Goal: Task Accomplishment & Management: Manage account settings

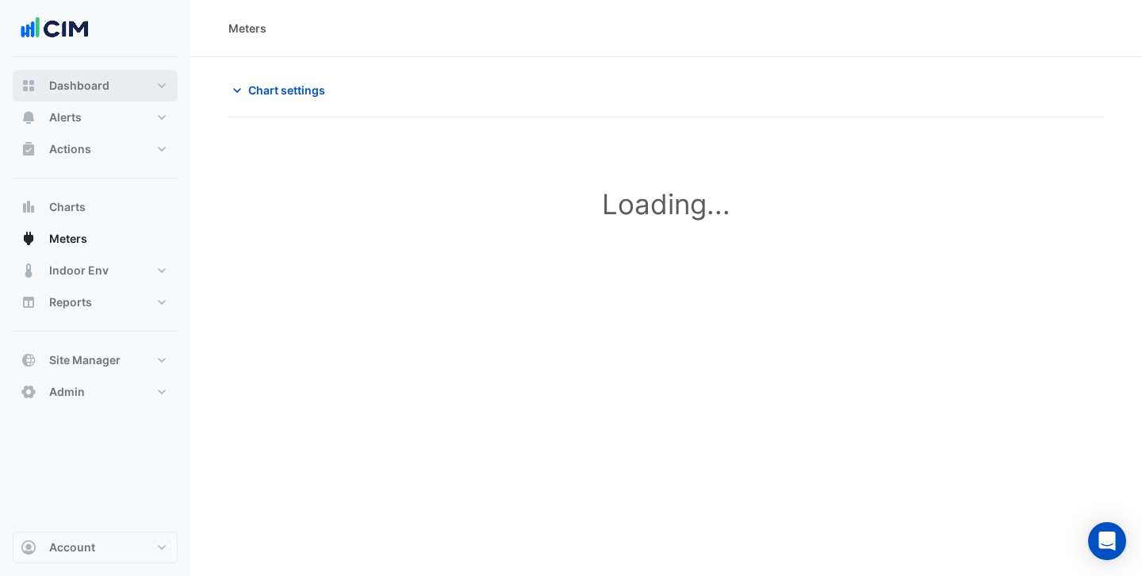
click at [108, 94] on button "Dashboard" at bounding box center [95, 86] width 165 height 32
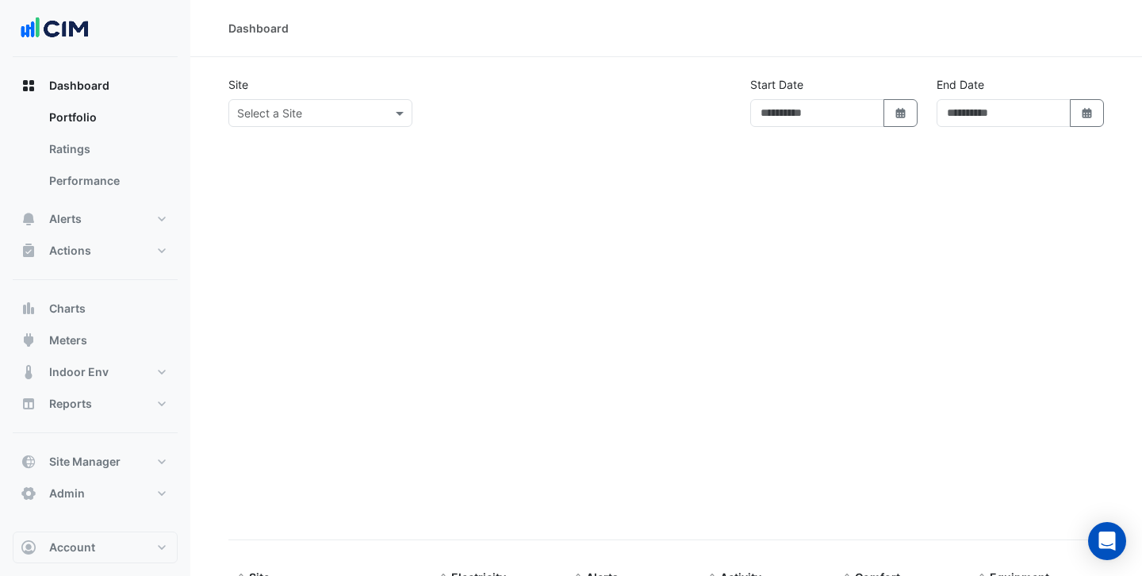
type input "**********"
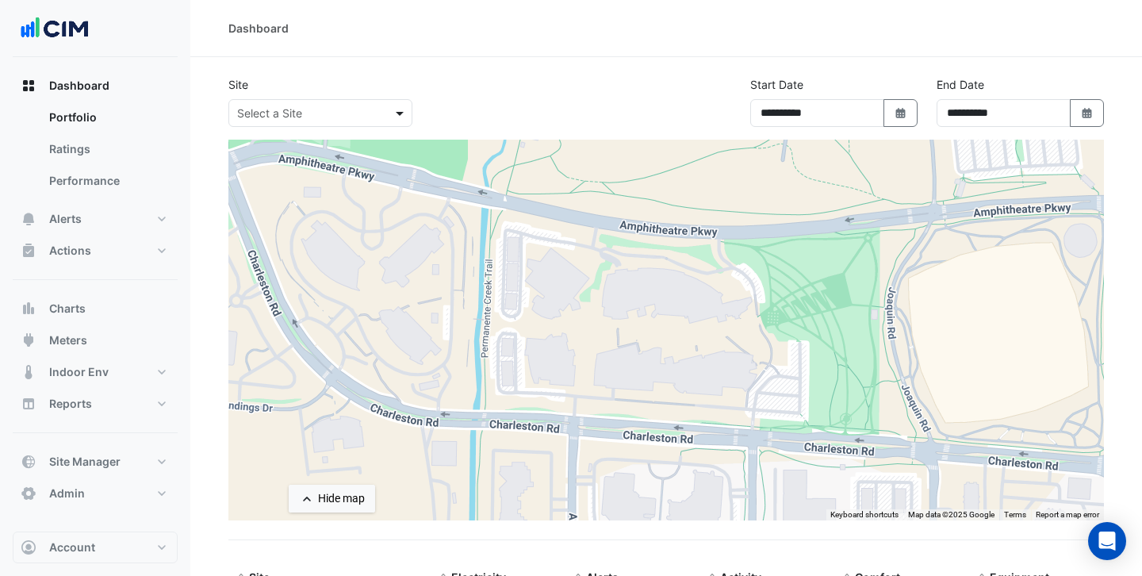
click at [402, 114] on span at bounding box center [402, 113] width 20 height 17
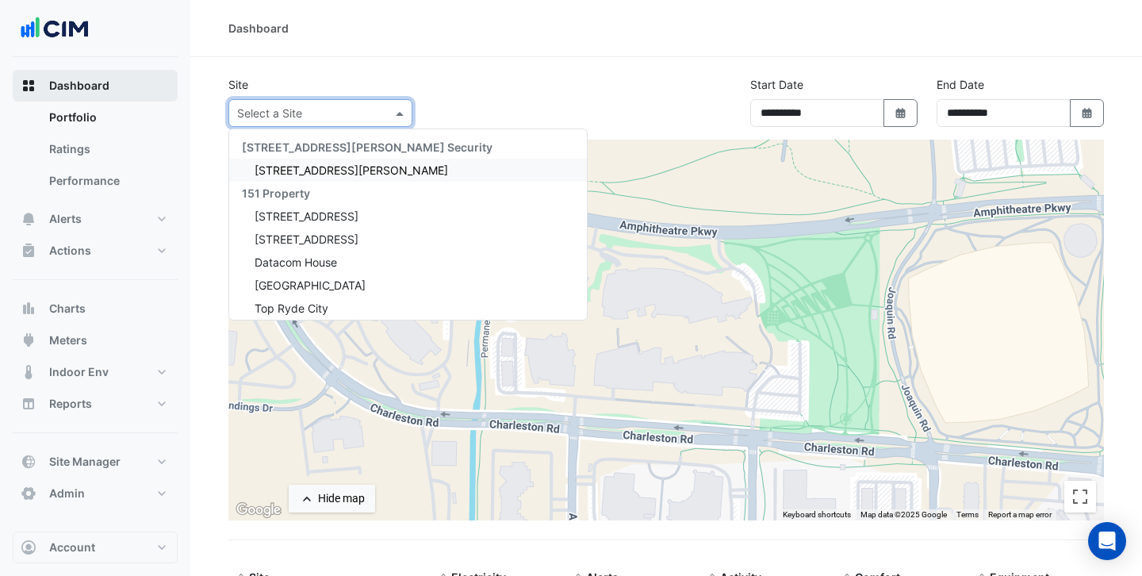
click at [80, 92] on span "Dashboard" at bounding box center [79, 86] width 60 height 16
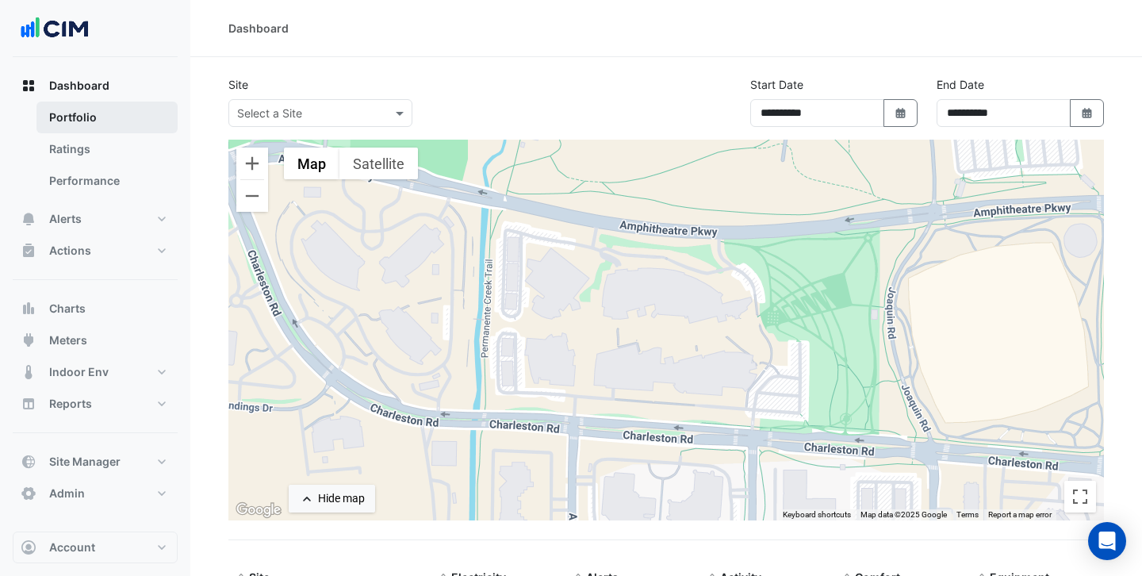
click at [128, 117] on link "Portfolio" at bounding box center [106, 117] width 141 height 32
click at [113, 86] on button "Dashboard" at bounding box center [95, 86] width 165 height 32
click at [406, 108] on span at bounding box center [402, 113] width 20 height 17
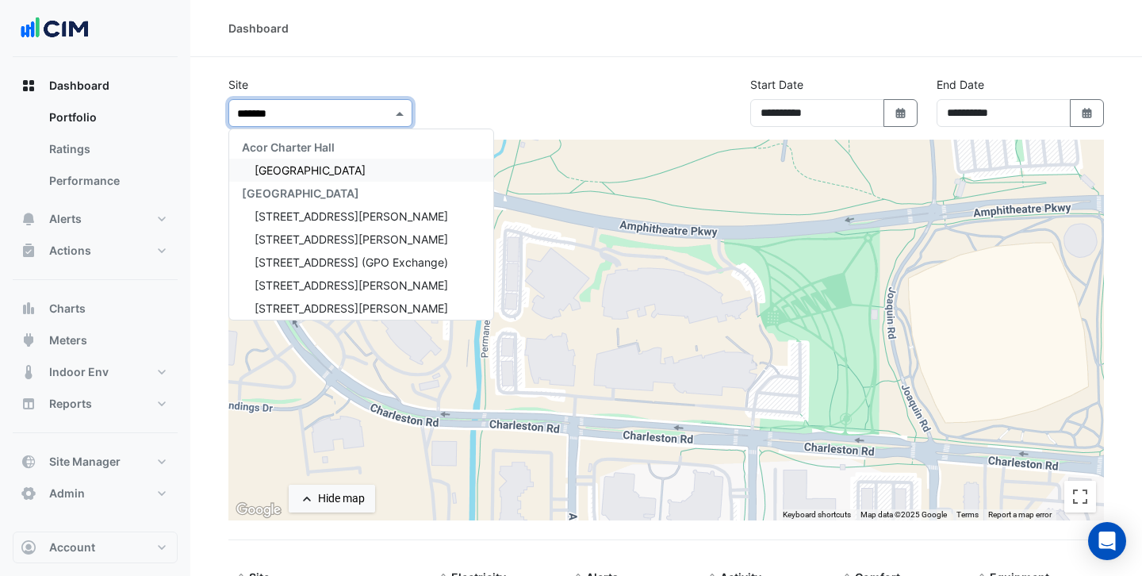
type input "*******"
click at [405, 60] on section "Site ******* Acor Charter Hall Chifley Tower CBRE Charter Hall 1 Martin Place 1…" at bounding box center [665, 375] width 951 height 637
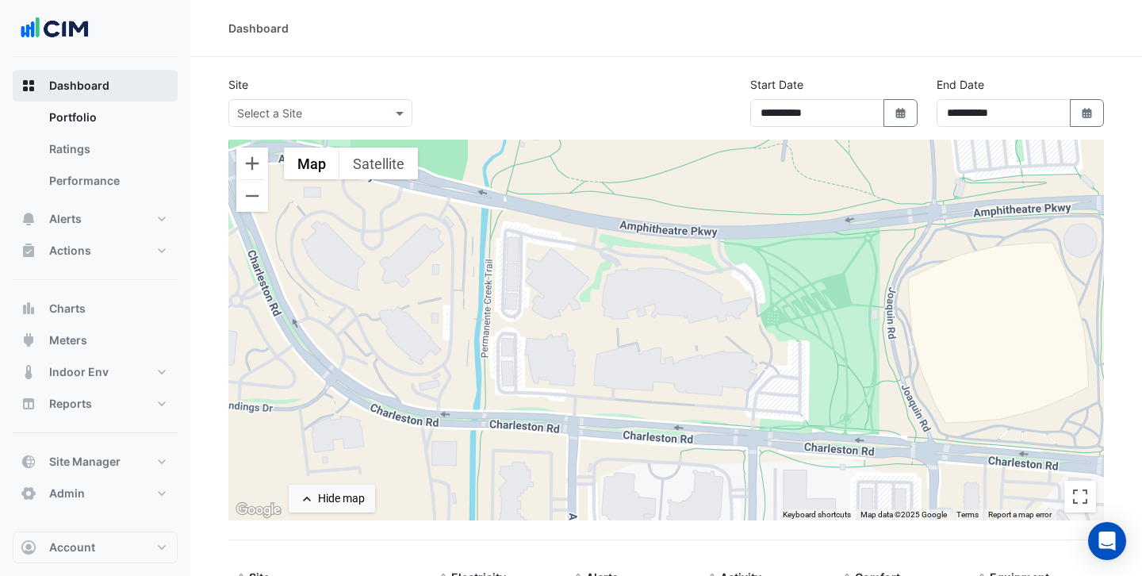
click at [99, 88] on span "Dashboard" at bounding box center [79, 86] width 60 height 16
click at [84, 207] on button "Alerts" at bounding box center [95, 219] width 165 height 32
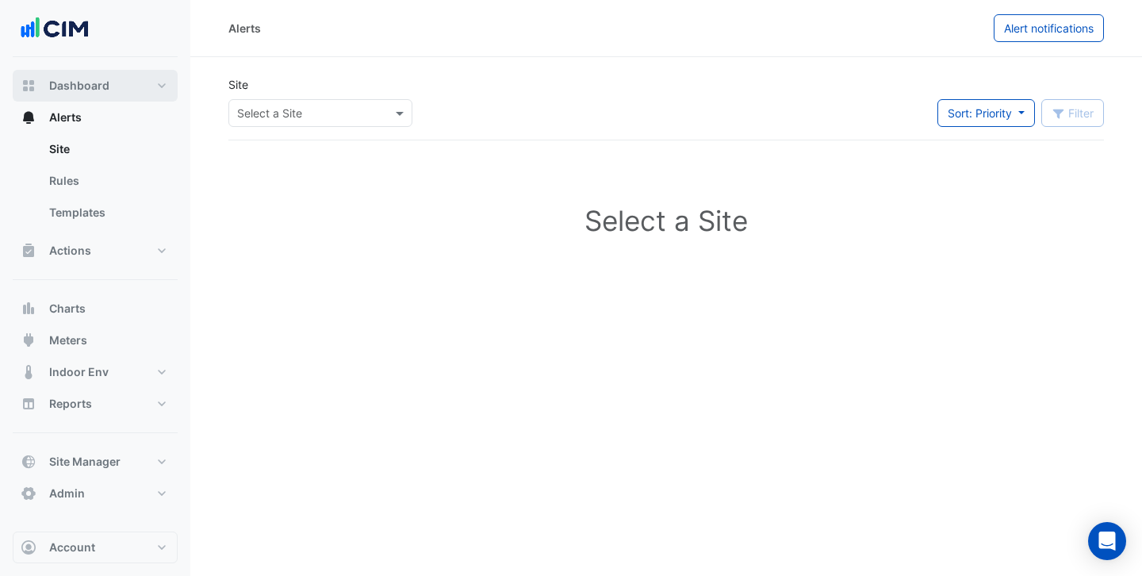
click at [103, 85] on span "Dashboard" at bounding box center [79, 86] width 60 height 16
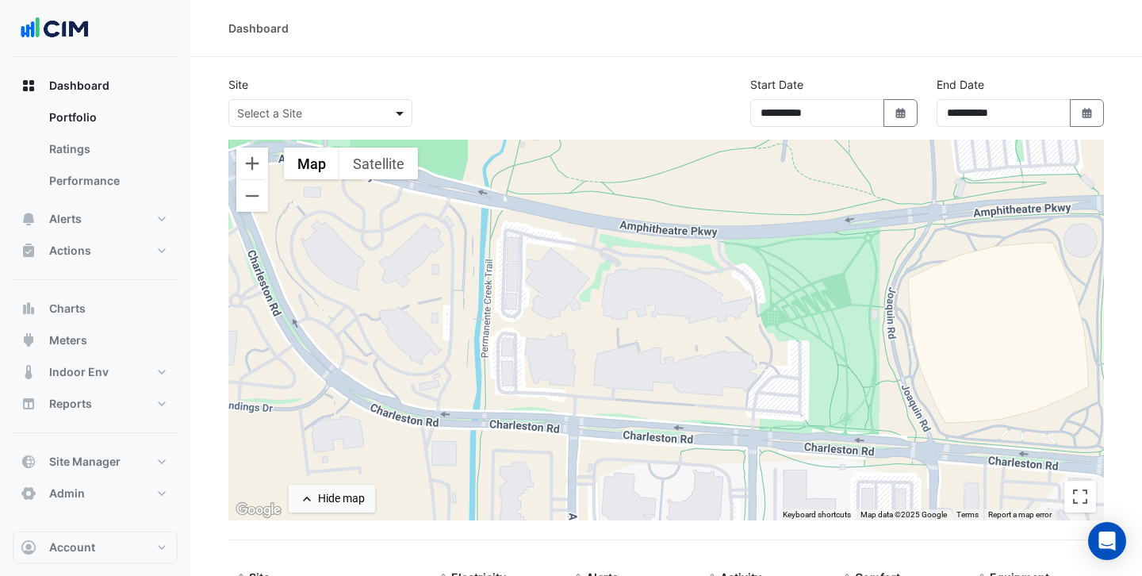
click at [403, 116] on span at bounding box center [402, 113] width 20 height 17
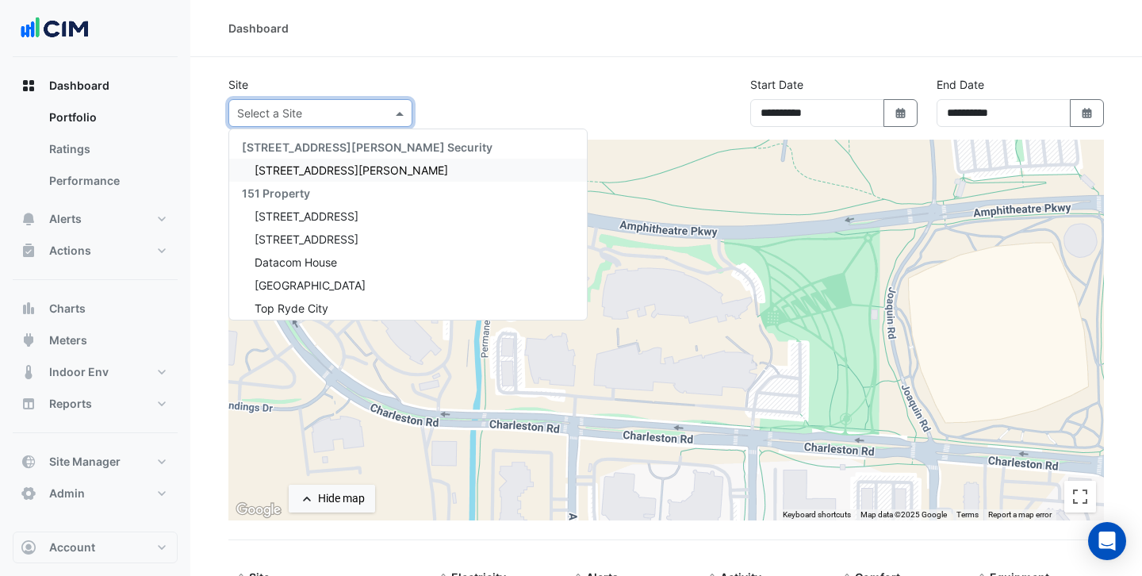
click at [431, 52] on div "Dashboard" at bounding box center [665, 28] width 951 height 57
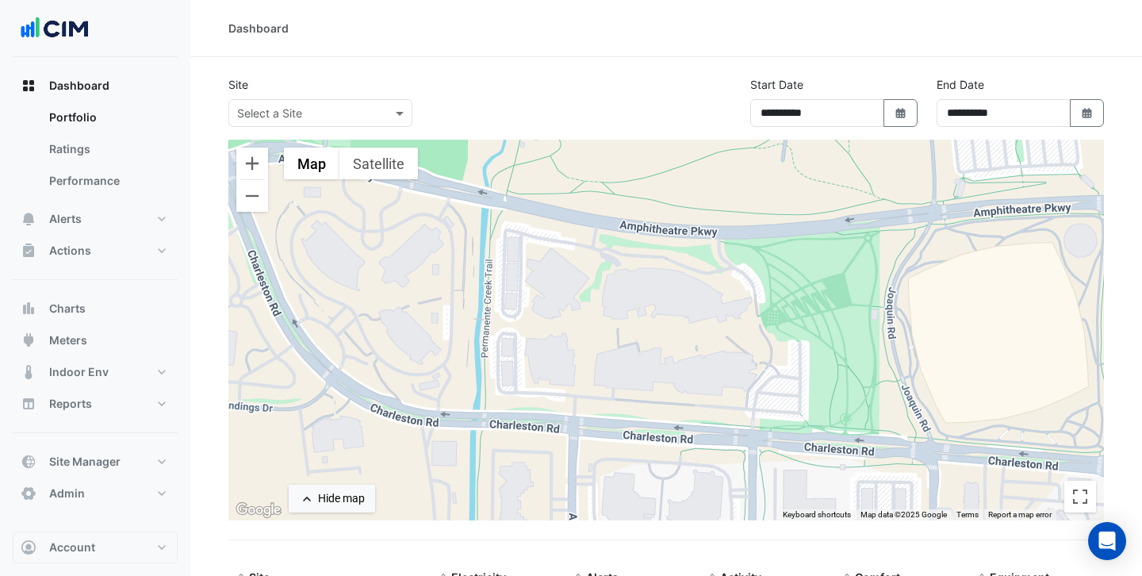
click at [377, 114] on div at bounding box center [320, 113] width 182 height 18
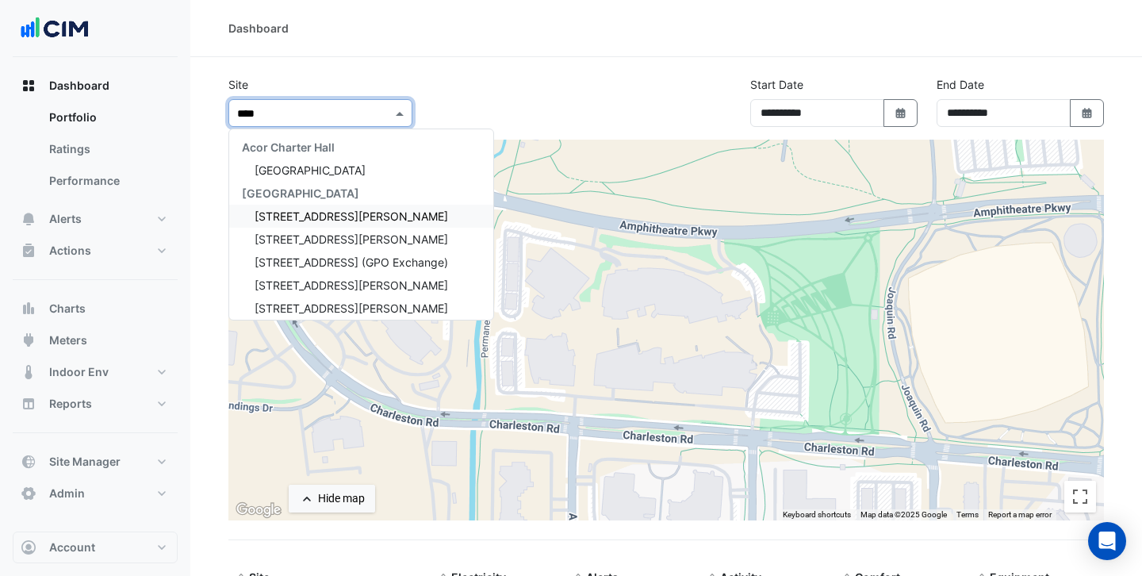
type input "*****"
click at [312, 220] on span "[STREET_ADDRESS][PERSON_NAME]" at bounding box center [351, 215] width 193 height 13
select select "***"
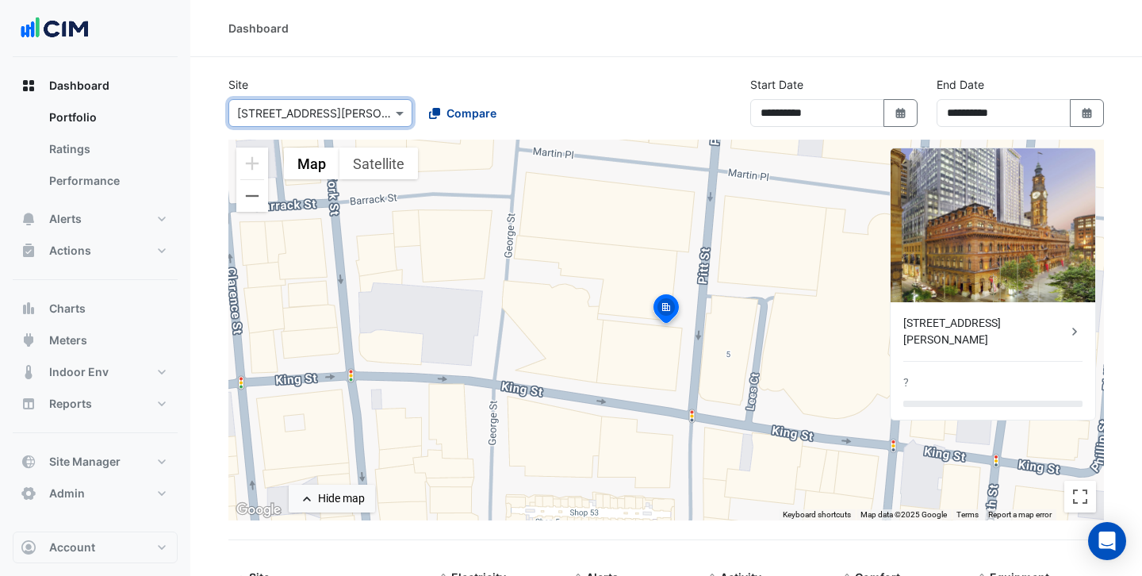
click at [467, 121] on span "Compare" at bounding box center [471, 113] width 50 height 17
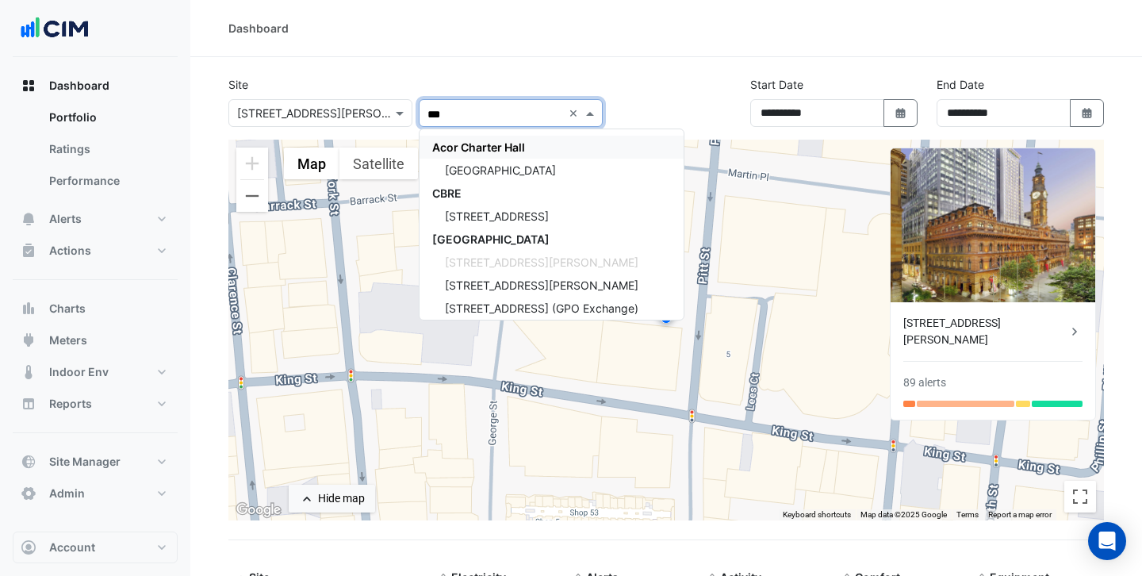
type input "****"
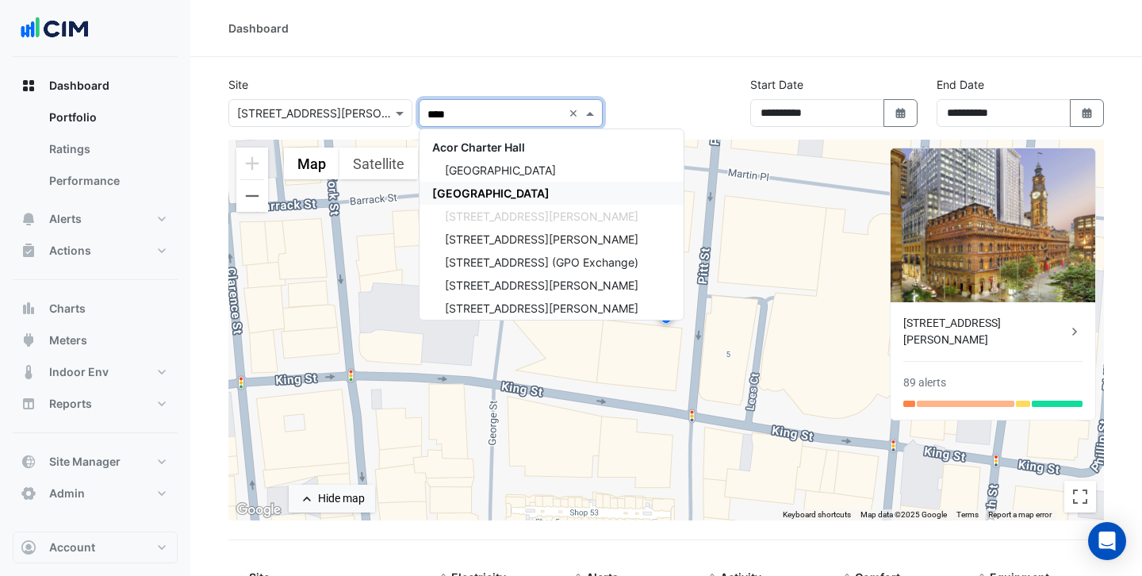
click at [496, 189] on span "[GEOGRAPHIC_DATA]" at bounding box center [490, 192] width 117 height 13
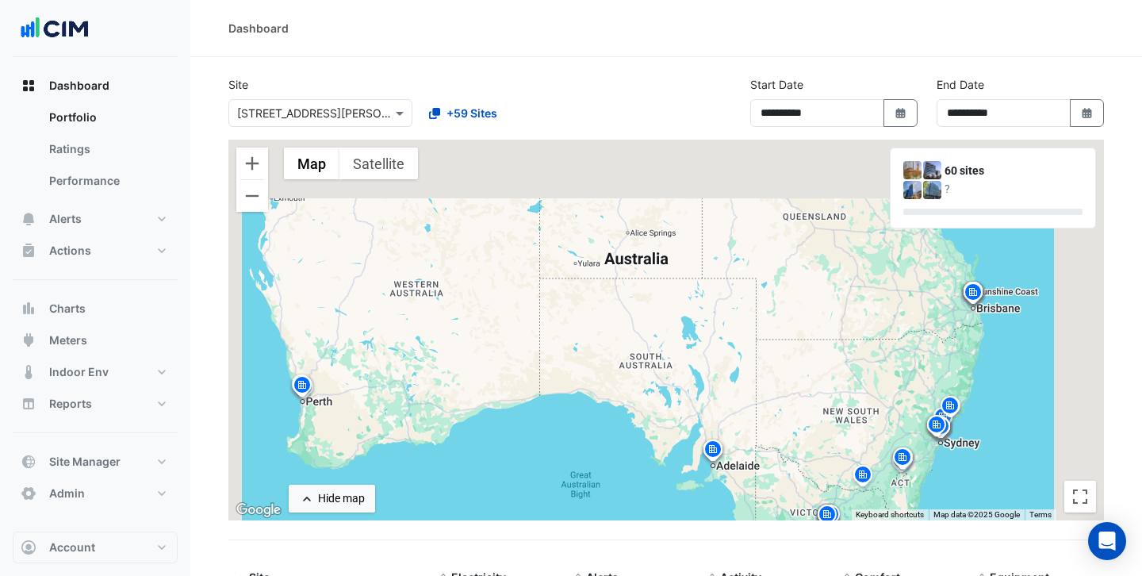
drag, startPoint x: 611, startPoint y: 201, endPoint x: 582, endPoint y: 295, distance: 97.8
click at [582, 295] on div "To activate drag with keyboard, press Alt + Enter. Once in keyboard drag state,…" at bounding box center [665, 330] width 875 height 381
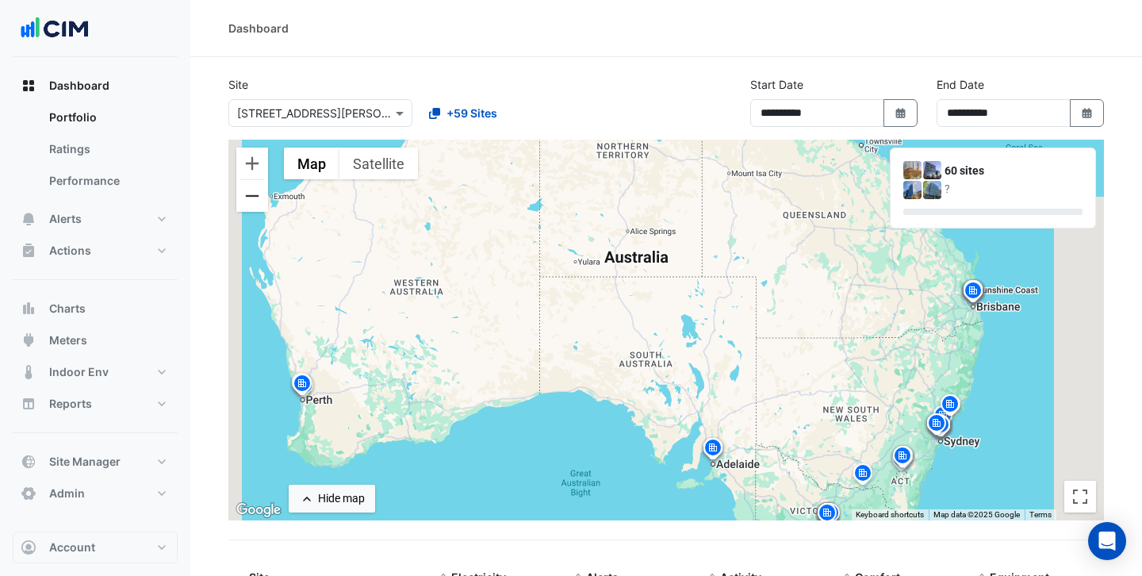
click at [258, 201] on button "Zoom out" at bounding box center [252, 196] width 32 height 32
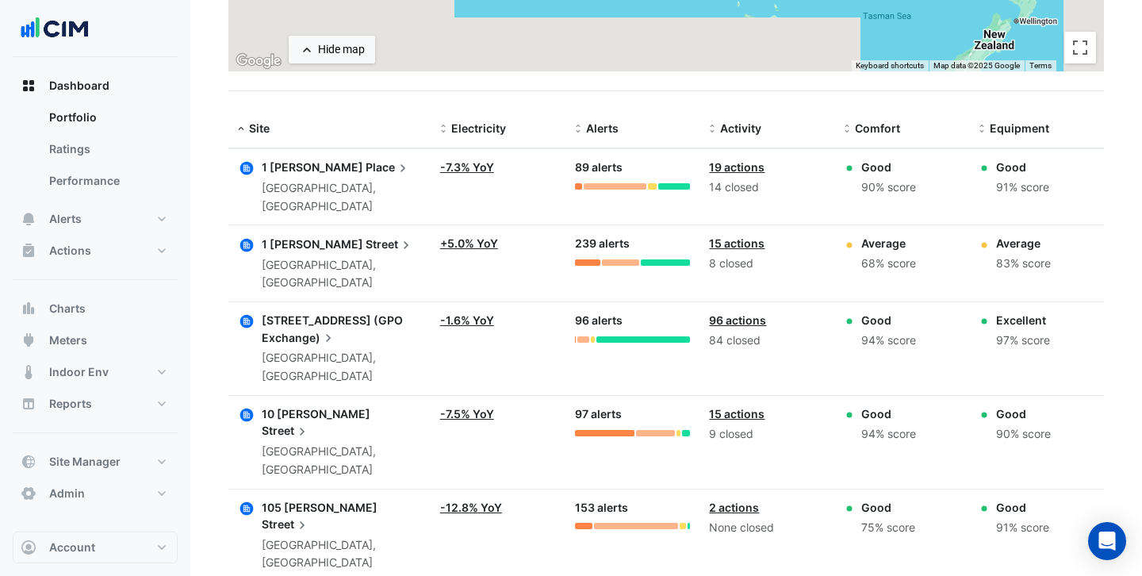
scroll to position [450, 0]
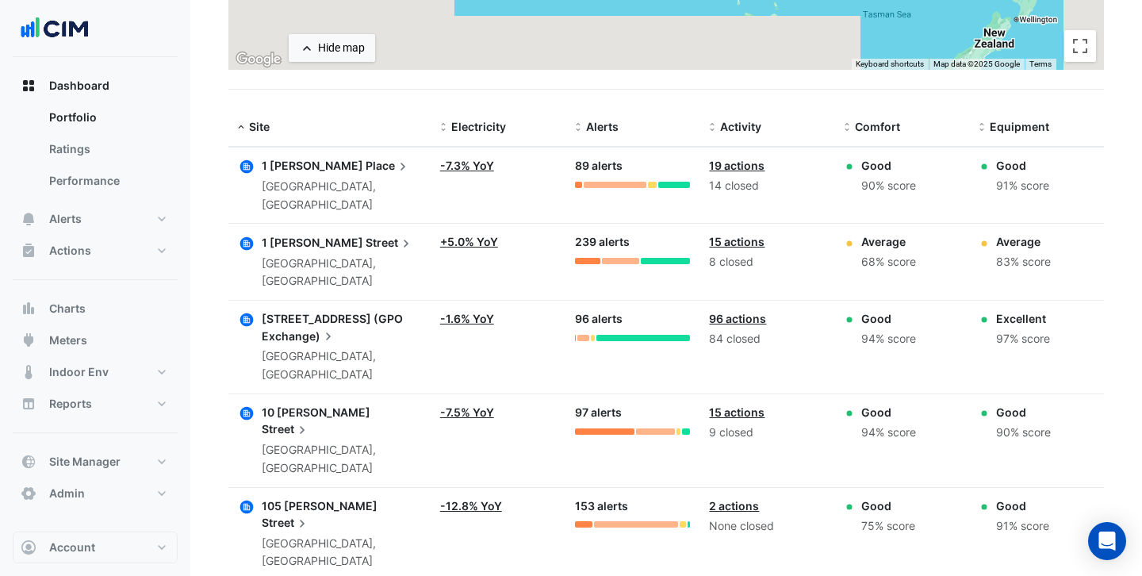
click at [366, 167] on span "Place" at bounding box center [388, 165] width 45 height 17
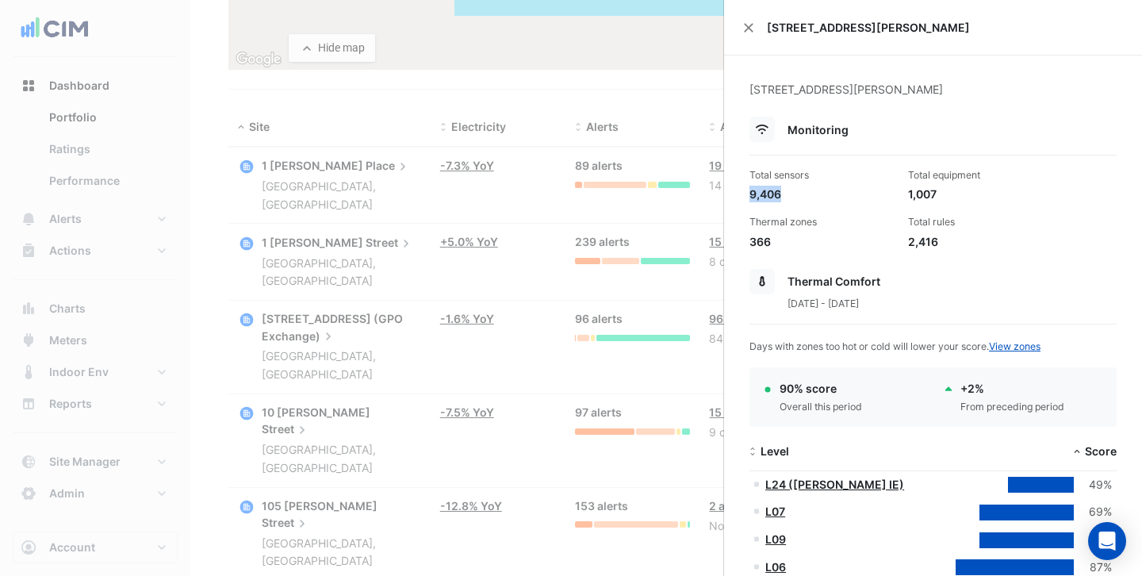
drag, startPoint x: 780, startPoint y: 193, endPoint x: 751, endPoint y: 195, distance: 29.4
click at [751, 195] on div "9,406" at bounding box center [822, 194] width 146 height 17
drag, startPoint x: 931, startPoint y: 186, endPoint x: 913, endPoint y: 186, distance: 18.2
click at [913, 186] on div "1,007" at bounding box center [981, 194] width 146 height 17
drag, startPoint x: 938, startPoint y: 239, endPoint x: 925, endPoint y: 239, distance: 12.7
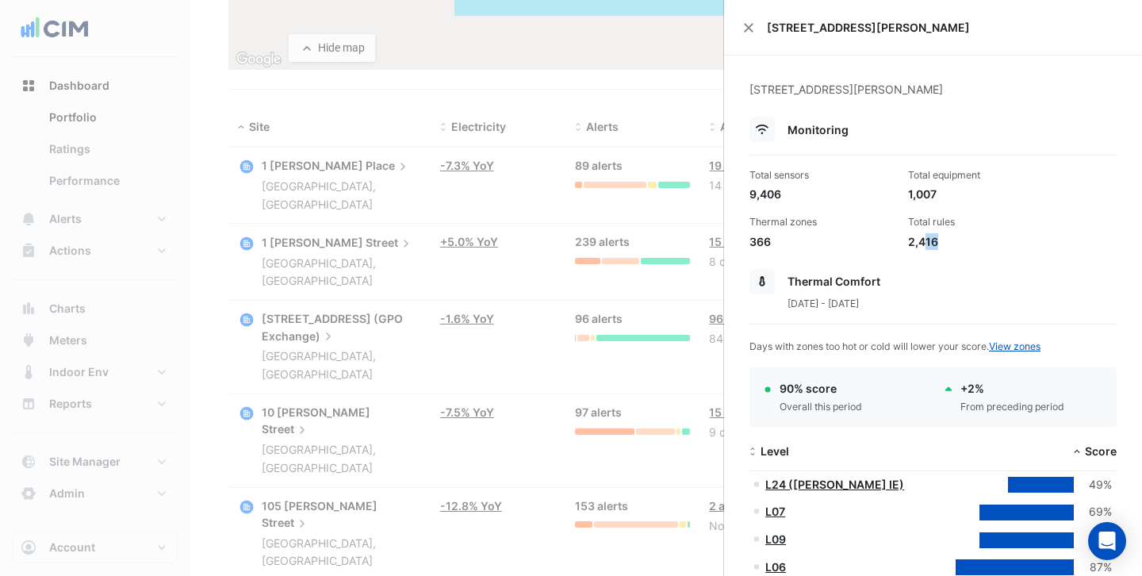
click at [925, 239] on div "2,416" at bounding box center [981, 241] width 146 height 17
click at [775, 241] on div "366" at bounding box center [822, 241] width 146 height 17
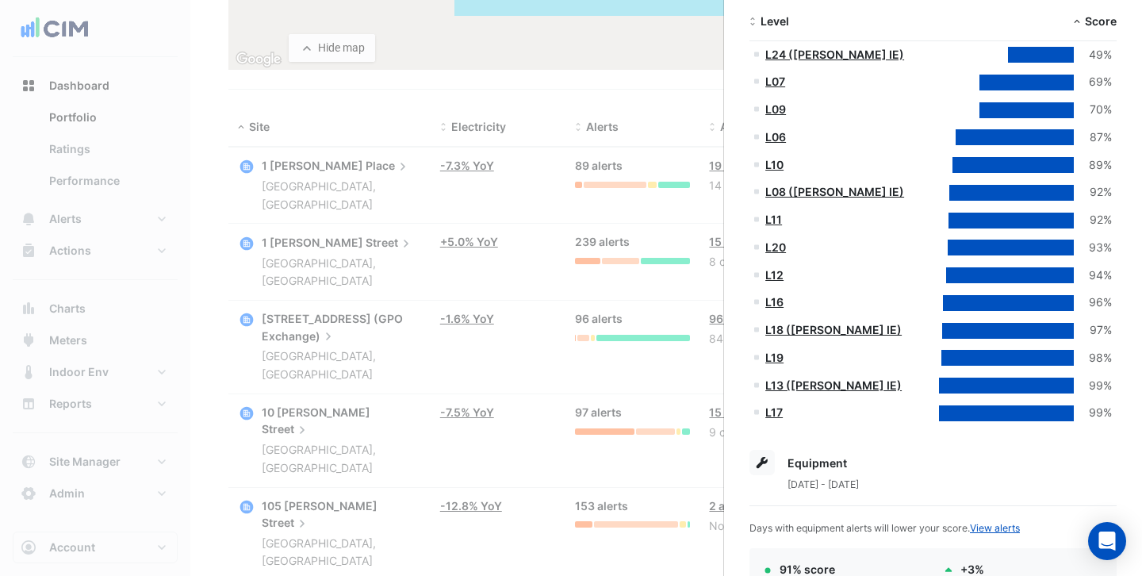
scroll to position [435, 0]
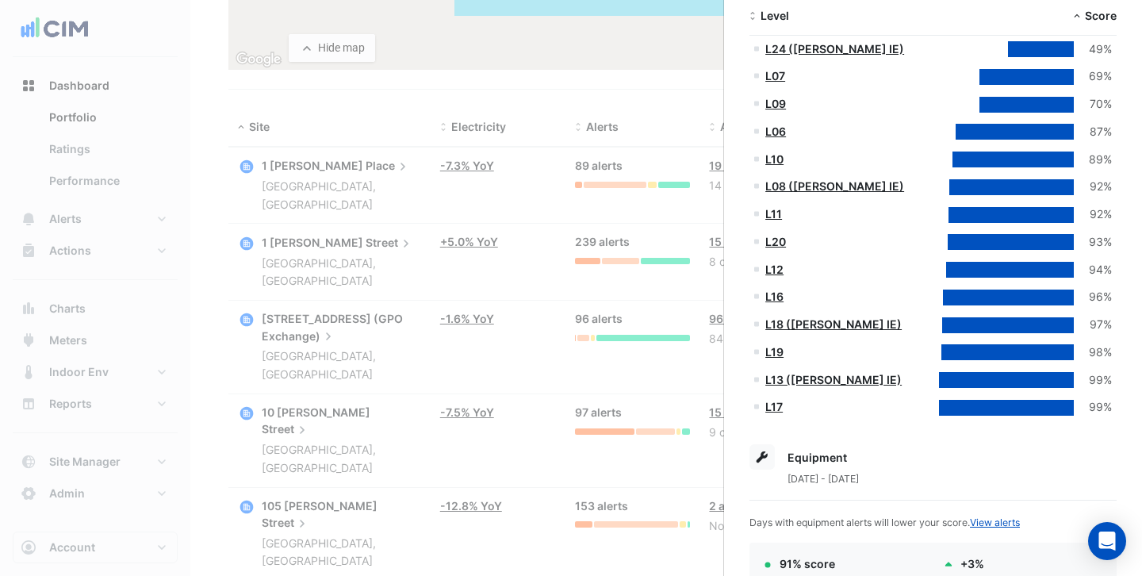
click at [775, 271] on link "L12" at bounding box center [774, 268] width 18 height 13
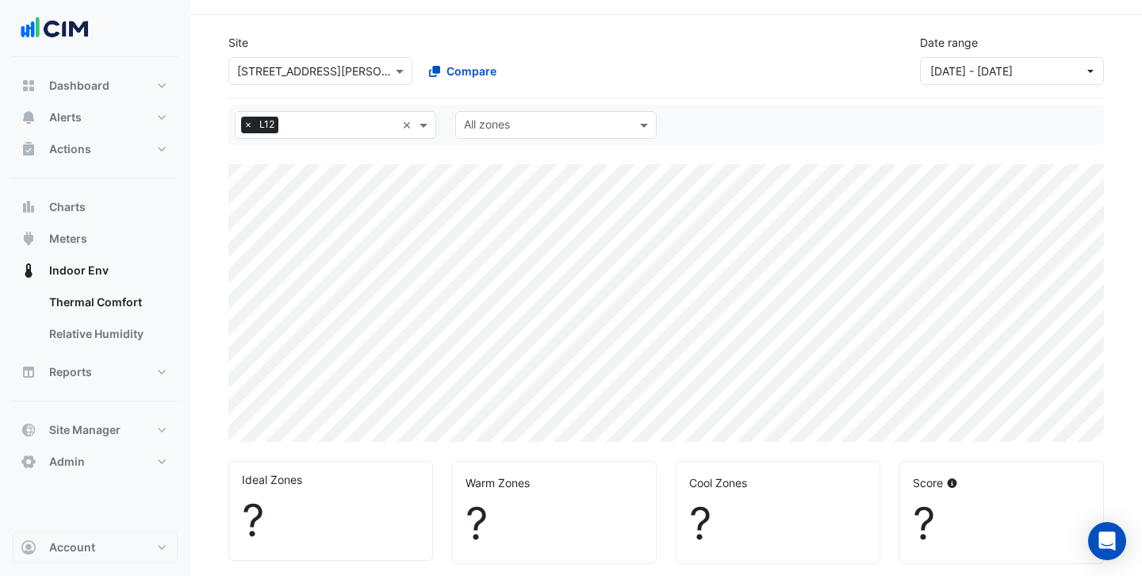
select select "***"
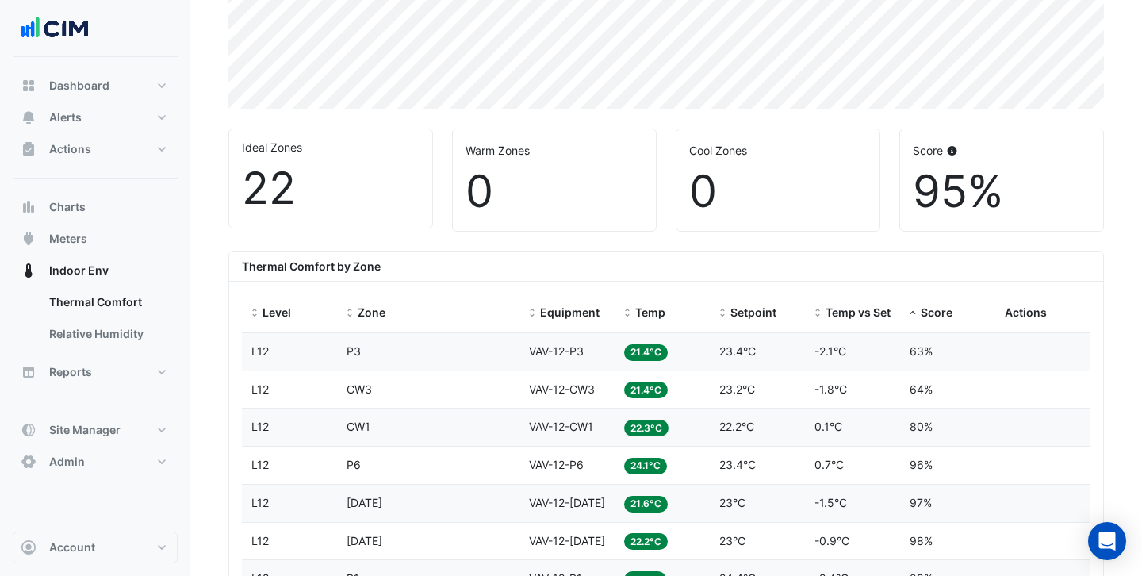
scroll to position [379, 0]
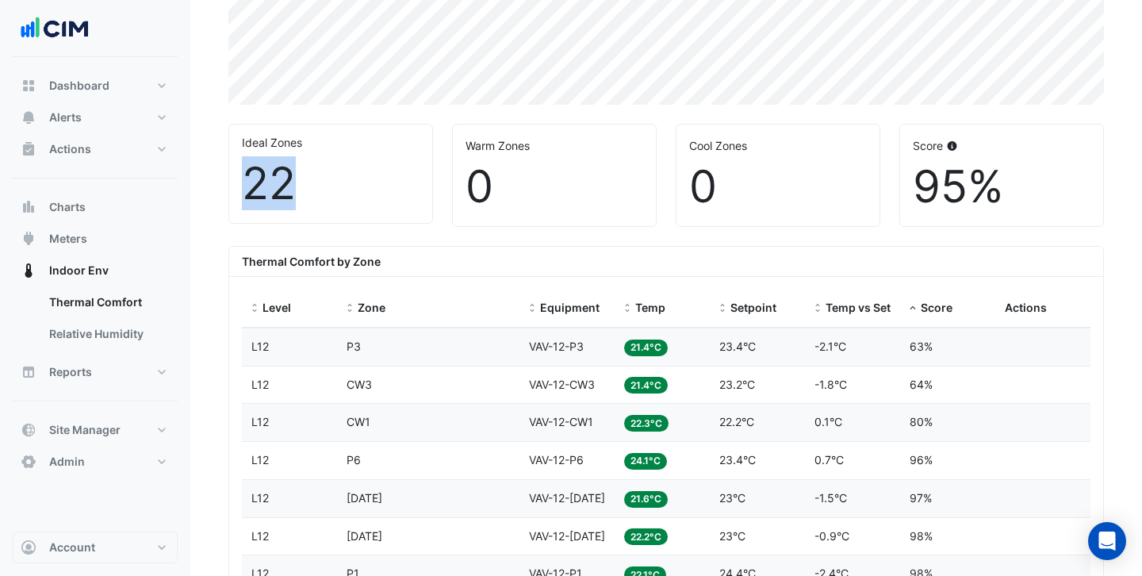
drag, startPoint x: 286, startPoint y: 183, endPoint x: 244, endPoint y: 183, distance: 42.0
click at [243, 183] on div "22" at bounding box center [331, 183] width 178 height 53
click at [856, 311] on span "Temp vs Setpoint" at bounding box center [872, 307] width 94 height 13
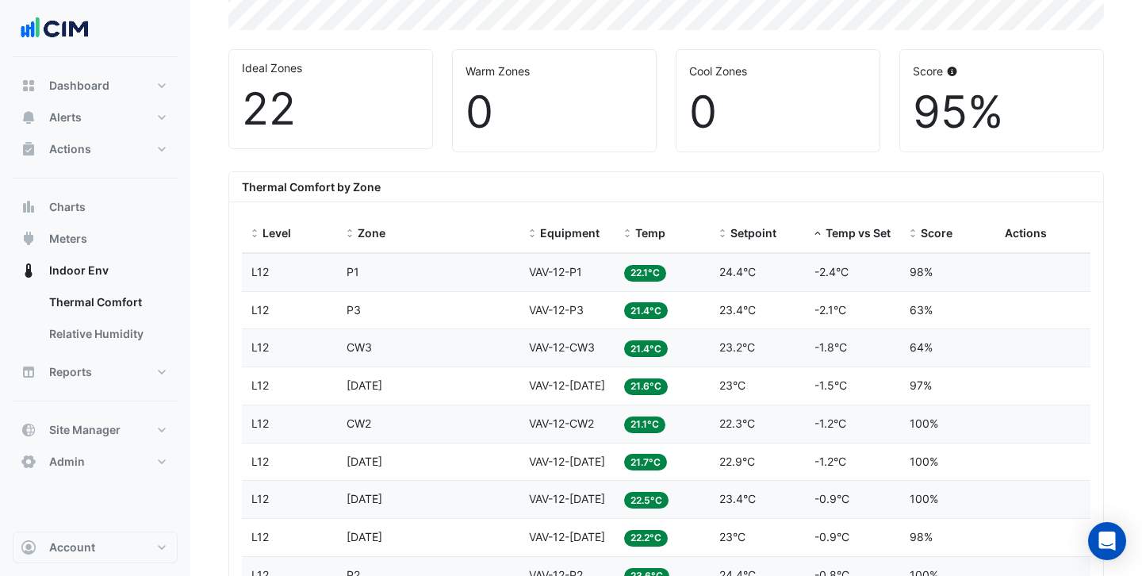
scroll to position [503, 0]
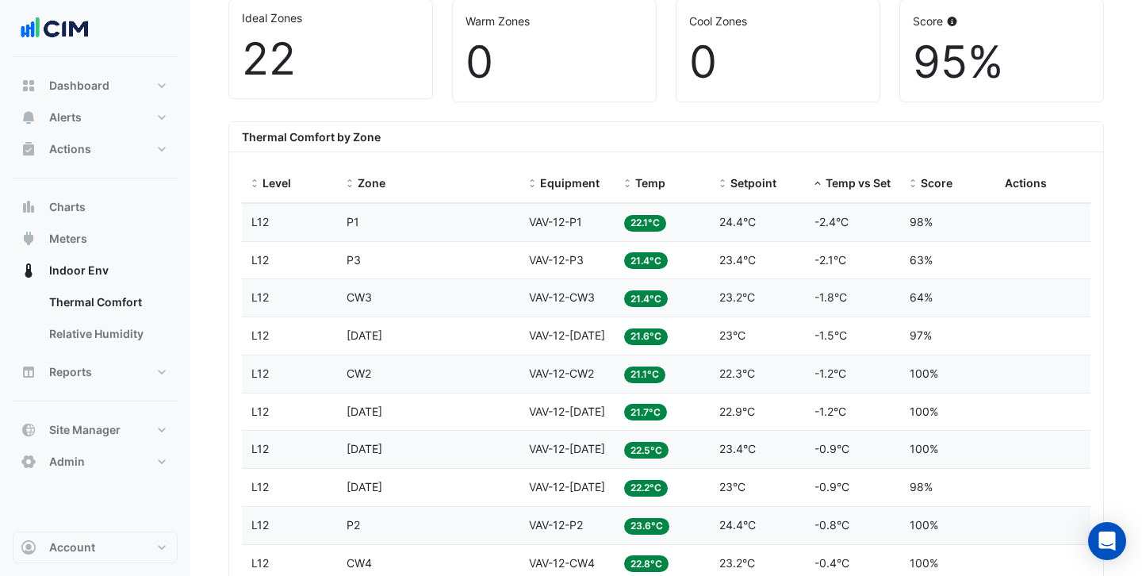
click at [586, 297] on span "VAV-12-CW3" at bounding box center [562, 296] width 66 height 13
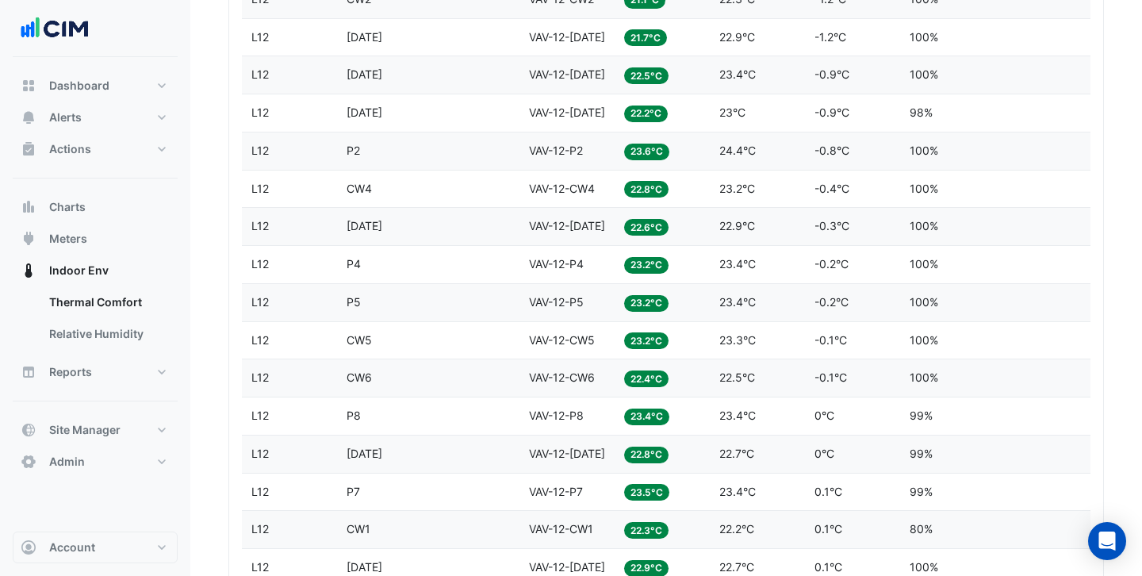
scroll to position [869, 0]
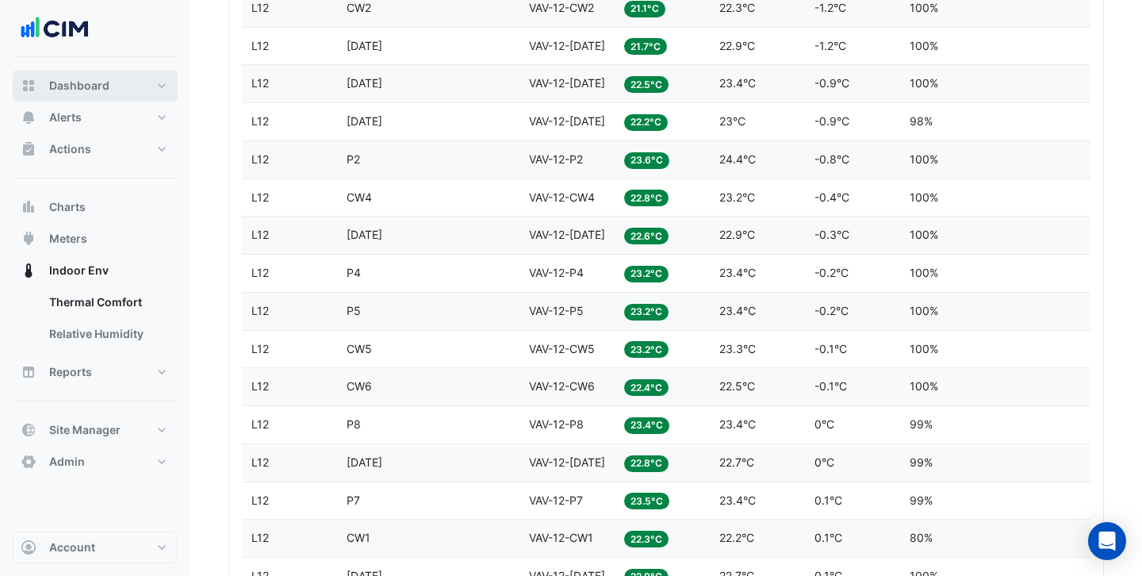
click at [102, 82] on span "Dashboard" at bounding box center [79, 86] width 60 height 16
select select "***"
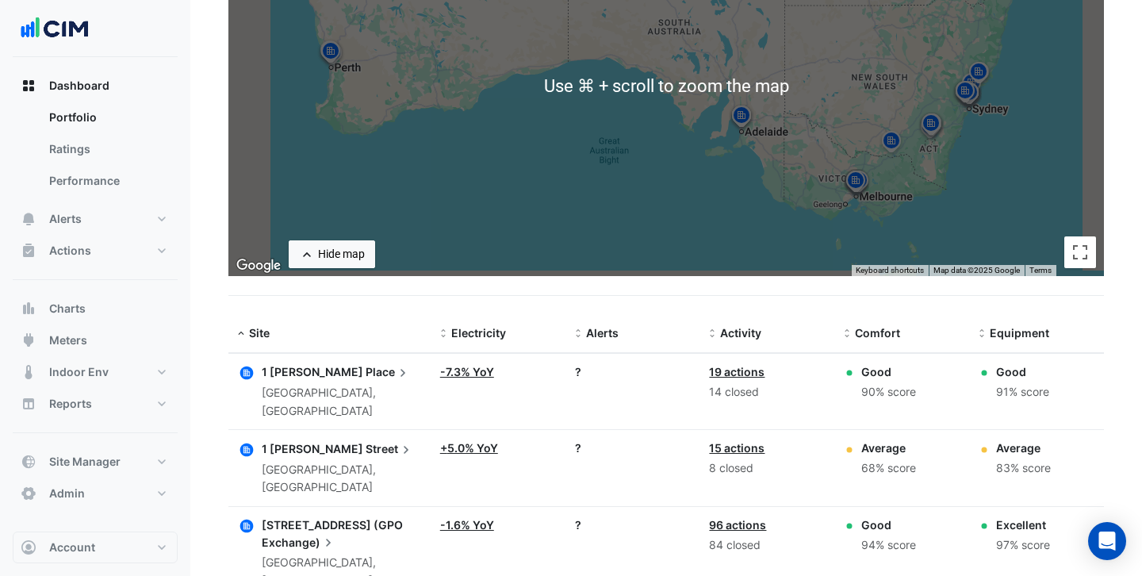
scroll to position [314, 0]
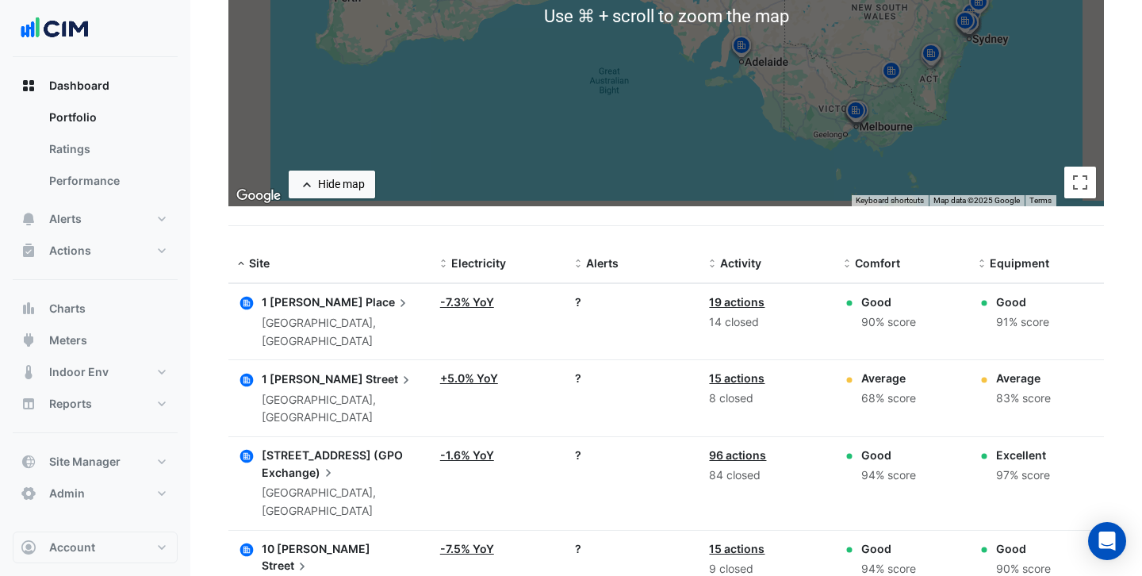
click at [366, 300] on span "Place" at bounding box center [388, 301] width 45 height 17
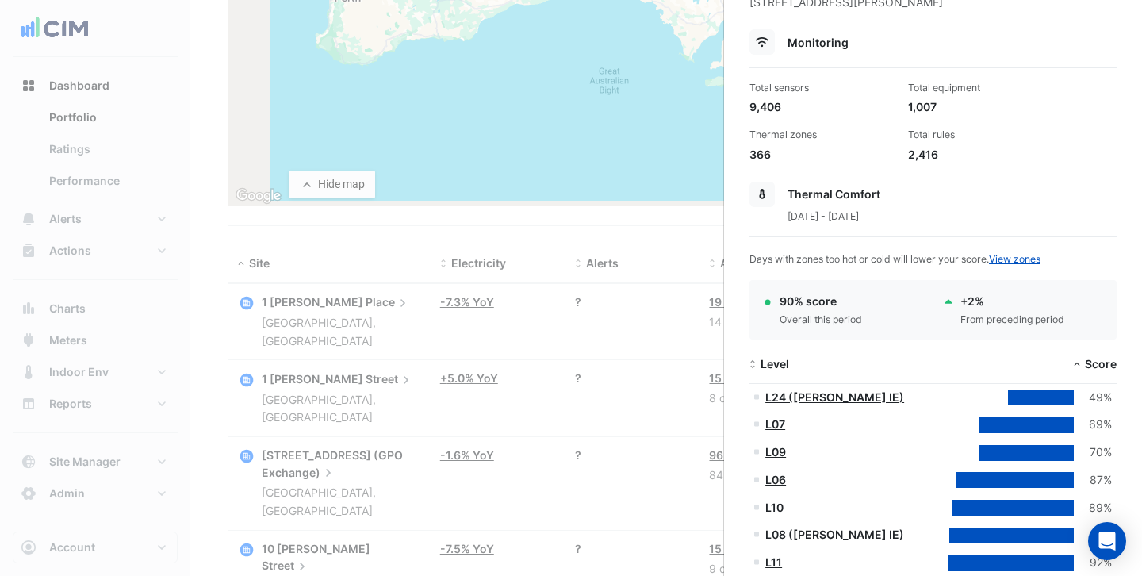
scroll to position [83, 0]
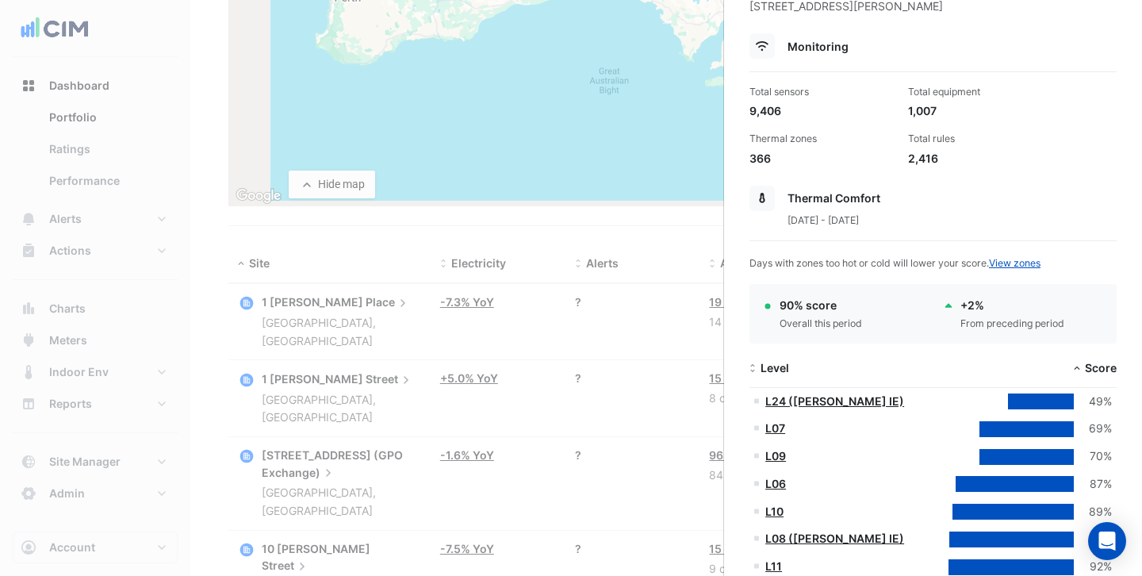
click at [599, 234] on ngb-offcanvas-backdrop at bounding box center [571, 288] width 1142 height 576
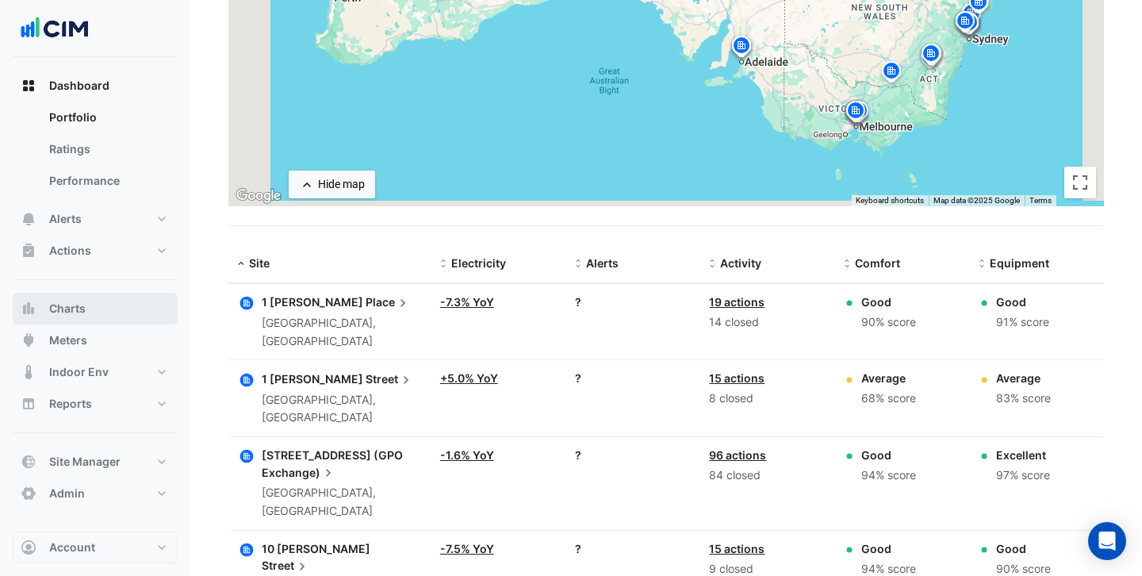
click at [83, 307] on span "Charts" at bounding box center [67, 309] width 36 height 16
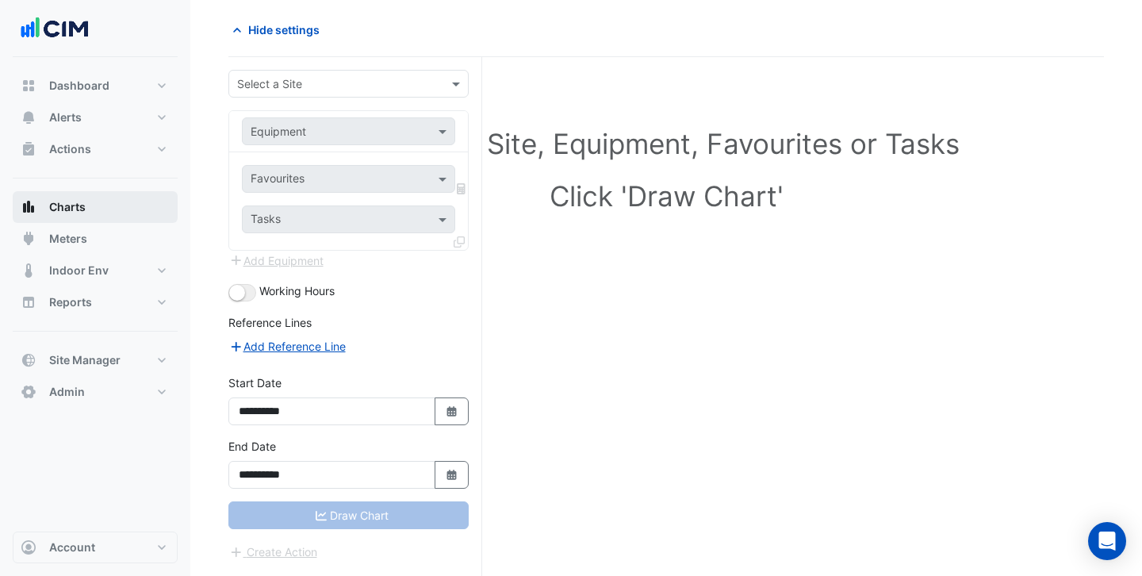
scroll to position [60, 0]
click at [355, 84] on input "text" at bounding box center [332, 84] width 191 height 17
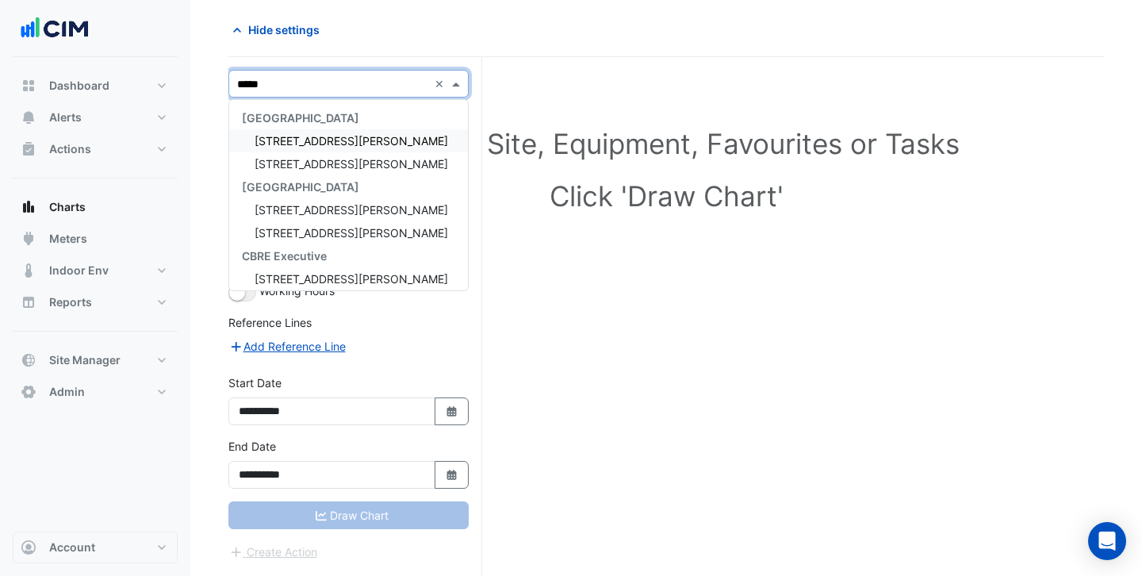
type input "******"
click at [339, 136] on div "[STREET_ADDRESS][PERSON_NAME]" at bounding box center [348, 140] width 239 height 23
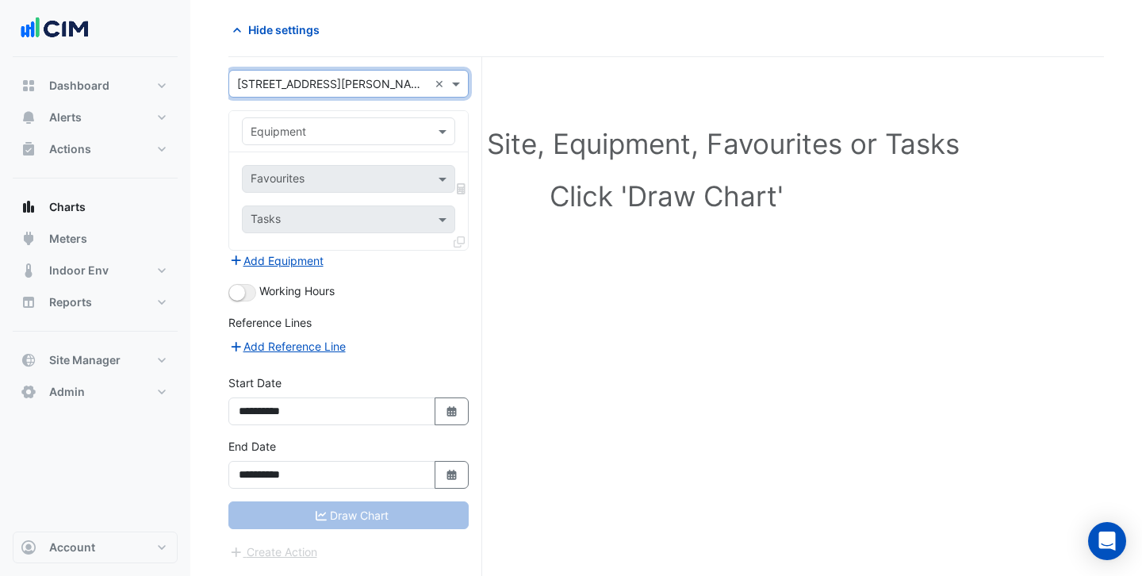
click at [419, 135] on div at bounding box center [349, 131] width 212 height 18
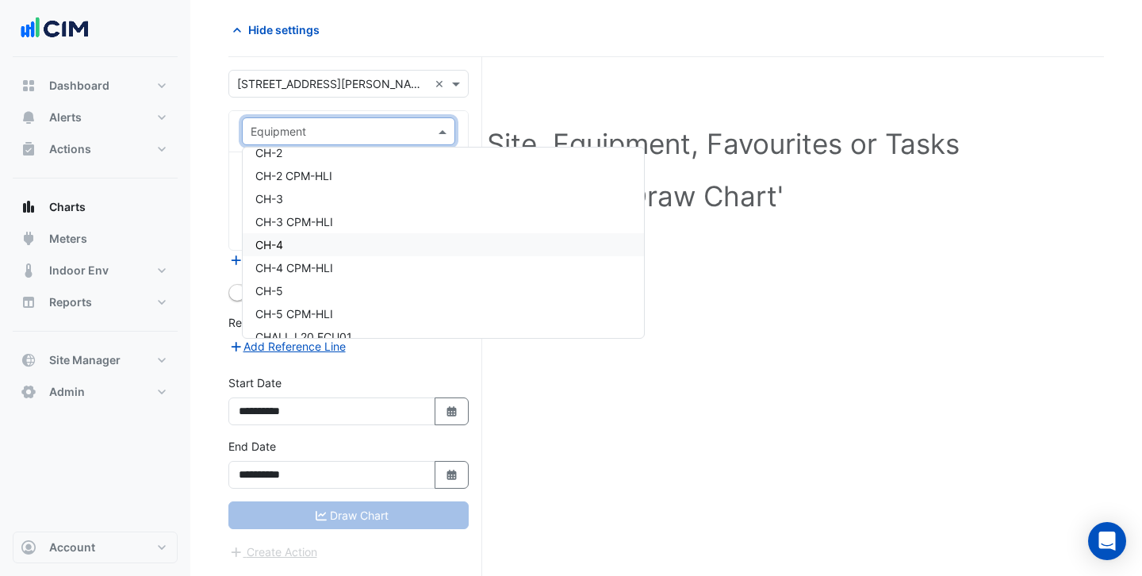
scroll to position [1506, 0]
click at [381, 195] on div "CH-3" at bounding box center [443, 200] width 401 height 23
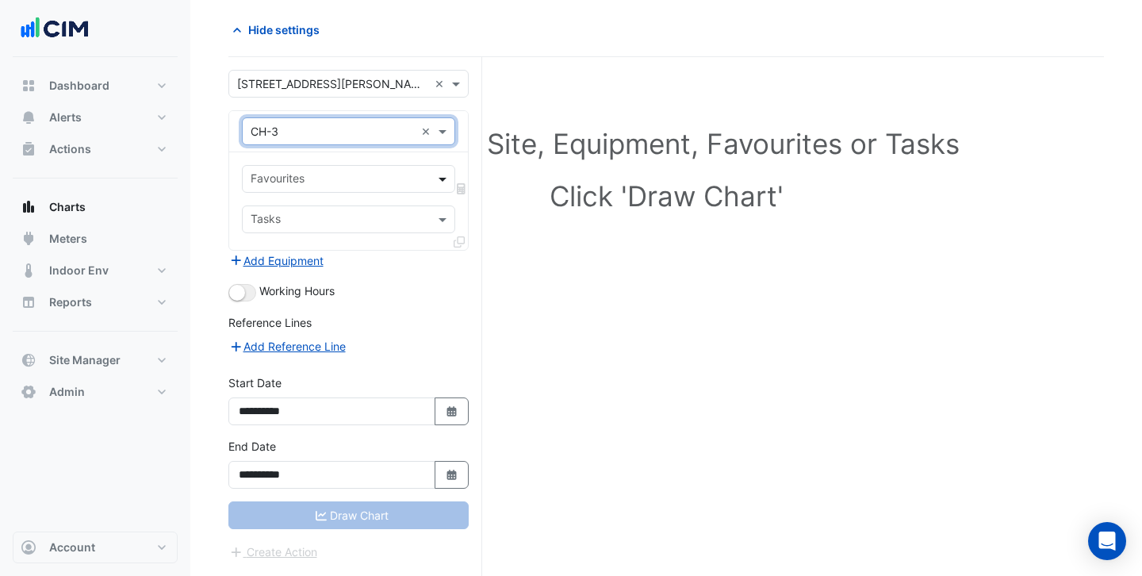
click at [445, 182] on span at bounding box center [444, 178] width 20 height 17
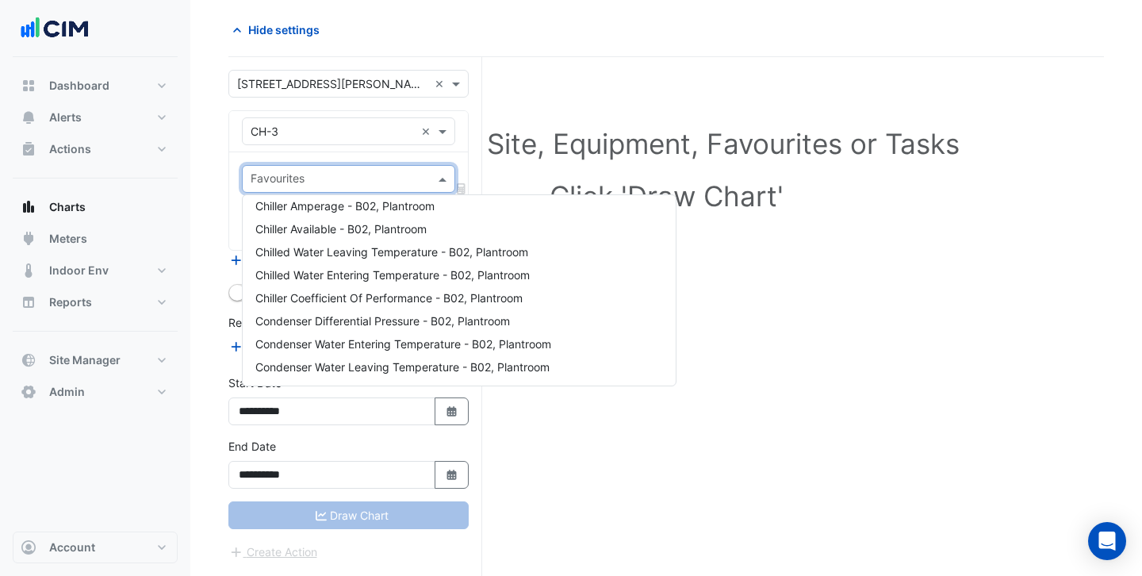
scroll to position [0, 0]
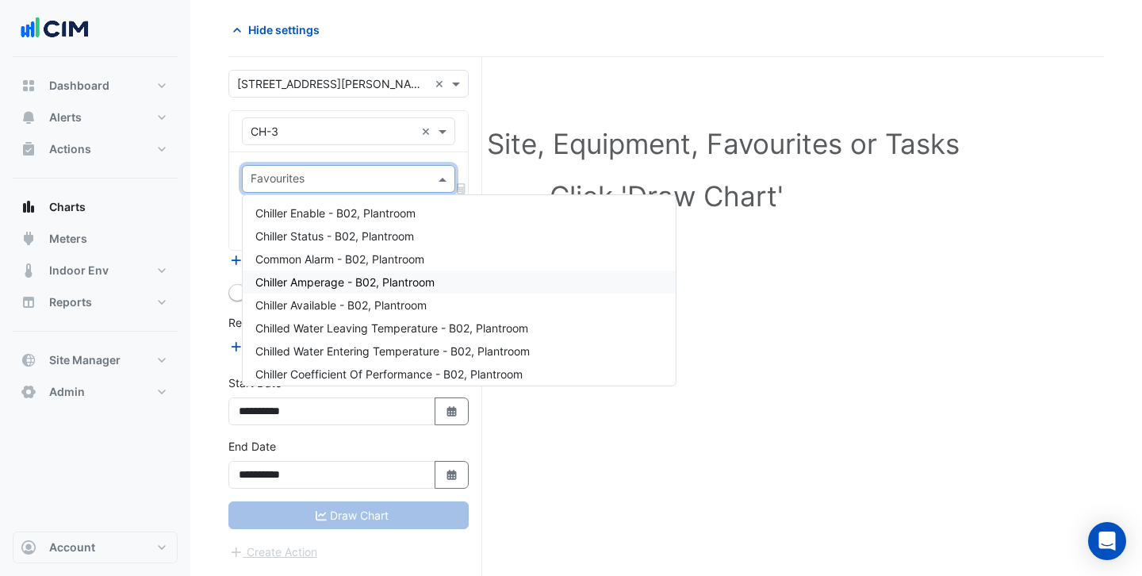
click at [325, 281] on span "Chiller Amperage - B02, Plantroom" at bounding box center [344, 281] width 179 height 13
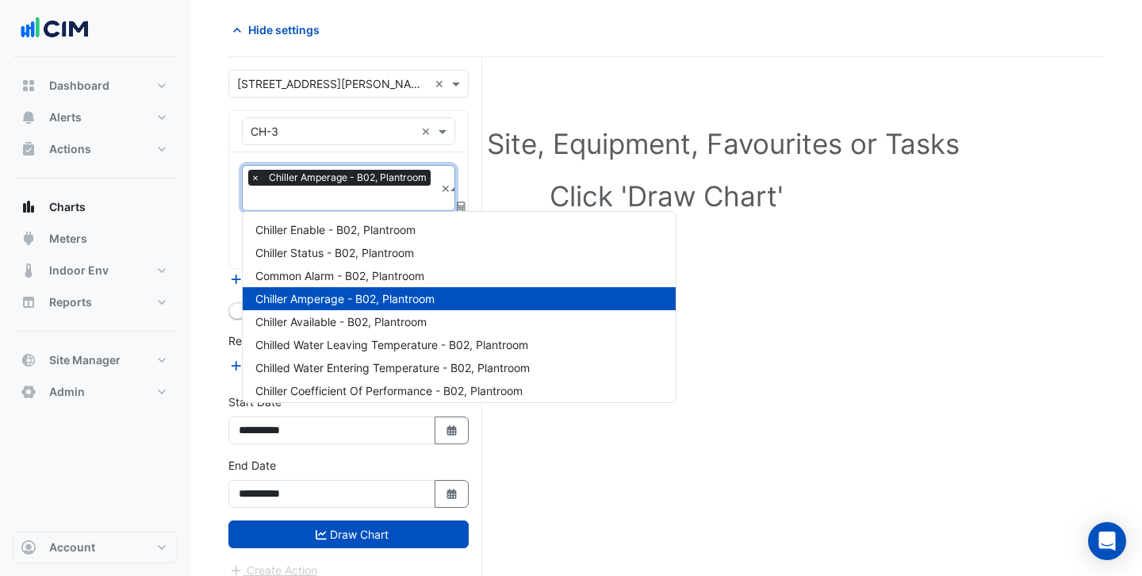
click at [332, 193] on input "text" at bounding box center [343, 199] width 184 height 17
click at [336, 352] on div "Chilled Water Leaving Temperature - B02, Plantroom" at bounding box center [459, 344] width 433 height 23
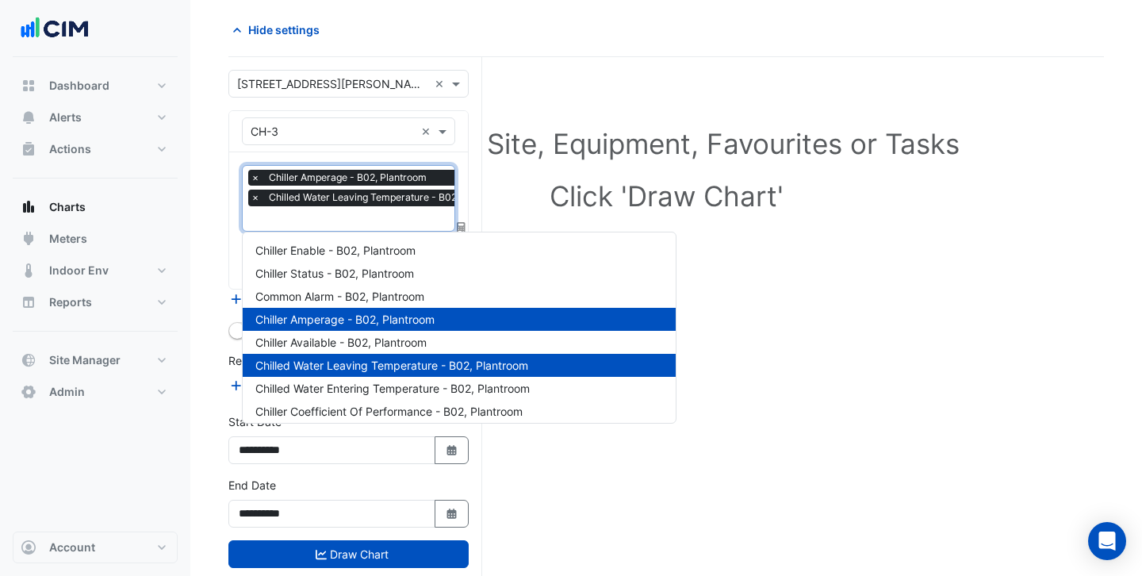
click at [335, 207] on div "× Chiller Amperage - B02, Plantroom × Chilled Water Leaving Temperature - B02, …" at bounding box center [382, 190] width 268 height 40
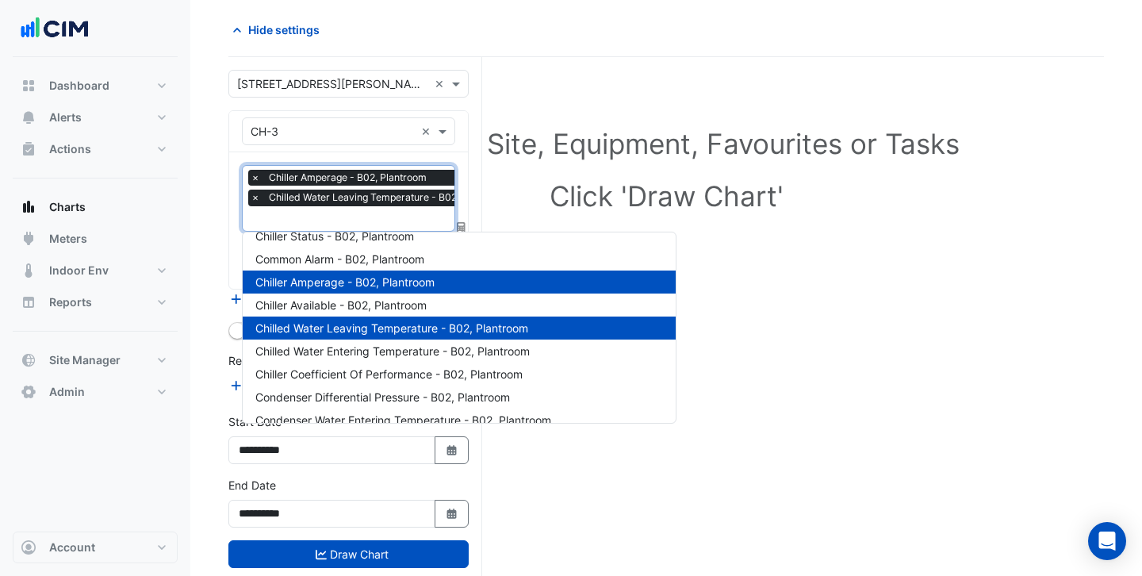
scroll to position [38, 0]
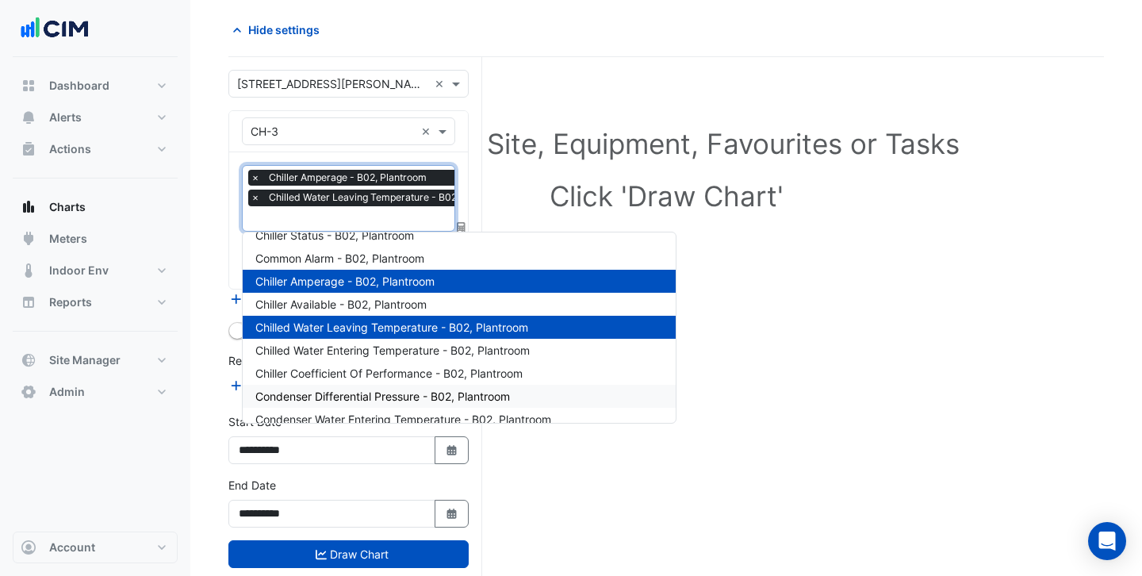
click at [366, 393] on span "Condenser Differential Pressure - B02, Plantroom" at bounding box center [382, 395] width 255 height 13
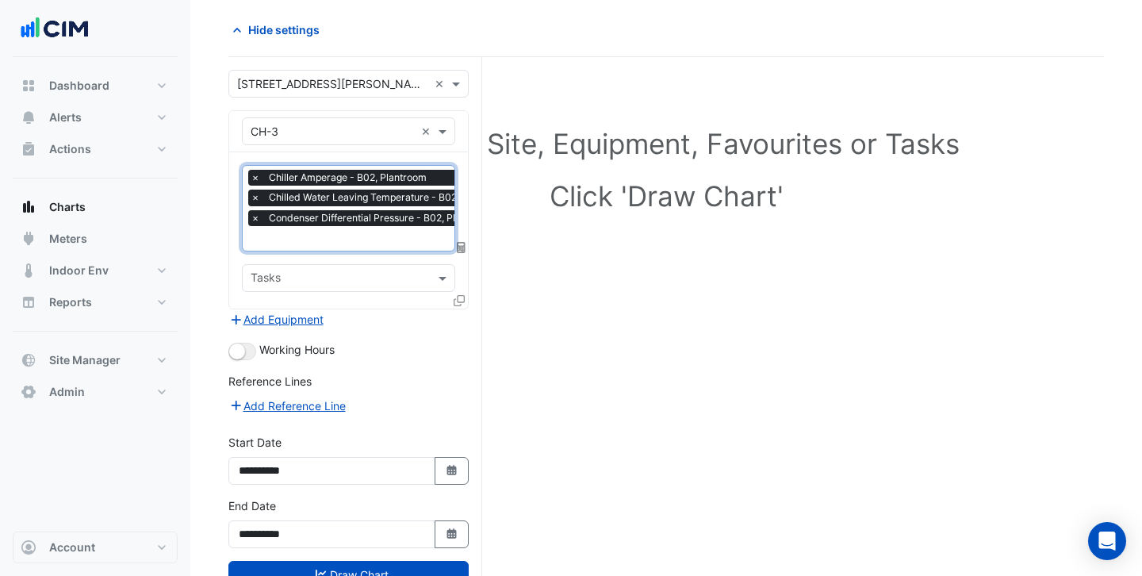
click at [362, 243] on input "text" at bounding box center [384, 240] width 266 height 17
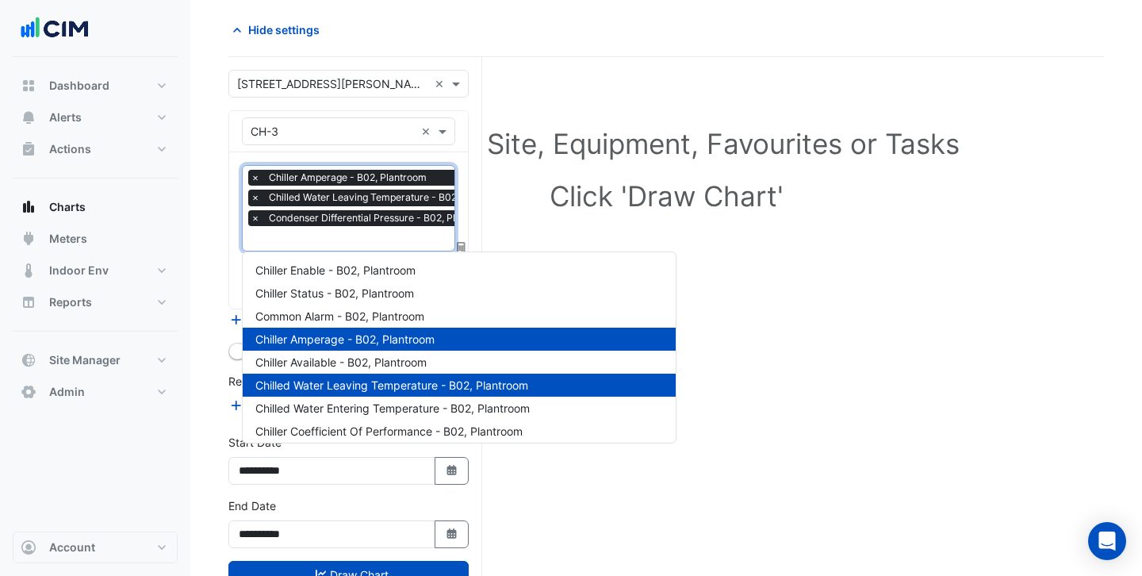
scroll to position [190, 0]
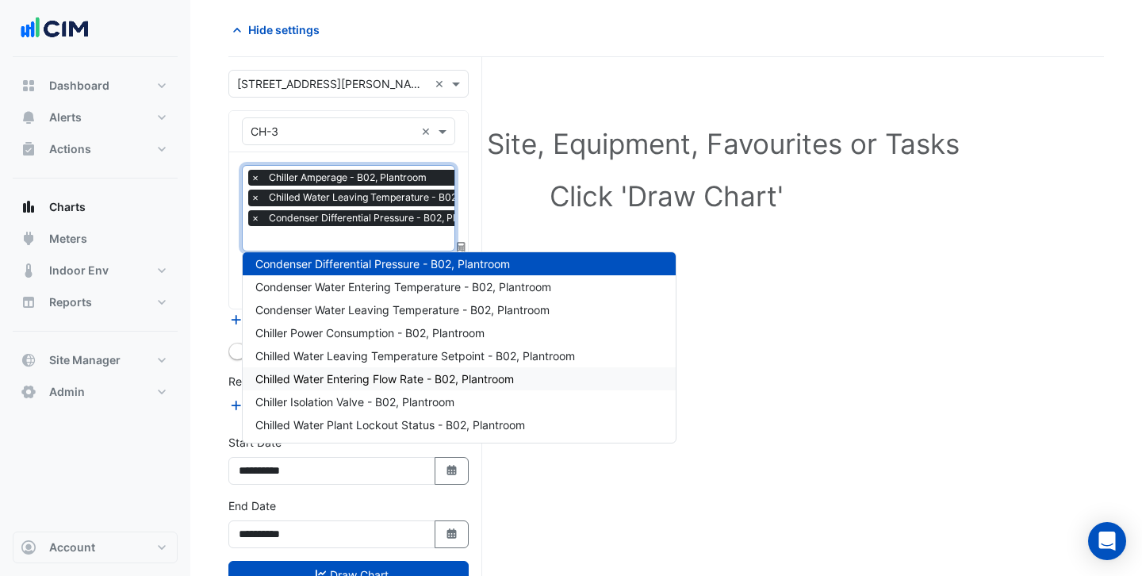
click at [366, 379] on span "Chilled Water Entering Flow Rate - B02, Plantroom" at bounding box center [384, 378] width 258 height 13
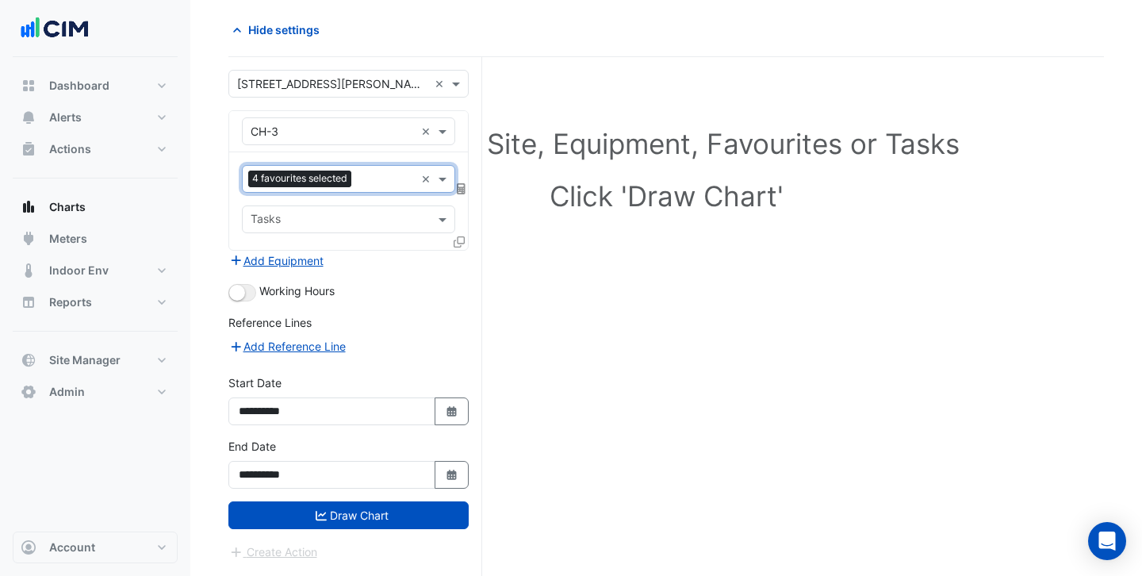
click at [374, 185] on input "text" at bounding box center [386, 180] width 57 height 17
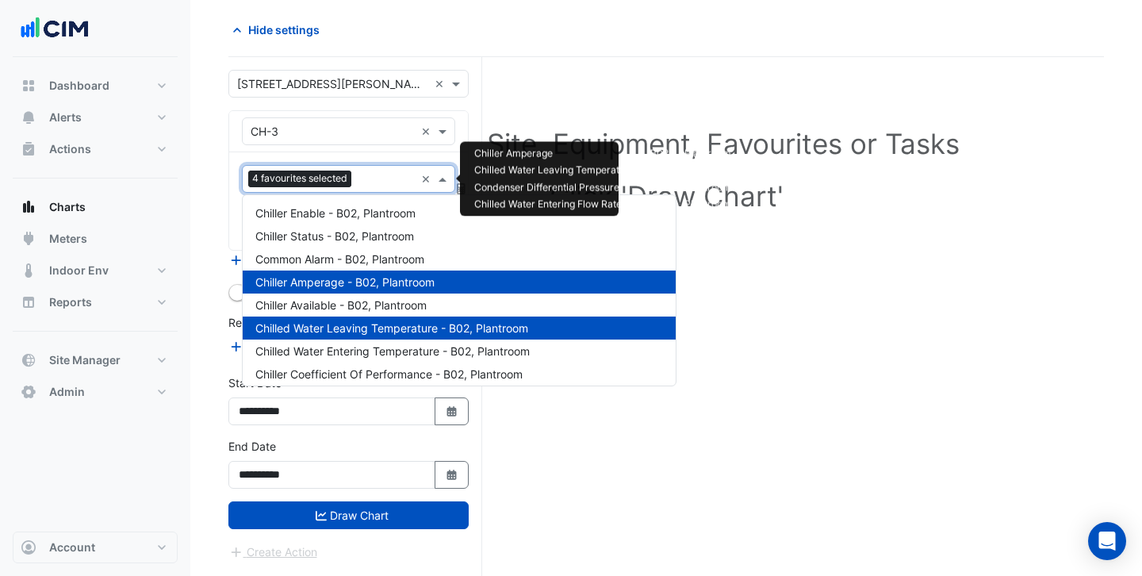
scroll to position [305, 0]
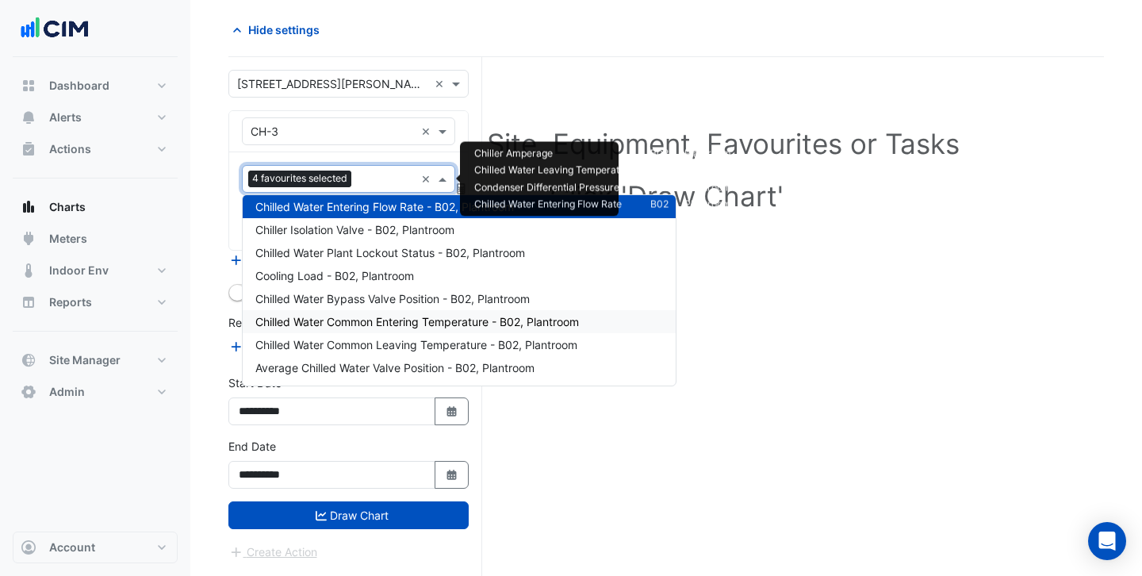
click at [375, 320] on span "Chilled Water Common Entering Temperature - B02, Plantroom" at bounding box center [416, 321] width 323 height 13
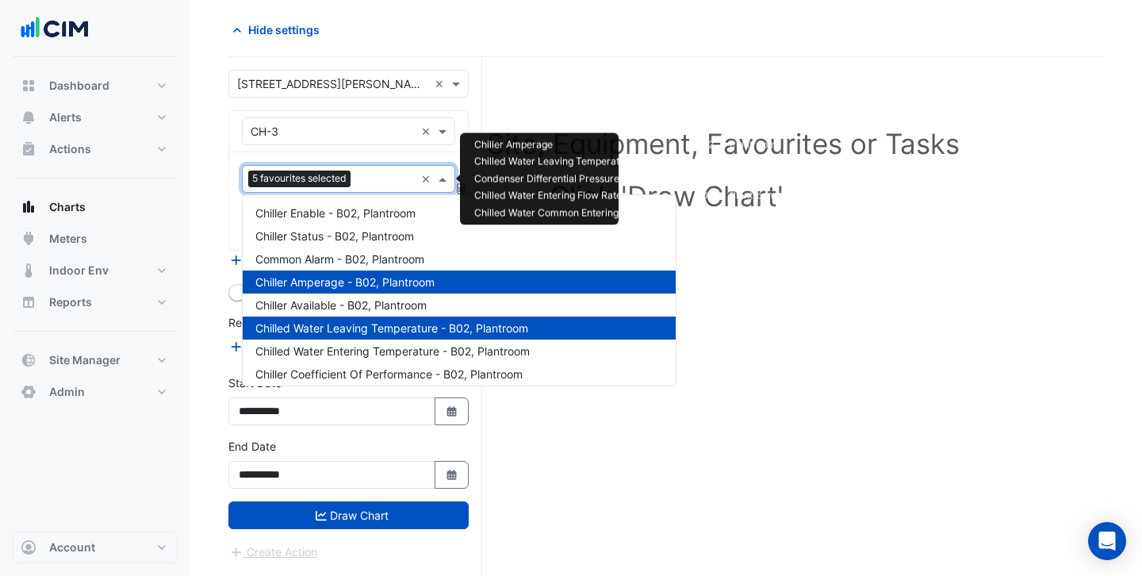
click at [373, 176] on input "text" at bounding box center [386, 180] width 58 height 17
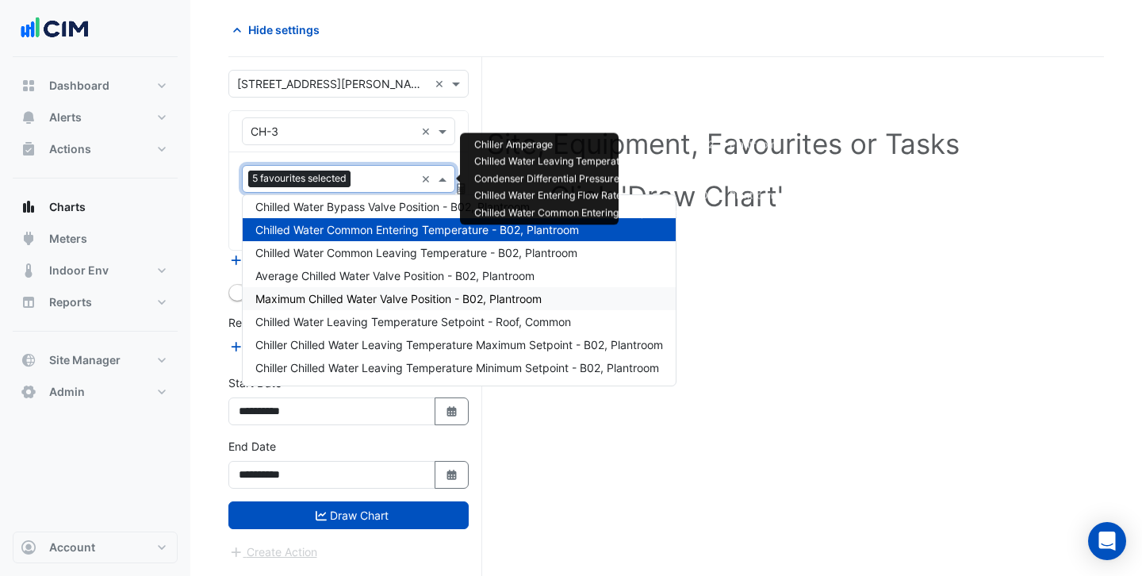
click at [376, 294] on span "Maximum Chilled Water Valve Position - B02, Plantroom" at bounding box center [398, 298] width 286 height 13
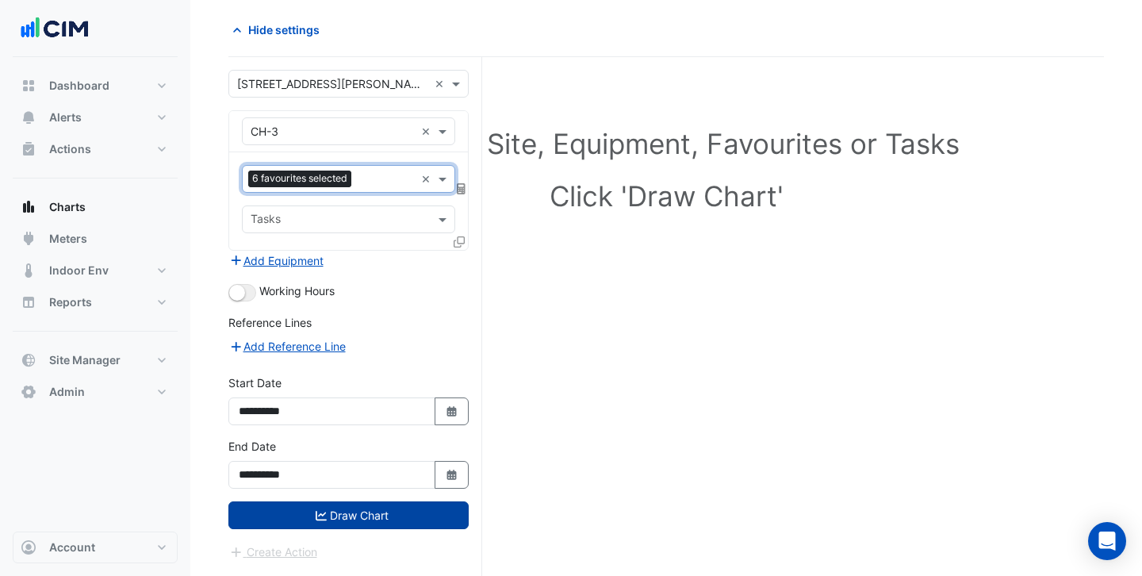
click at [353, 510] on button "Draw Chart" at bounding box center [348, 515] width 240 height 28
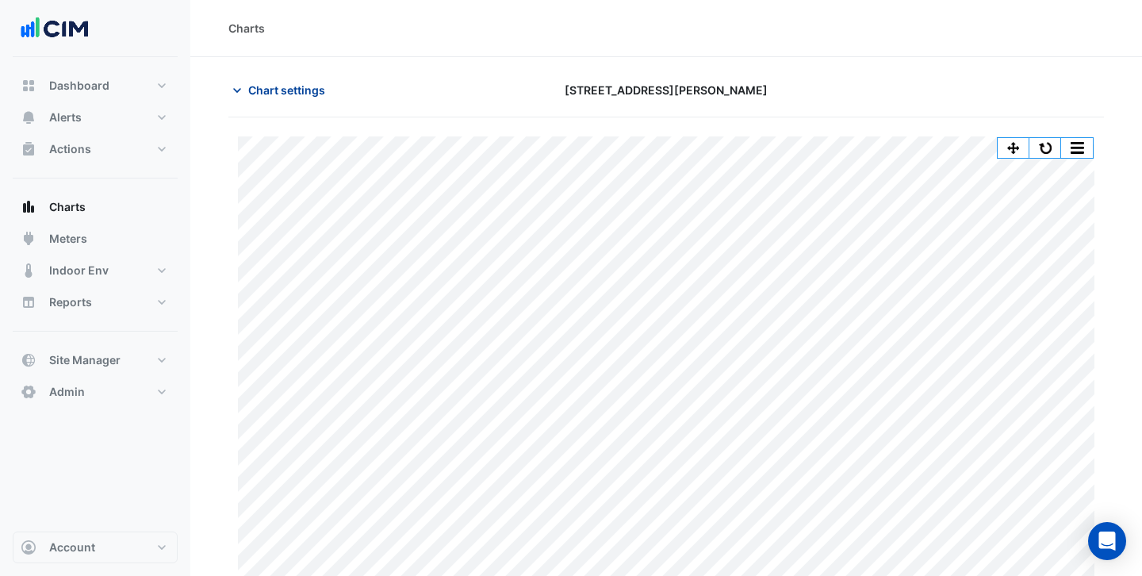
click at [293, 84] on span "Chart settings" at bounding box center [286, 90] width 77 height 17
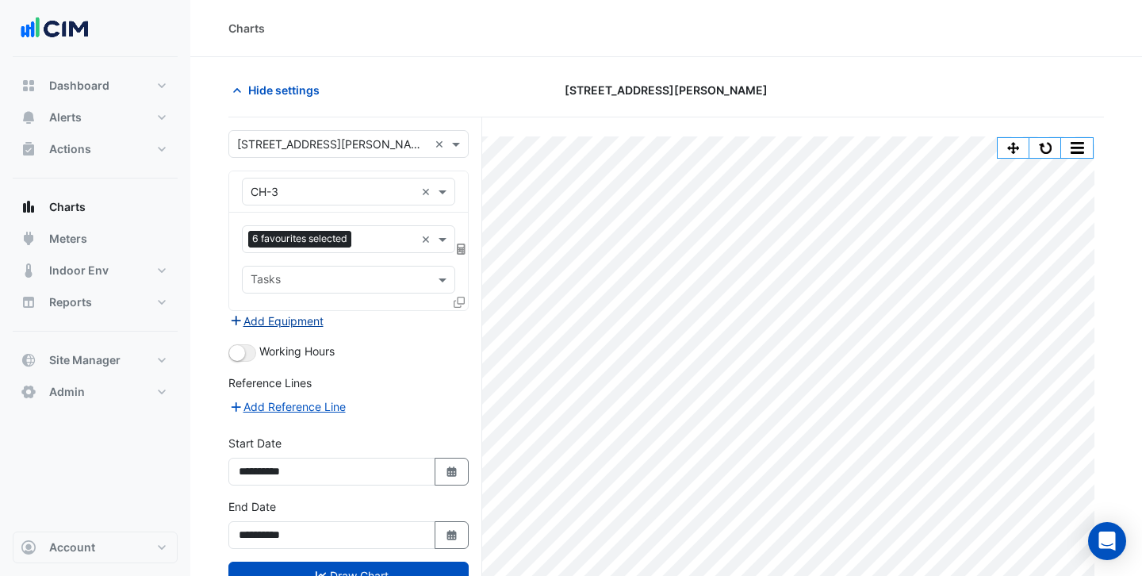
click at [308, 321] on button "Add Equipment" at bounding box center [276, 321] width 96 height 18
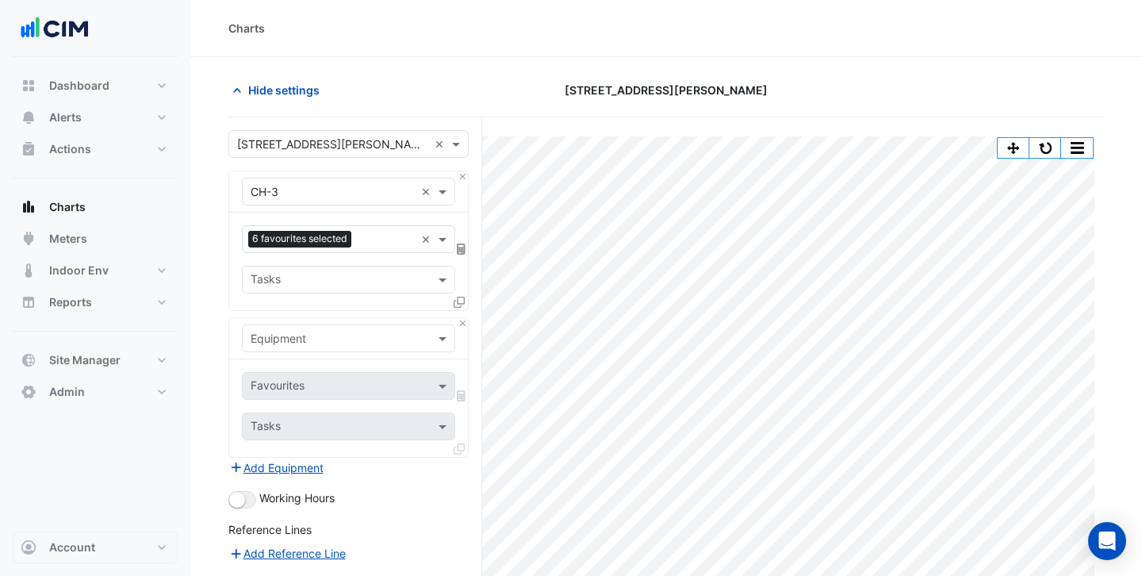
click at [312, 342] on input "text" at bounding box center [333, 339] width 164 height 17
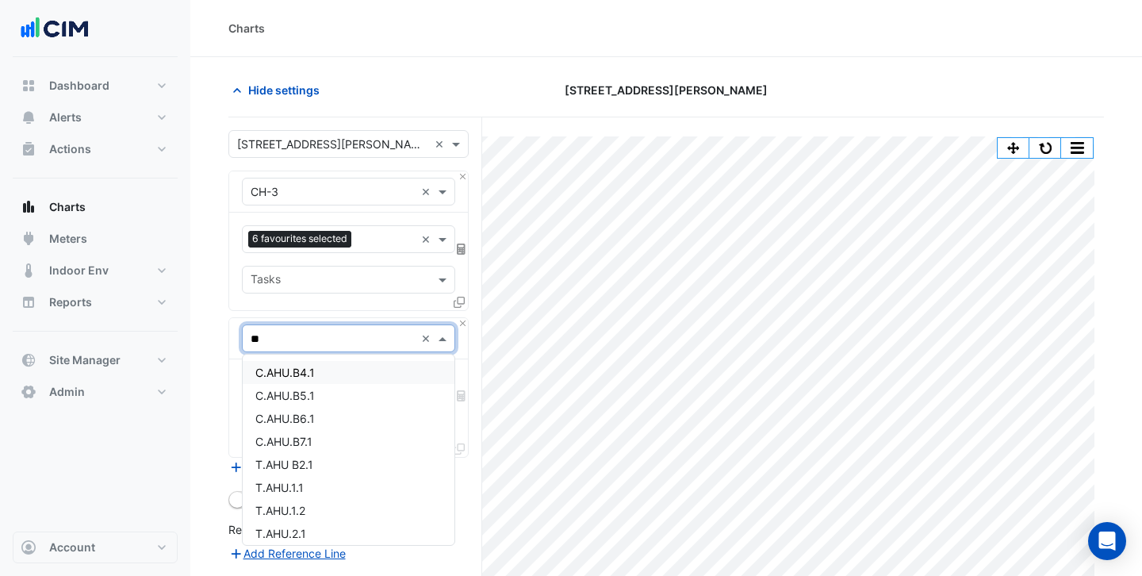
type input "***"
click at [323, 421] on div "C.AHU.B6.1" at bounding box center [349, 418] width 212 height 23
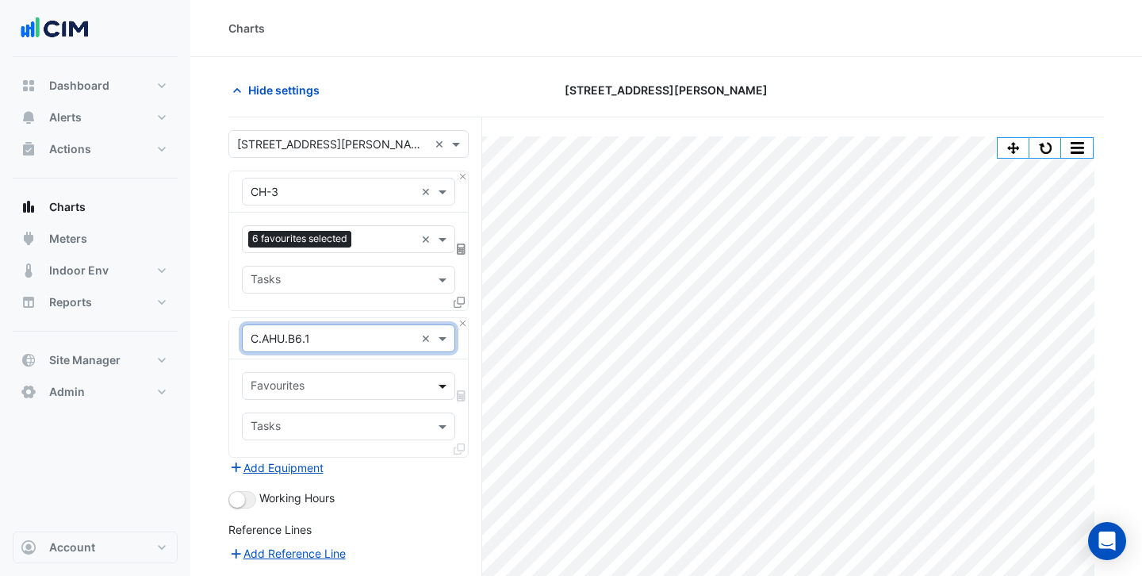
click at [438, 392] on span at bounding box center [444, 385] width 20 height 17
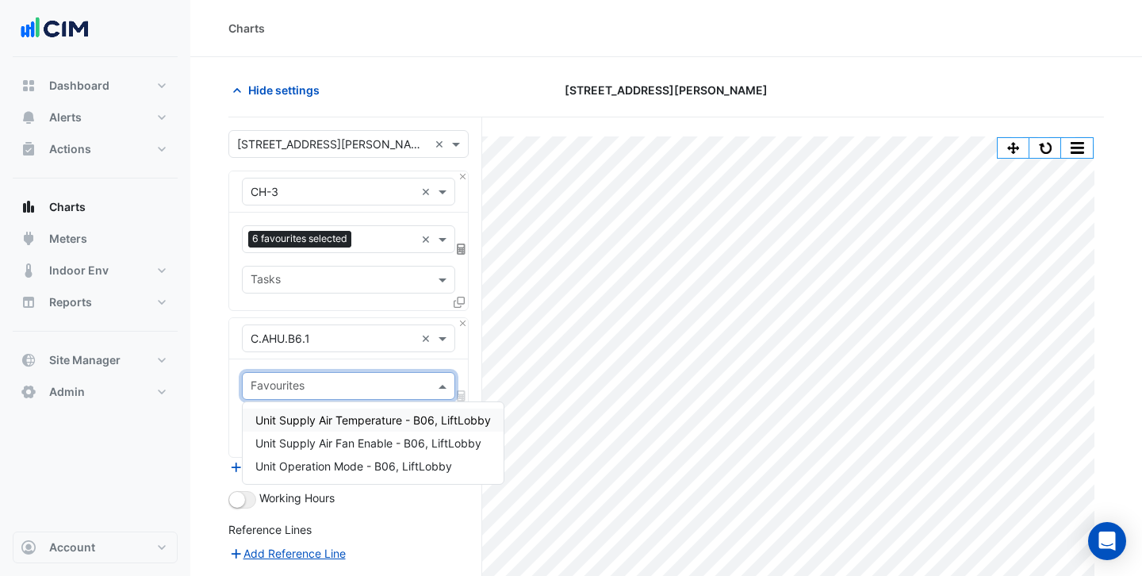
click at [362, 340] on input "text" at bounding box center [333, 339] width 164 height 17
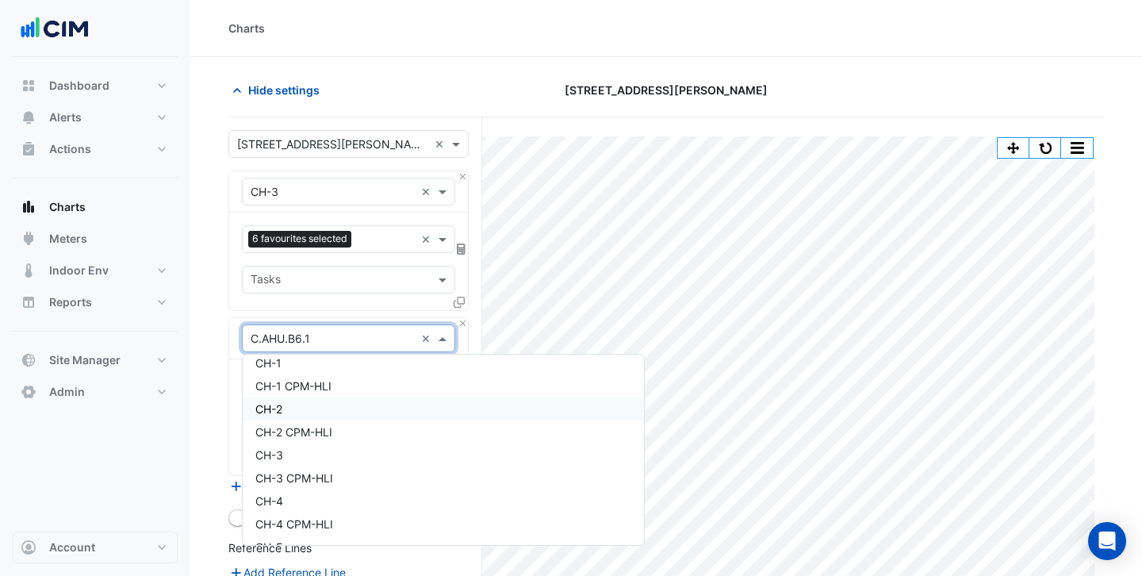
scroll to position [1350, 0]
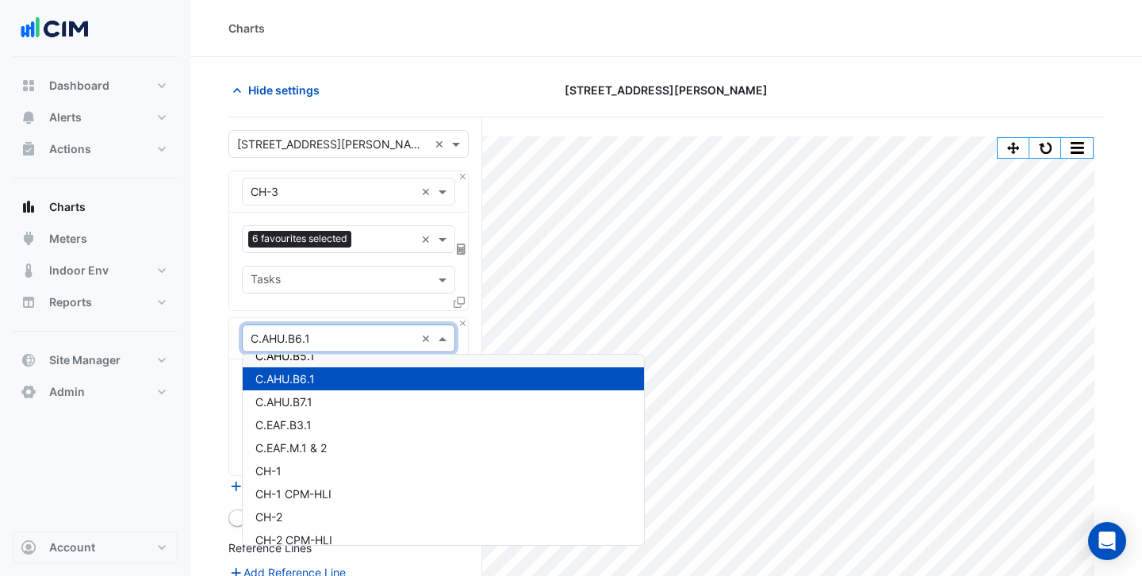
drag, startPoint x: 349, startPoint y: 348, endPoint x: 329, endPoint y: 340, distance: 21.3
click at [329, 340] on div "× C.AHU.B6.1 ×" at bounding box center [348, 338] width 213 height 28
drag, startPoint x: 321, startPoint y: 338, endPoint x: 308, endPoint y: 337, distance: 13.5
click at [267, 337] on input "text" at bounding box center [333, 339] width 164 height 17
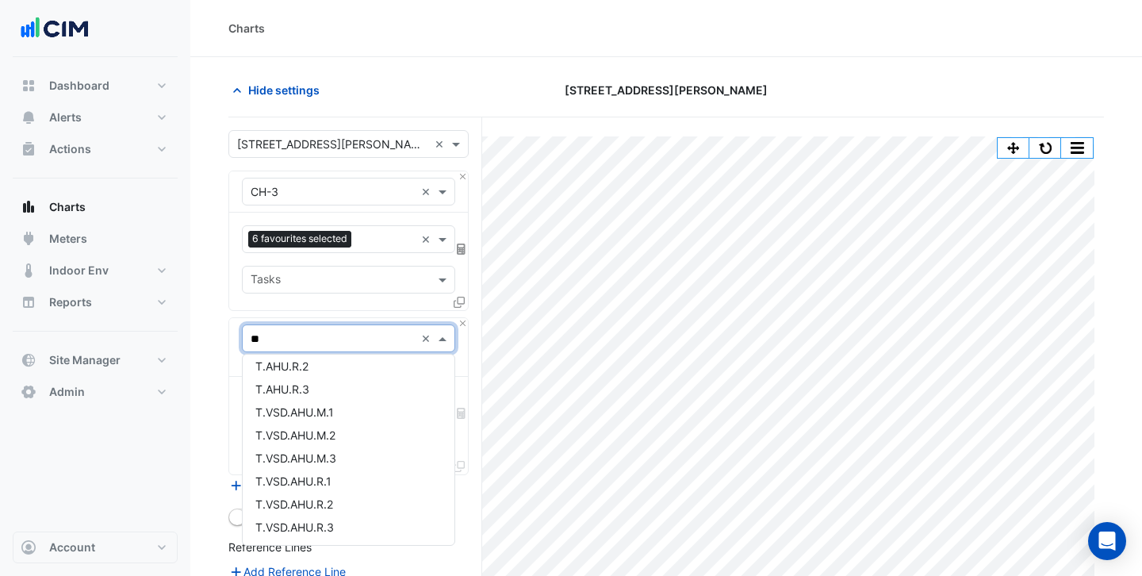
scroll to position [40, 0]
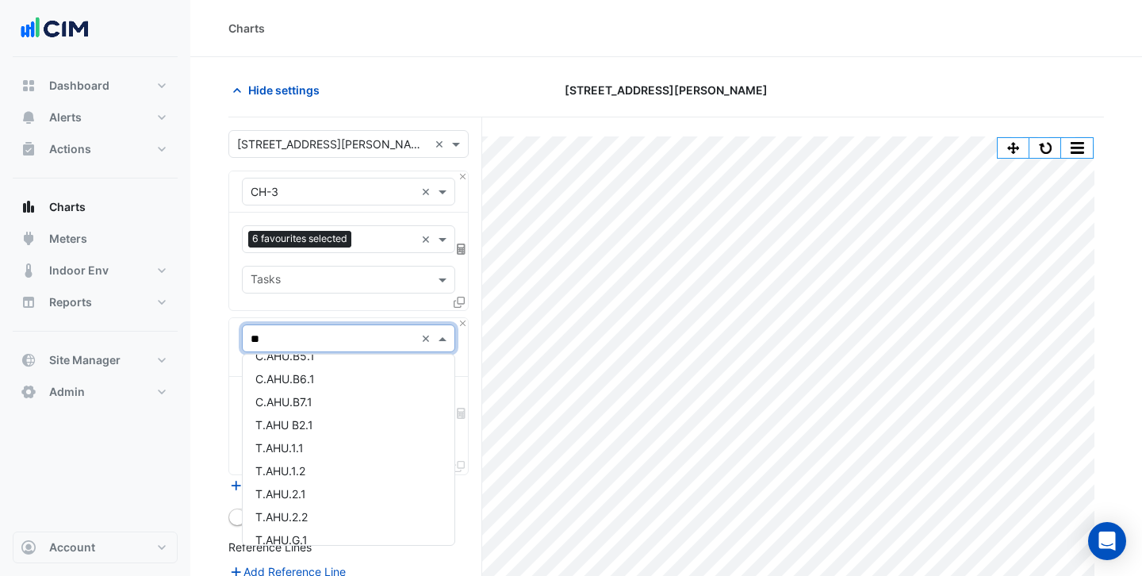
type input "***"
click at [376, 447] on div "T.AHU.2.2" at bounding box center [349, 454] width 212 height 23
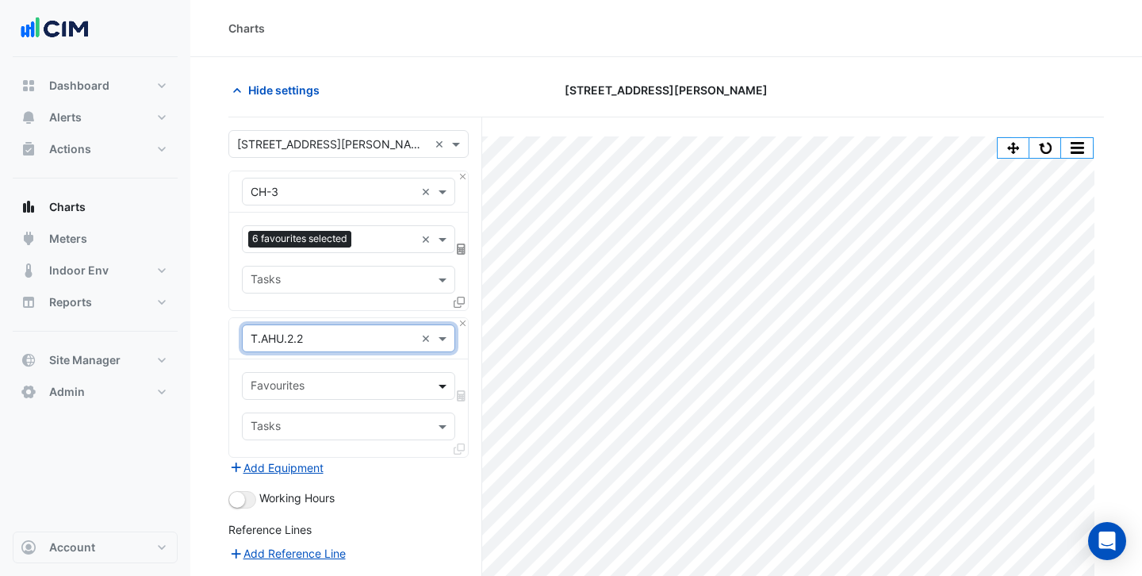
click at [442, 390] on span at bounding box center [444, 385] width 20 height 17
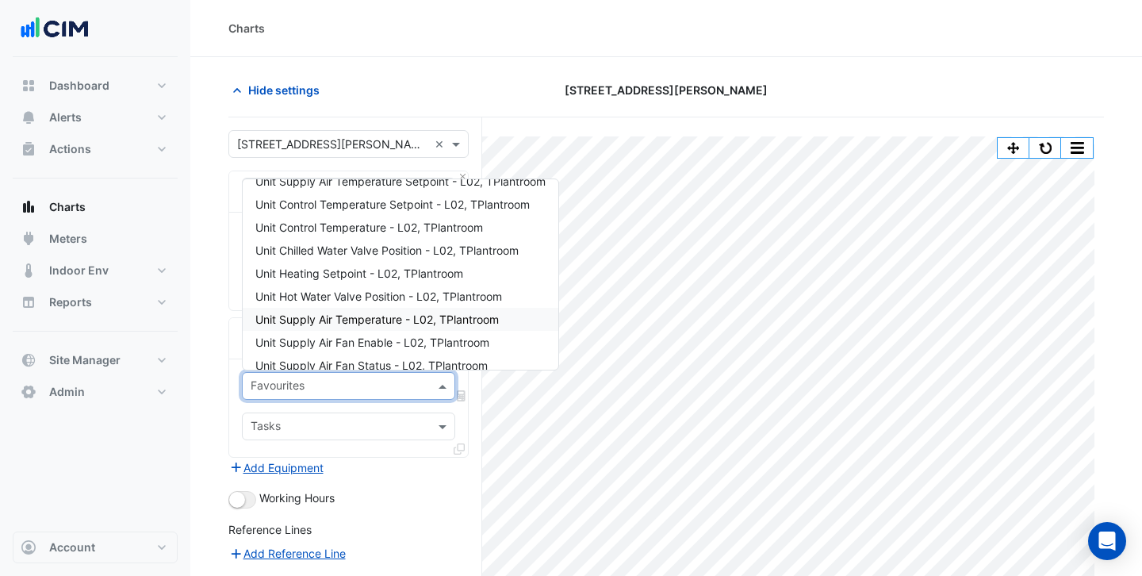
scroll to position [0, 0]
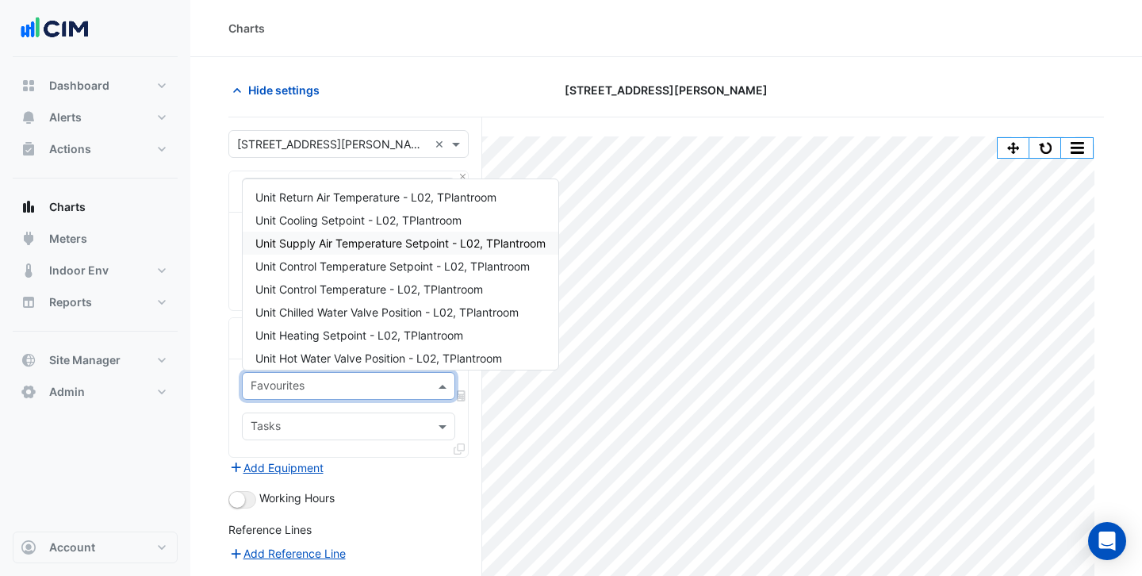
click at [391, 250] on div "Unit Supply Air Temperature Setpoint - L02, TPlantroom" at bounding box center [401, 243] width 316 height 23
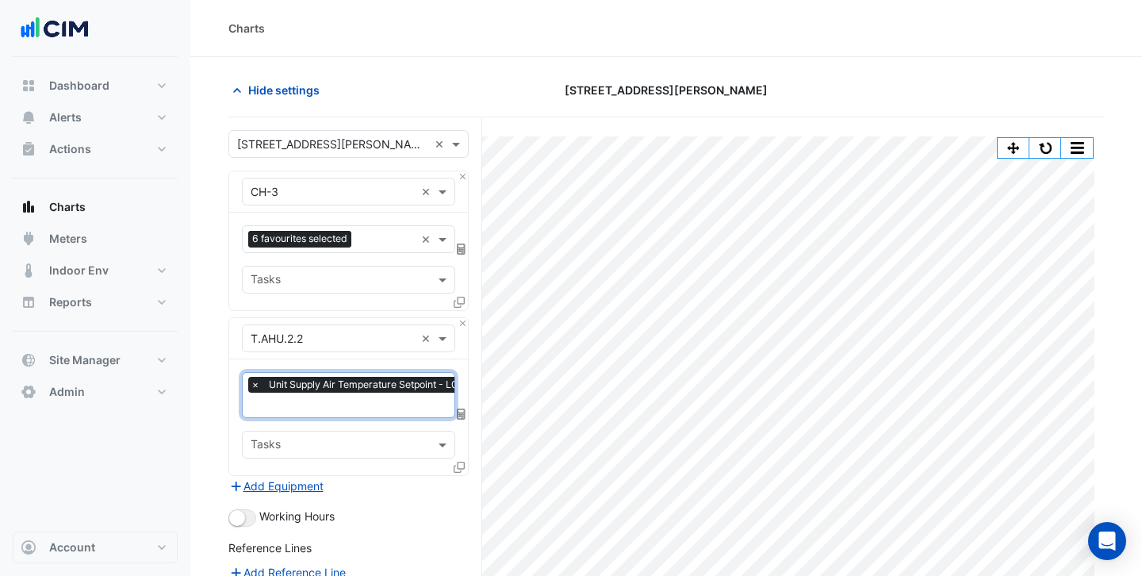
click at [346, 407] on input "text" at bounding box center [390, 406] width 278 height 17
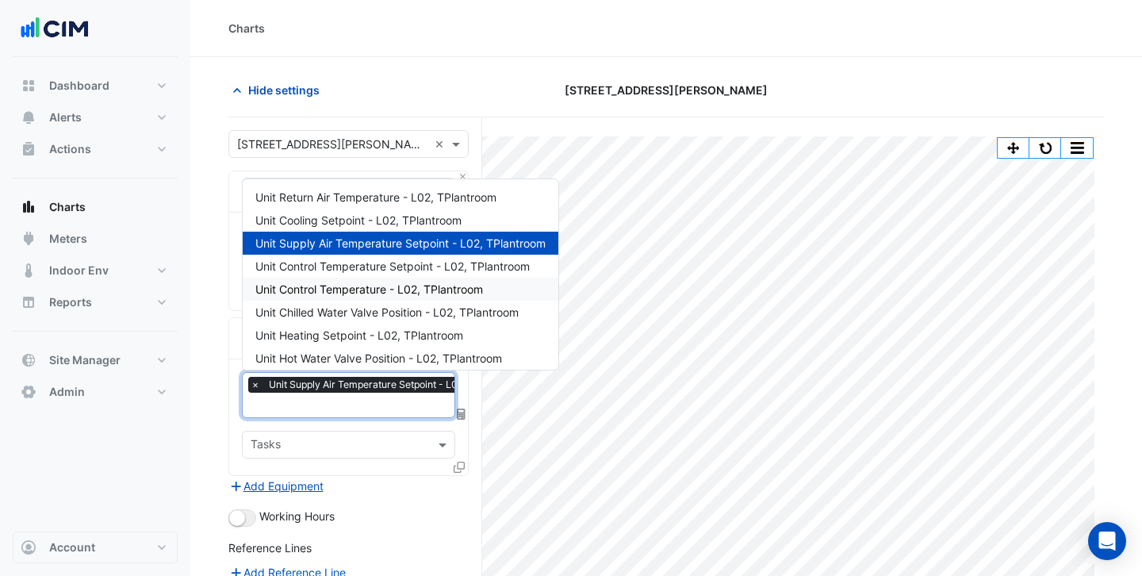
click at [373, 283] on span "Unit Control Temperature - L02, TPlantroom" at bounding box center [369, 288] width 228 height 13
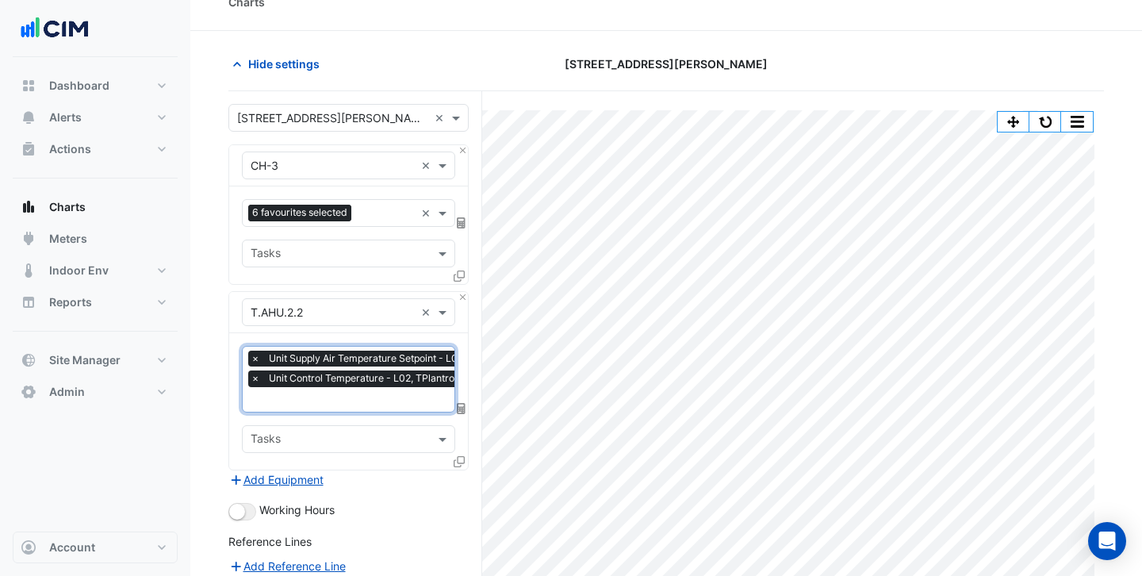
scroll to position [29, 0]
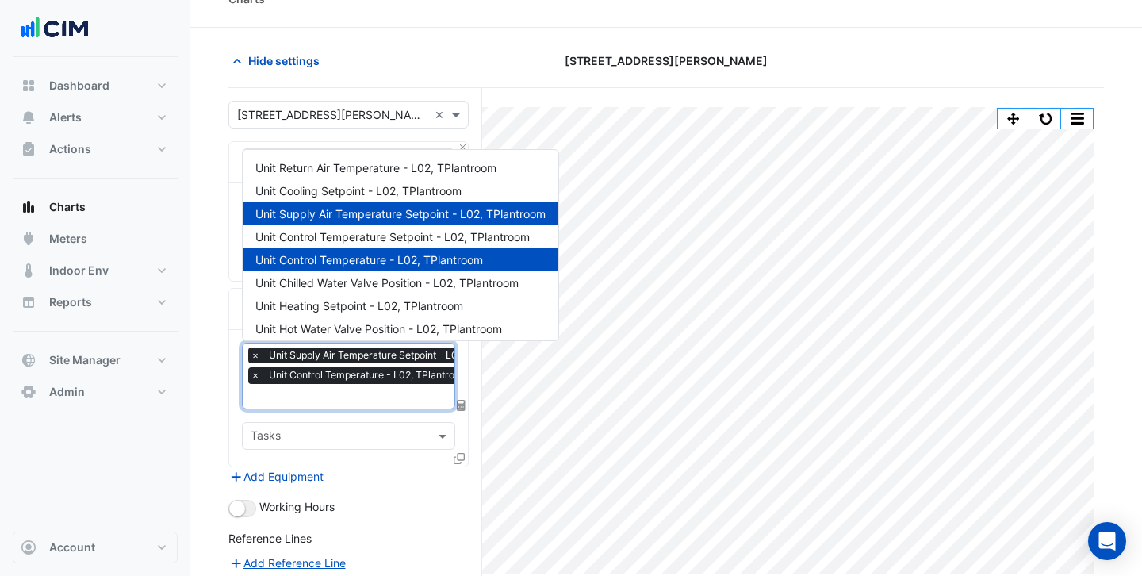
click at [316, 394] on input "text" at bounding box center [390, 397] width 278 height 17
click at [349, 314] on div "Unit Heating Setpoint - L02, TPlantroom" at bounding box center [401, 305] width 316 height 23
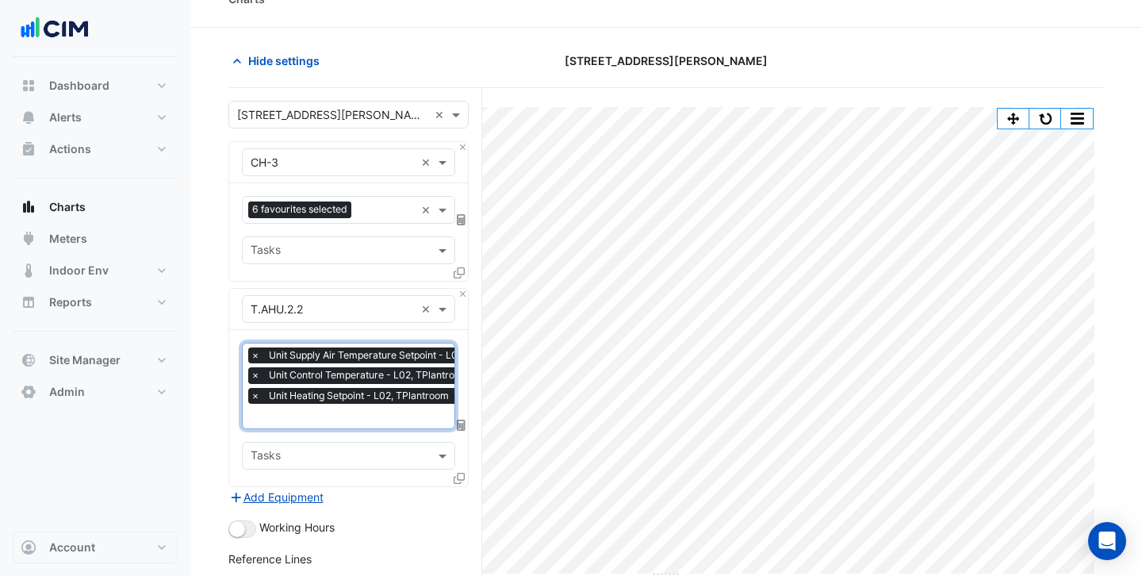
click at [323, 410] on input "text" at bounding box center [390, 417] width 278 height 17
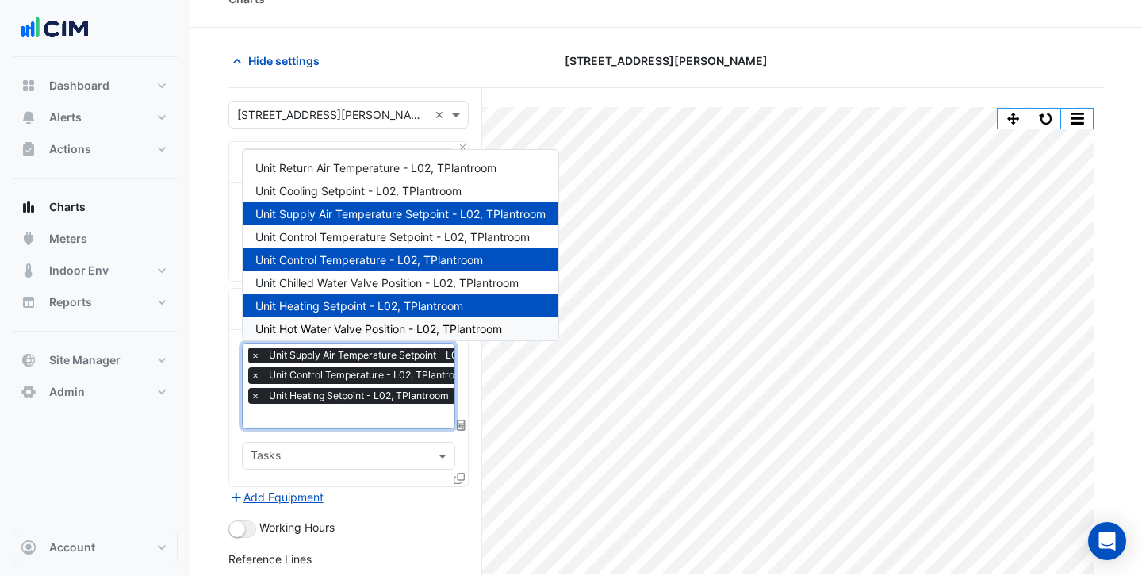
click at [360, 327] on span "Unit Hot Water Valve Position - L02, TPlantroom" at bounding box center [378, 328] width 247 height 13
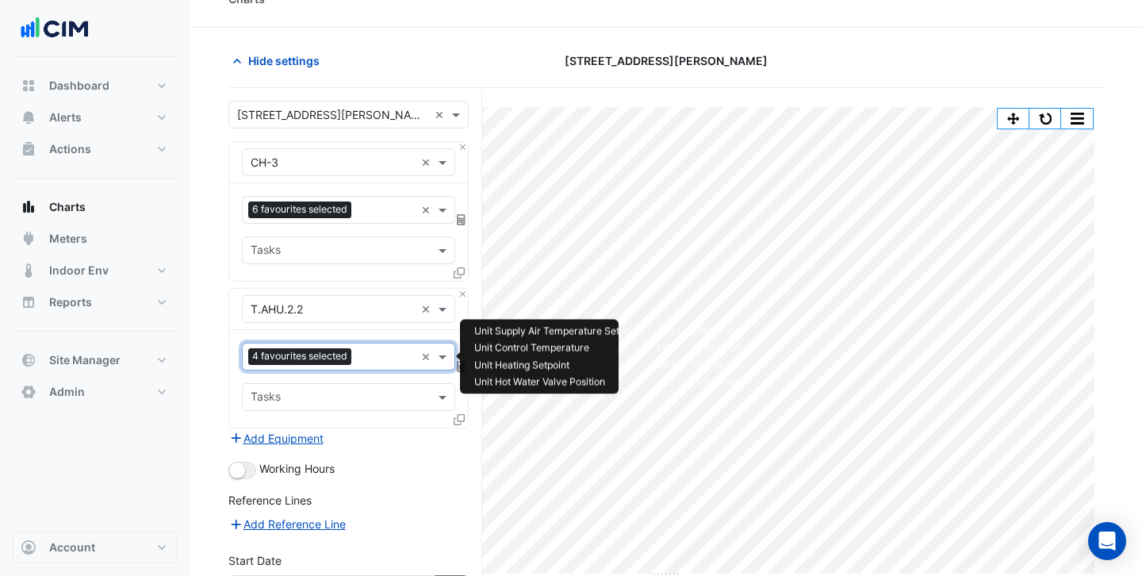
click at [369, 354] on input "text" at bounding box center [386, 358] width 57 height 17
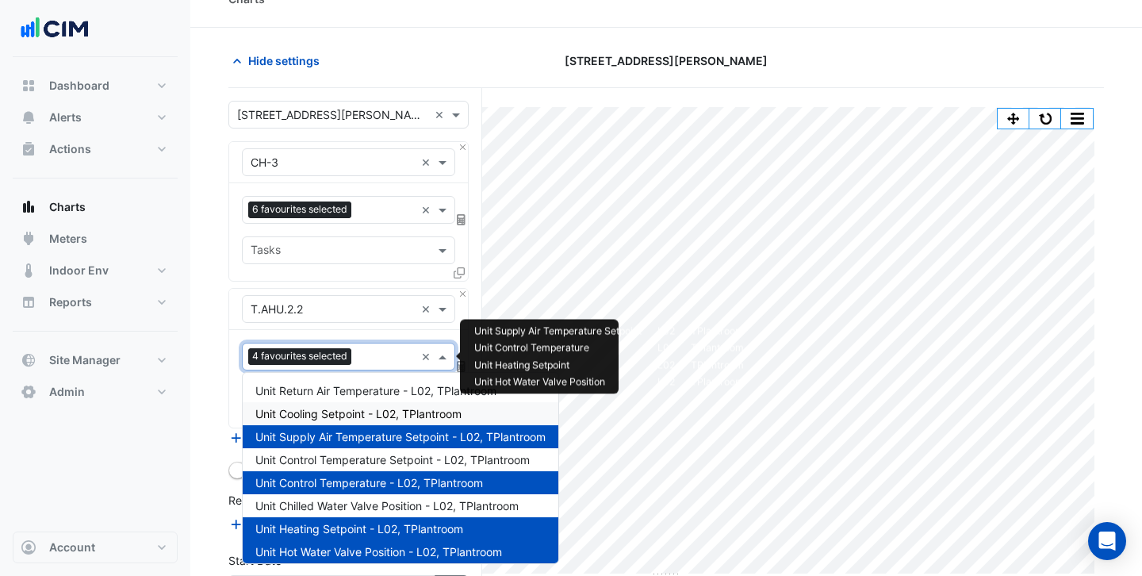
click at [366, 417] on span "Unit Cooling Setpoint - L02, TPlantroom" at bounding box center [358, 413] width 206 height 13
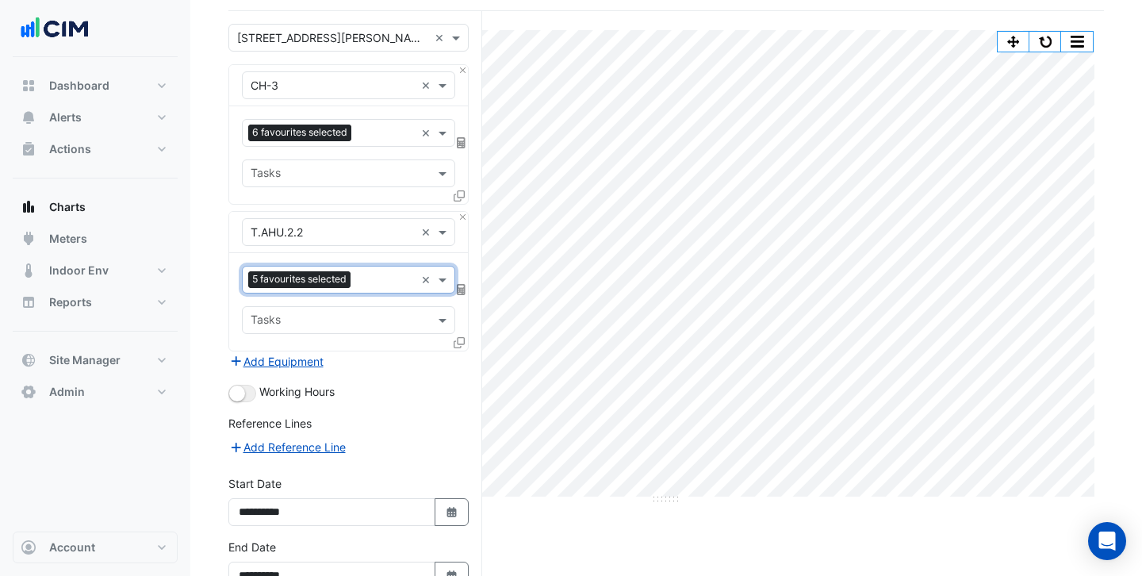
scroll to position [203, 0]
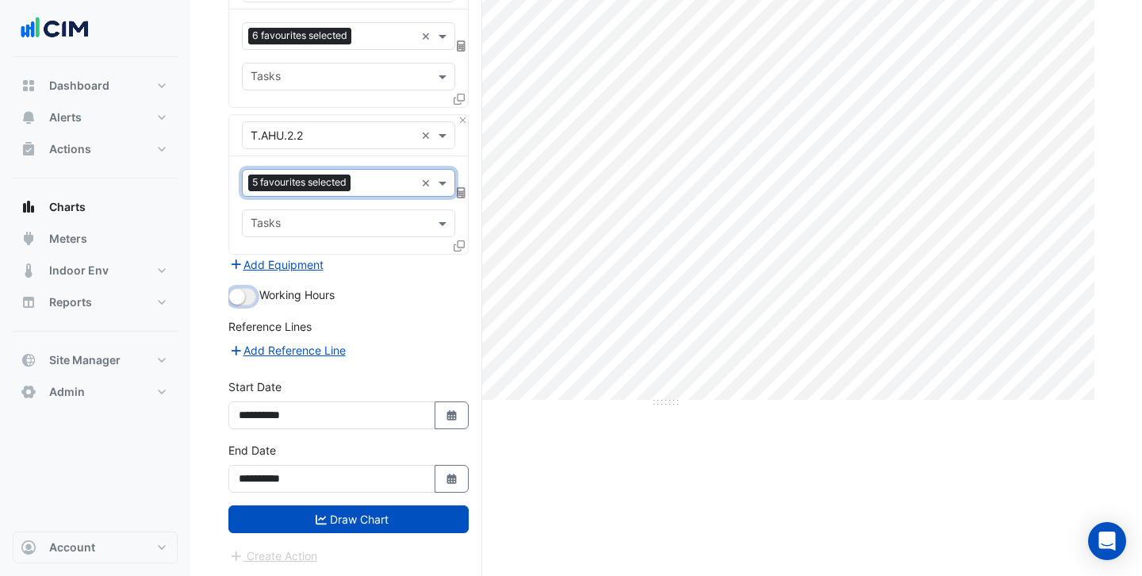
click at [250, 296] on button "button" at bounding box center [242, 296] width 28 height 17
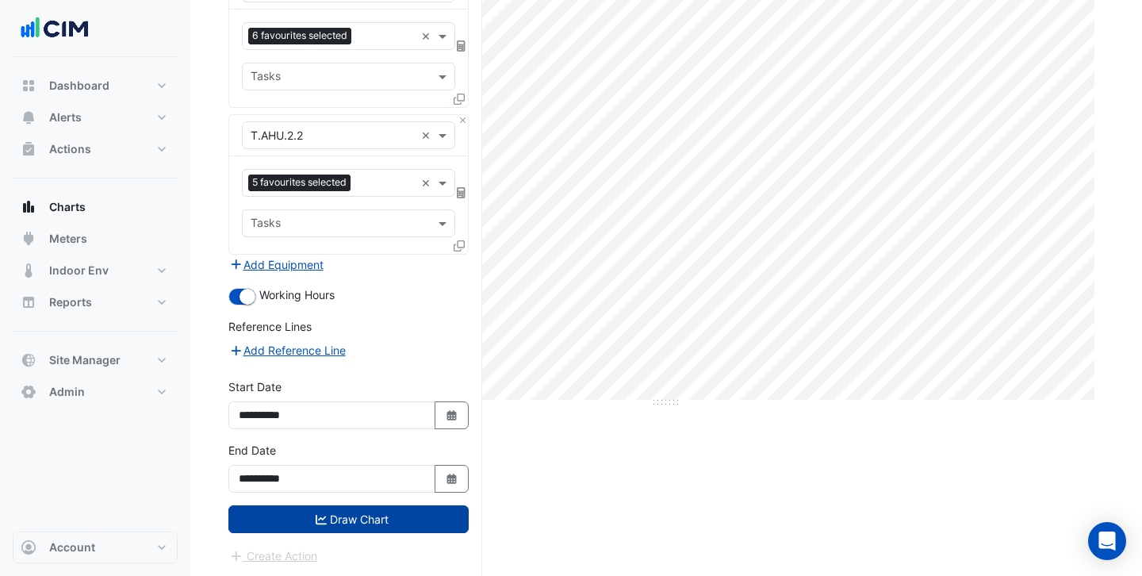
click at [367, 530] on button "Draw Chart" at bounding box center [348, 519] width 240 height 28
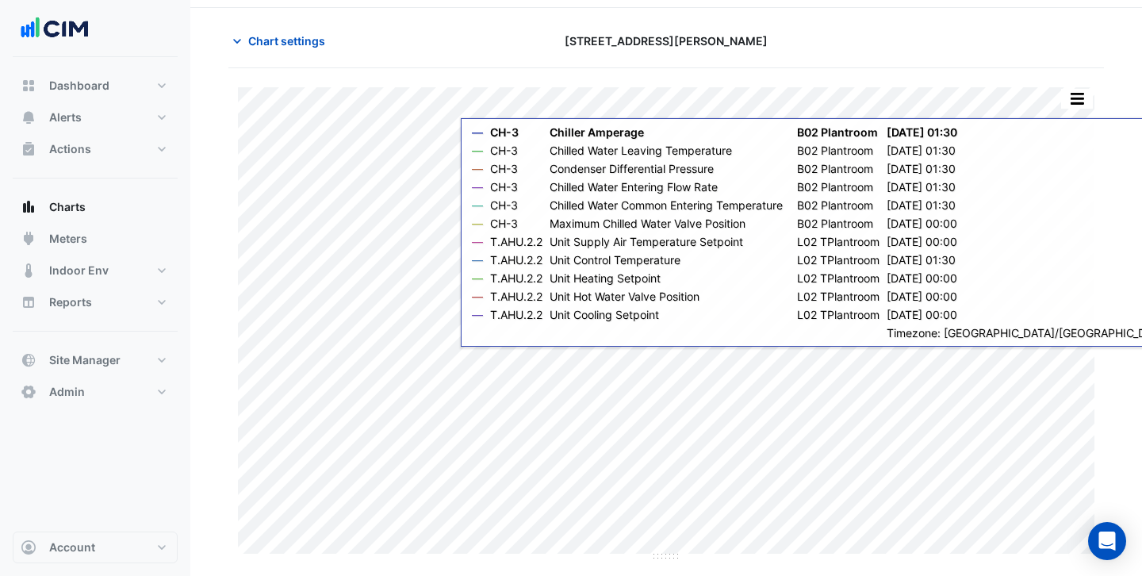
scroll to position [48, 0]
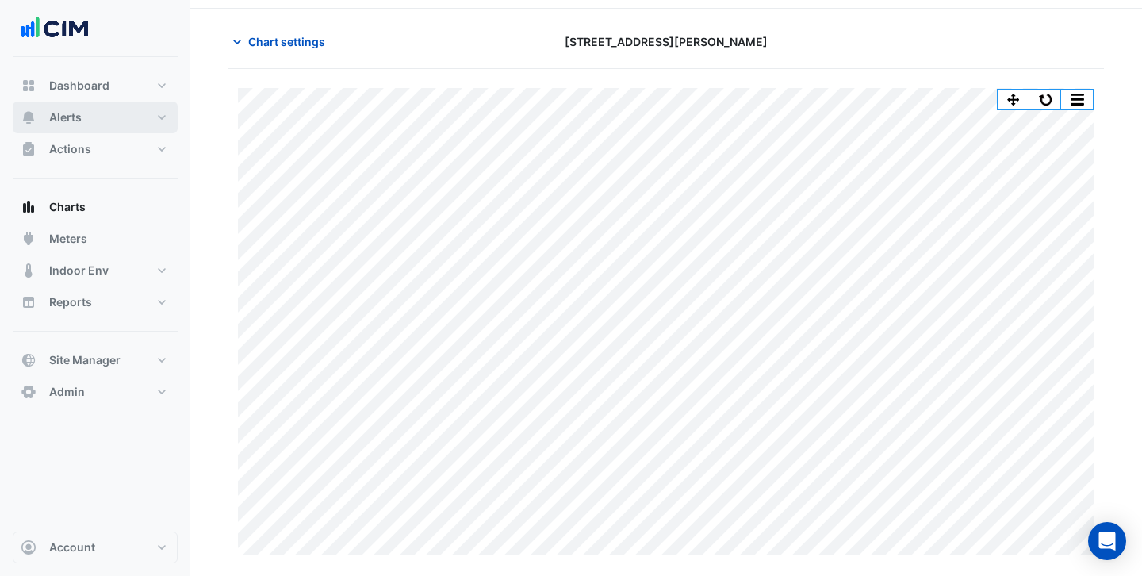
click at [122, 126] on button "Alerts" at bounding box center [95, 117] width 165 height 32
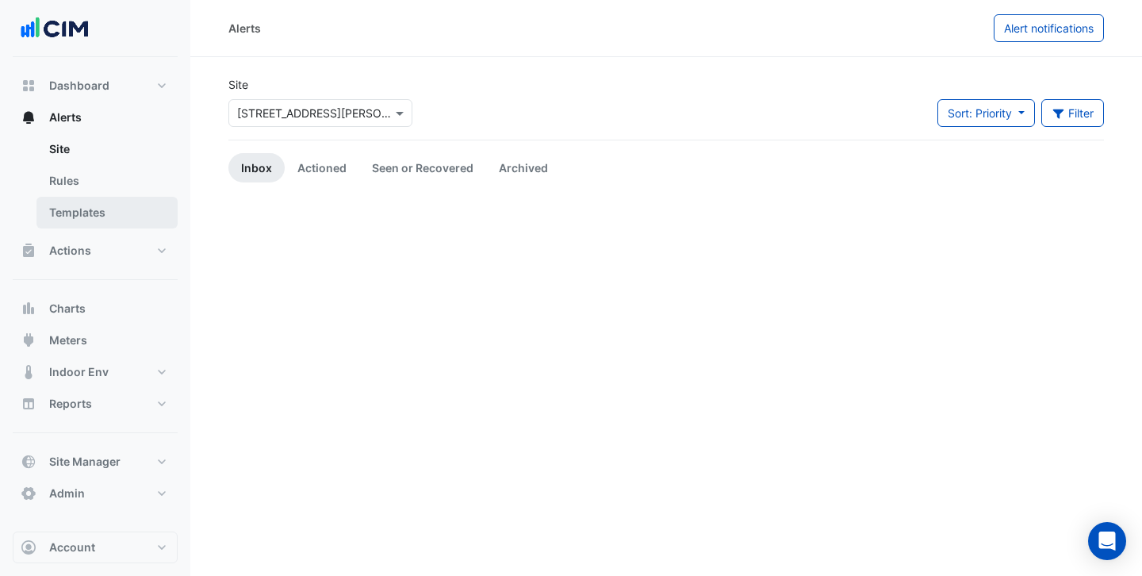
click at [102, 205] on link "Templates" at bounding box center [106, 213] width 141 height 32
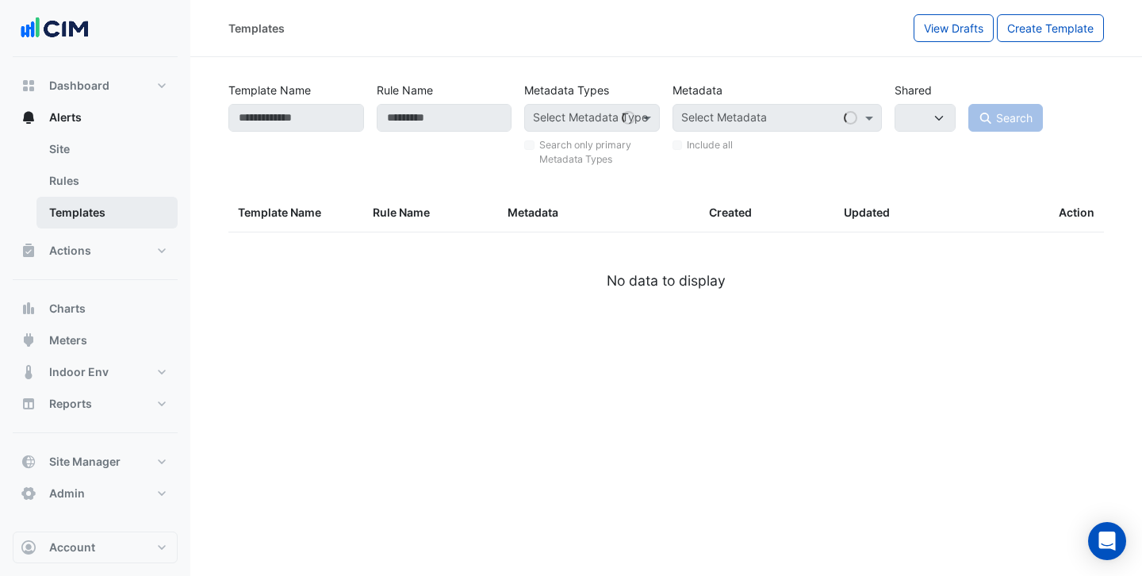
select select
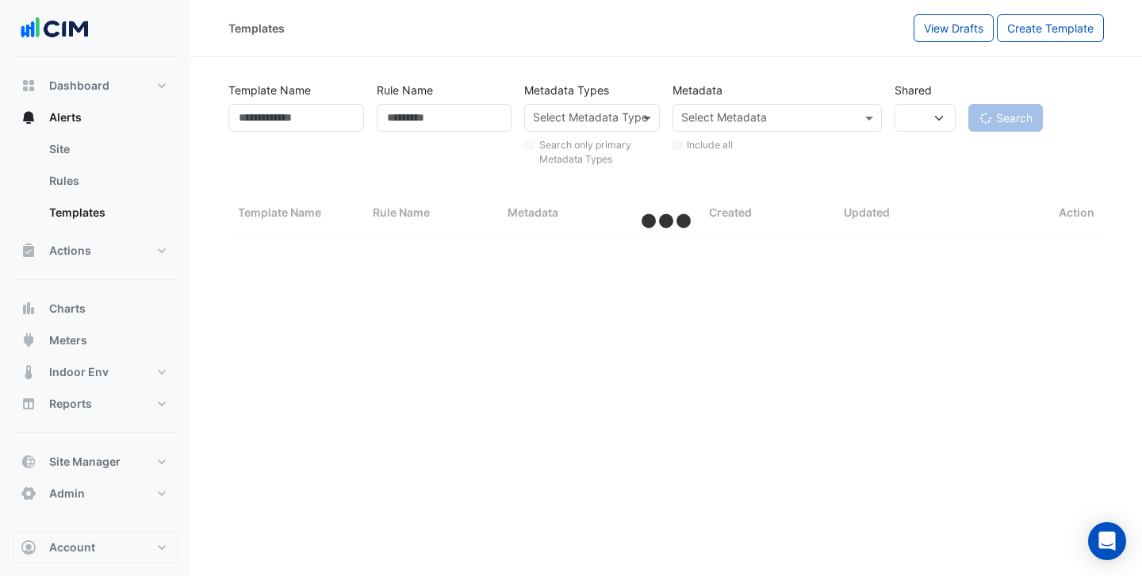
select select "***"
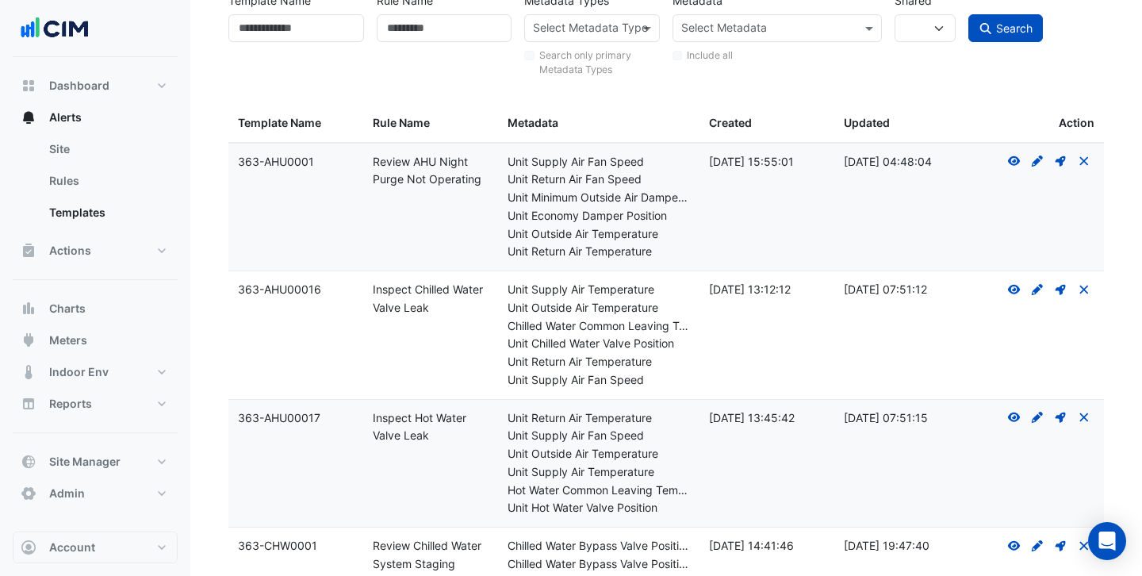
scroll to position [90, 0]
drag, startPoint x: 431, startPoint y: 301, endPoint x: 367, endPoint y: 289, distance: 65.5
click at [367, 289] on datatable-body-cell "Rule Name: Inspect Chilled Water Valve Leak" at bounding box center [430, 334] width 135 height 128
click at [438, 307] on div "Rule Name: Inspect Chilled Water Valve Leak" at bounding box center [431, 298] width 116 height 36
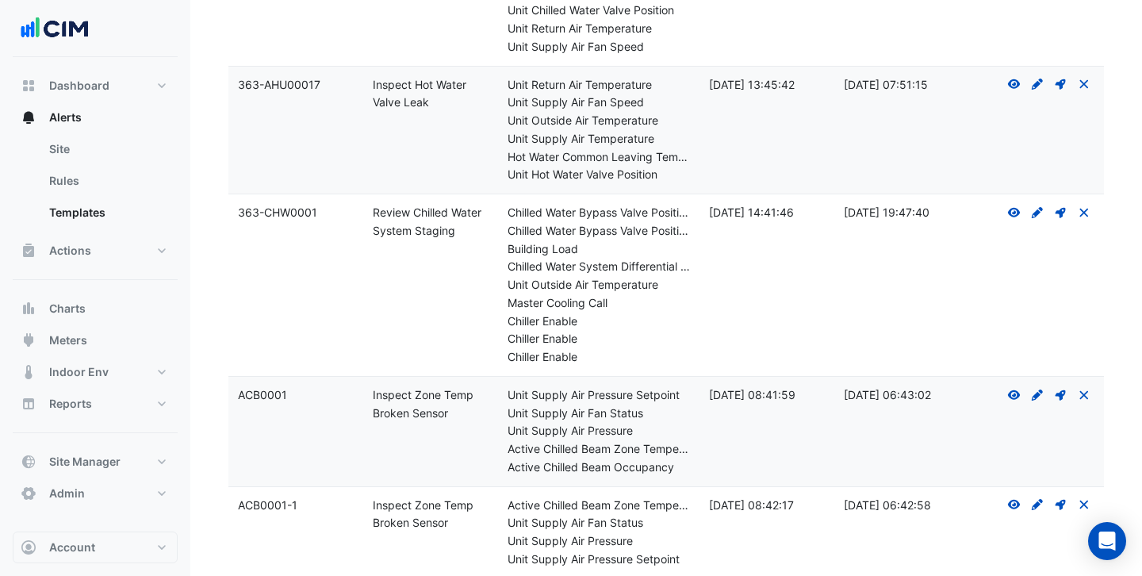
scroll to position [473, 0]
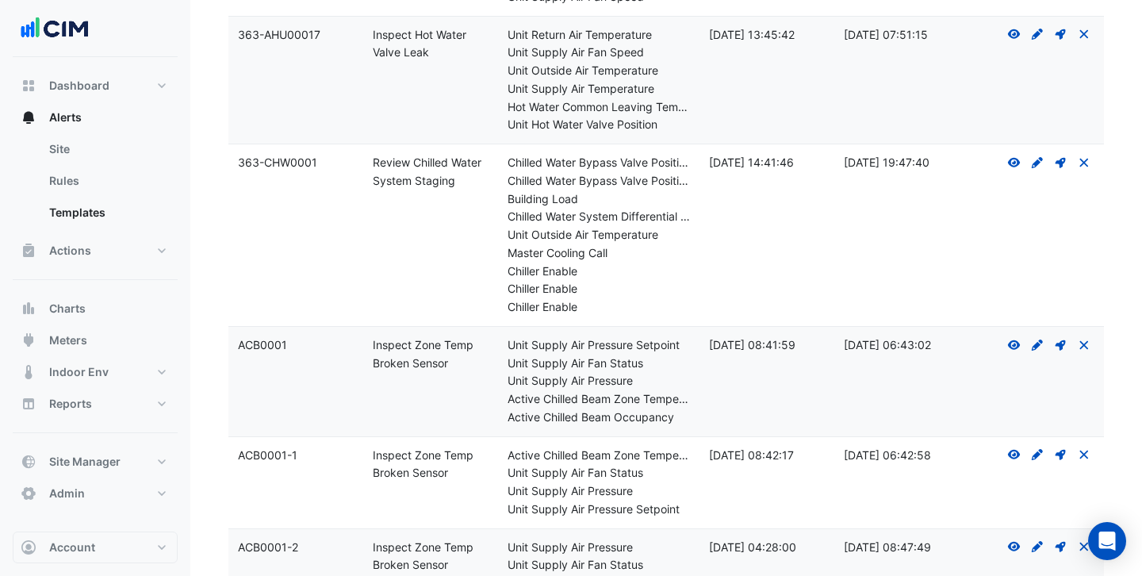
drag, startPoint x: 462, startPoint y: 183, endPoint x: 374, endPoint y: 163, distance: 90.4
click at [374, 163] on div "Rule Name: Review Chilled Water System Staging" at bounding box center [431, 172] width 116 height 36
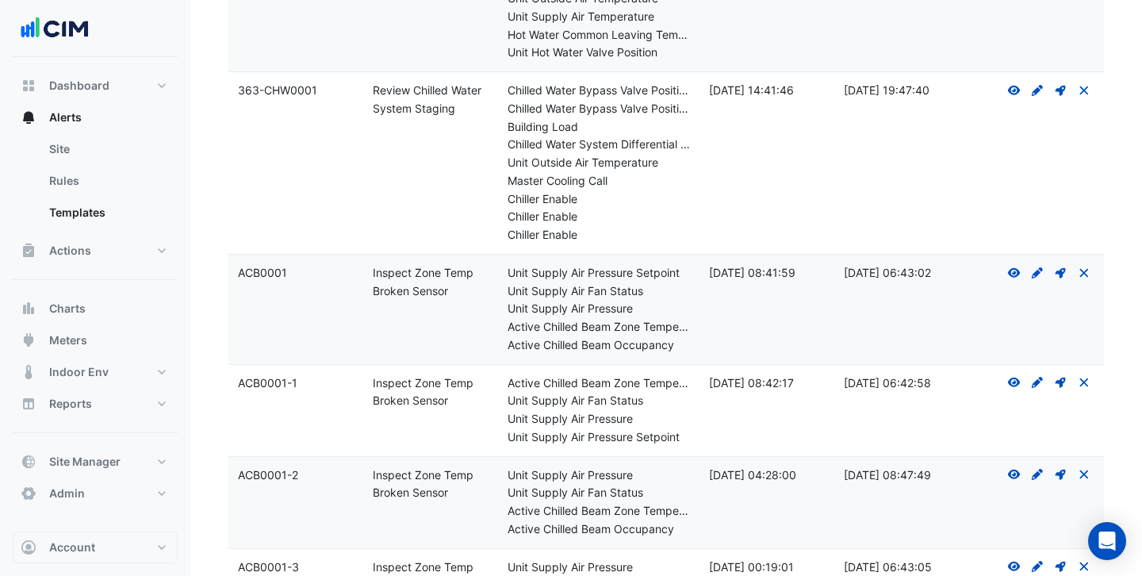
scroll to position [649, 0]
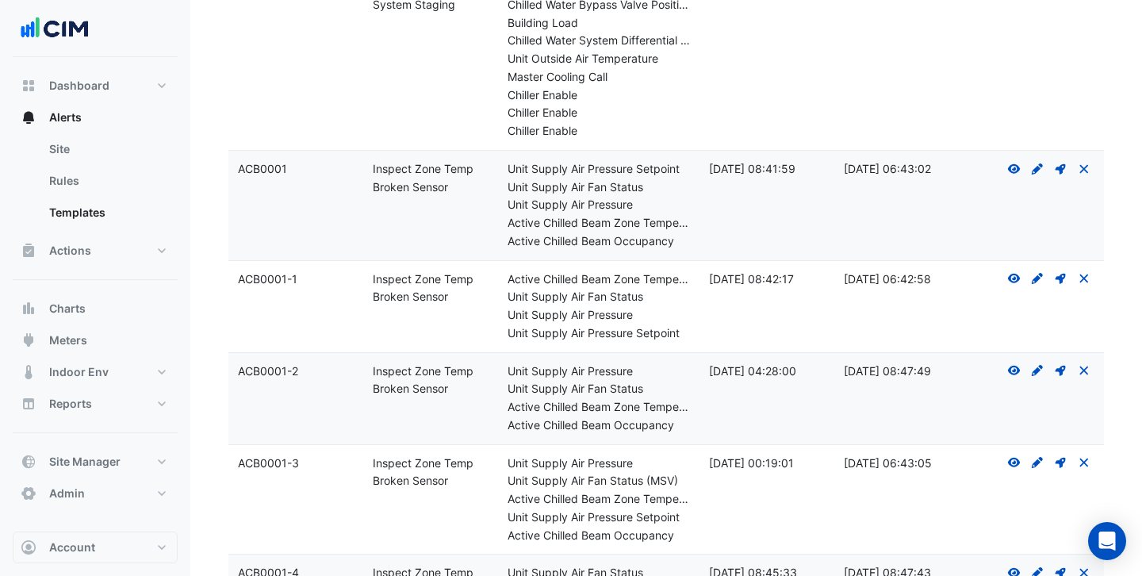
drag, startPoint x: 448, startPoint y: 192, endPoint x: 362, endPoint y: 166, distance: 89.5
click at [363, 166] on datatable-body-cell "Rule Name: Inspect Zone Temp Broken Sensor" at bounding box center [430, 205] width 135 height 109
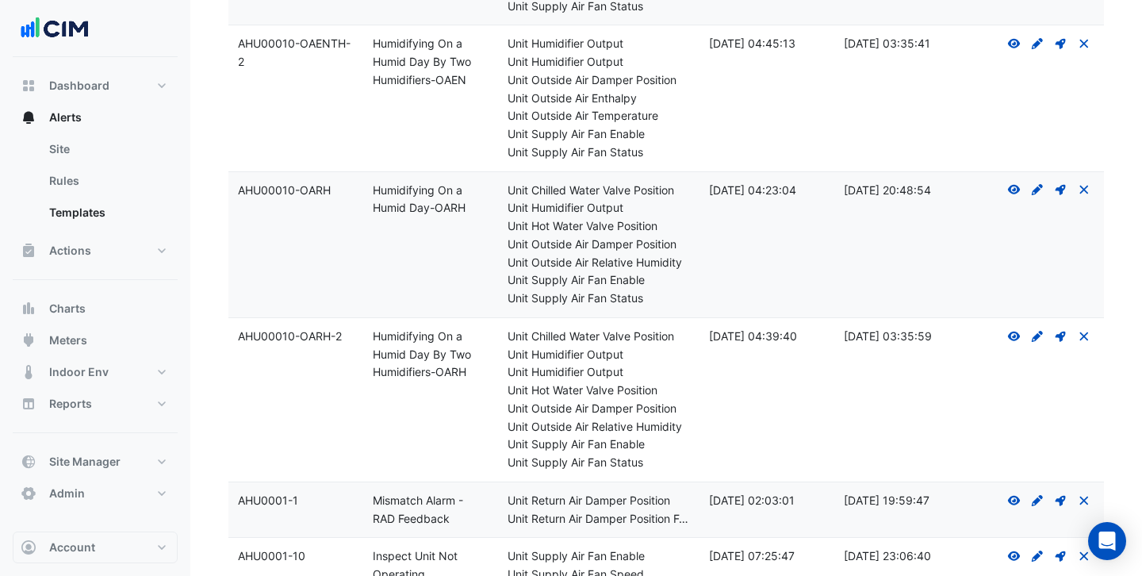
scroll to position [2434, 0]
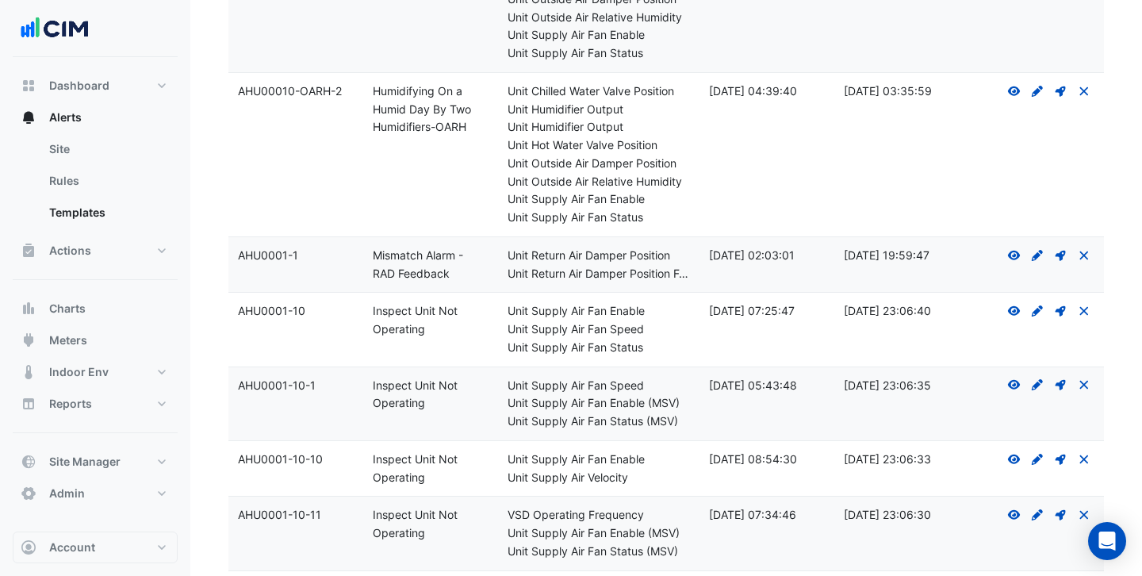
drag, startPoint x: 428, startPoint y: 331, endPoint x: 355, endPoint y: 316, distance: 74.5
click at [355, 316] on div "Template Name: AHU0001-10 Rule Name: Inspect Unit Not Operating Metadata: Unit …" at bounding box center [665, 329] width 875 height 73
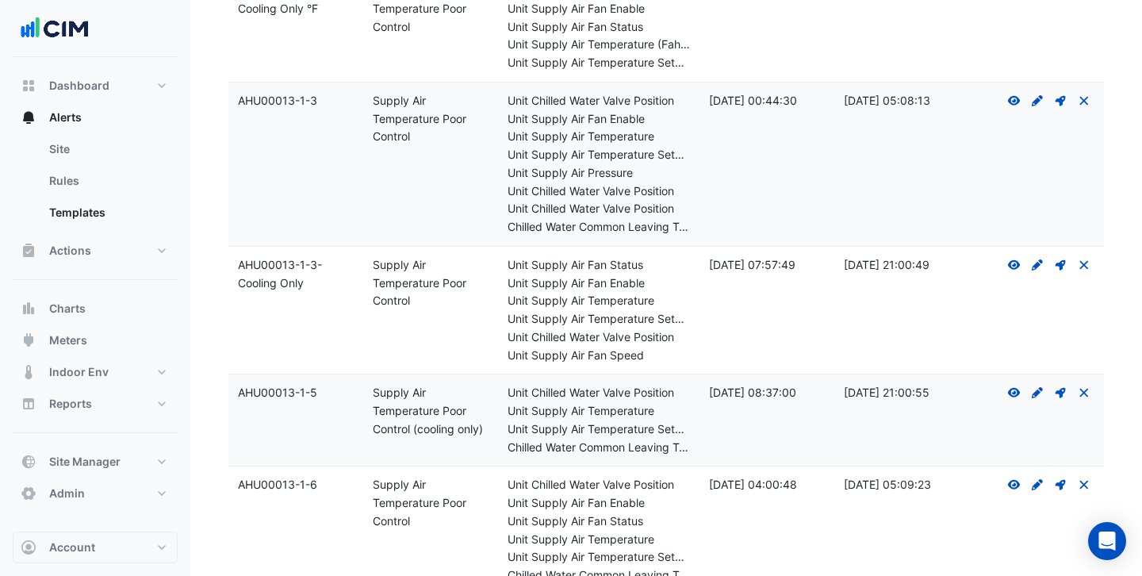
scroll to position [10087, 0]
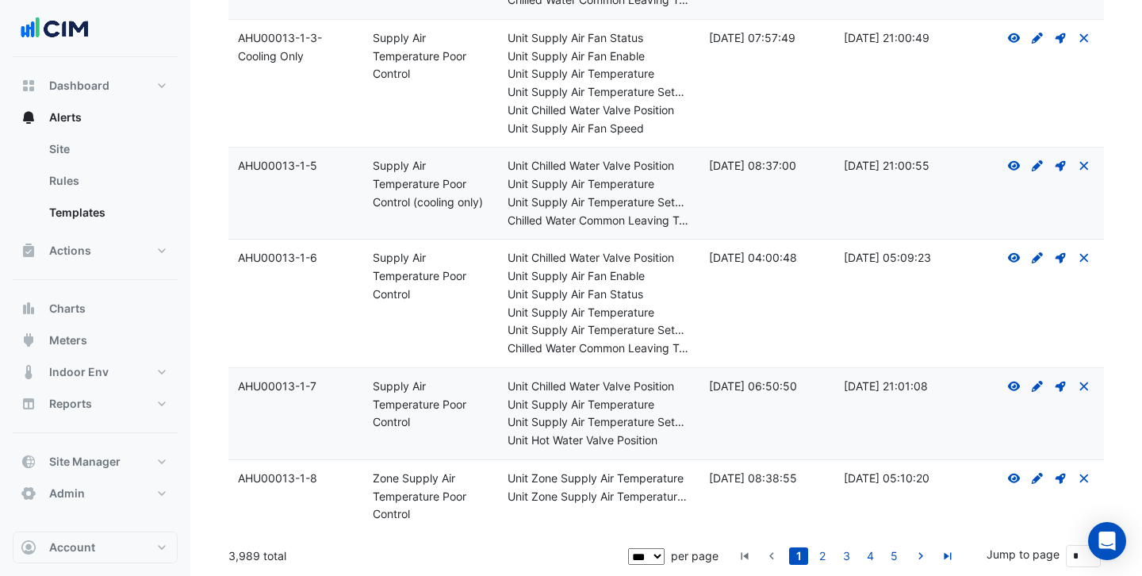
drag, startPoint x: 289, startPoint y: 552, endPoint x: 231, endPoint y: 550, distance: 58.7
click at [231, 550] on div "3,989 total" at bounding box center [426, 556] width 396 height 40
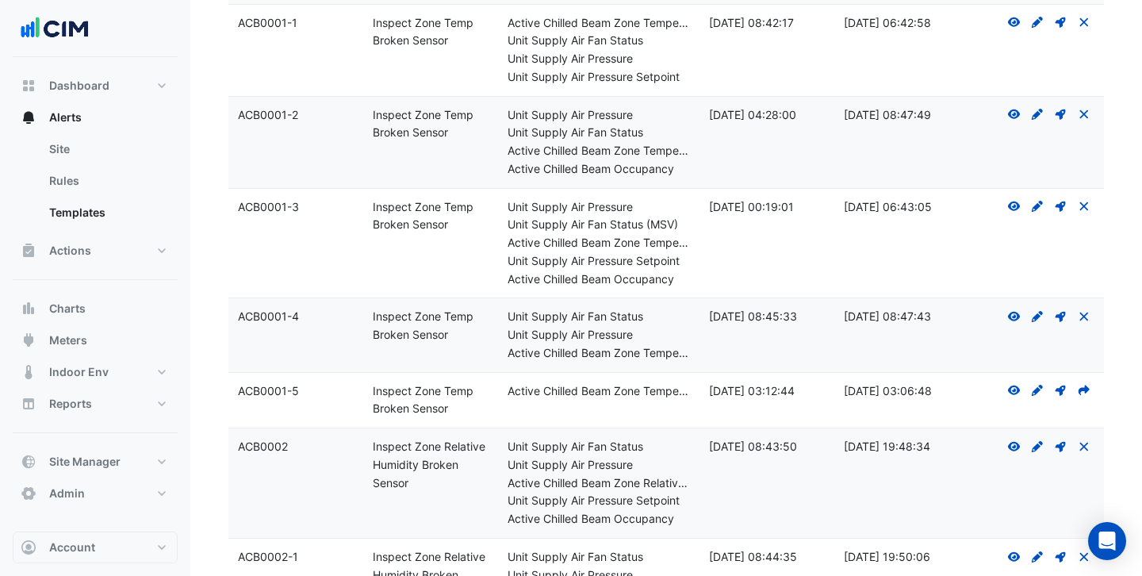
scroll to position [908, 0]
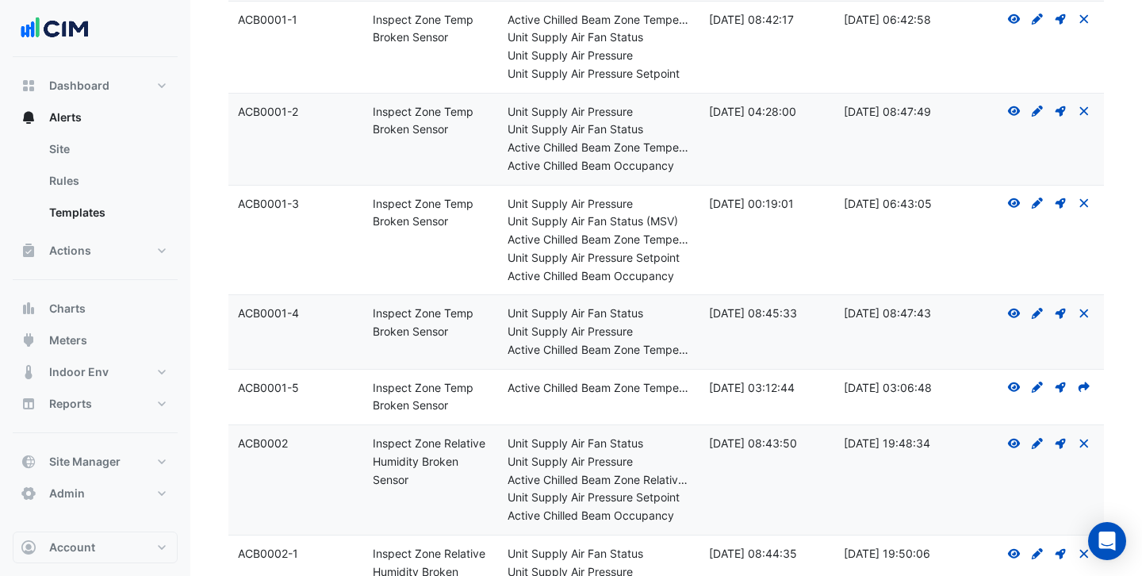
drag, startPoint x: 473, startPoint y: 220, endPoint x: 370, endPoint y: 207, distance: 103.9
click at [370, 207] on datatable-body-cell "Rule Name: Inspect Zone Temp Broken Sensor" at bounding box center [430, 240] width 135 height 109
click at [1035, 202] on icon at bounding box center [1037, 202] width 11 height 11
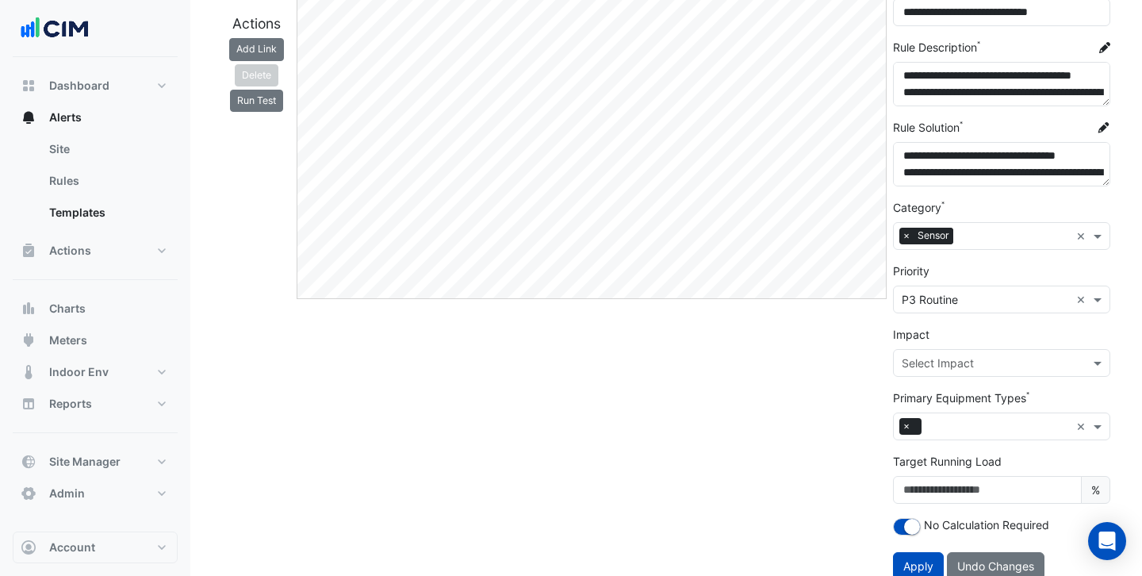
scroll to position [78, 0]
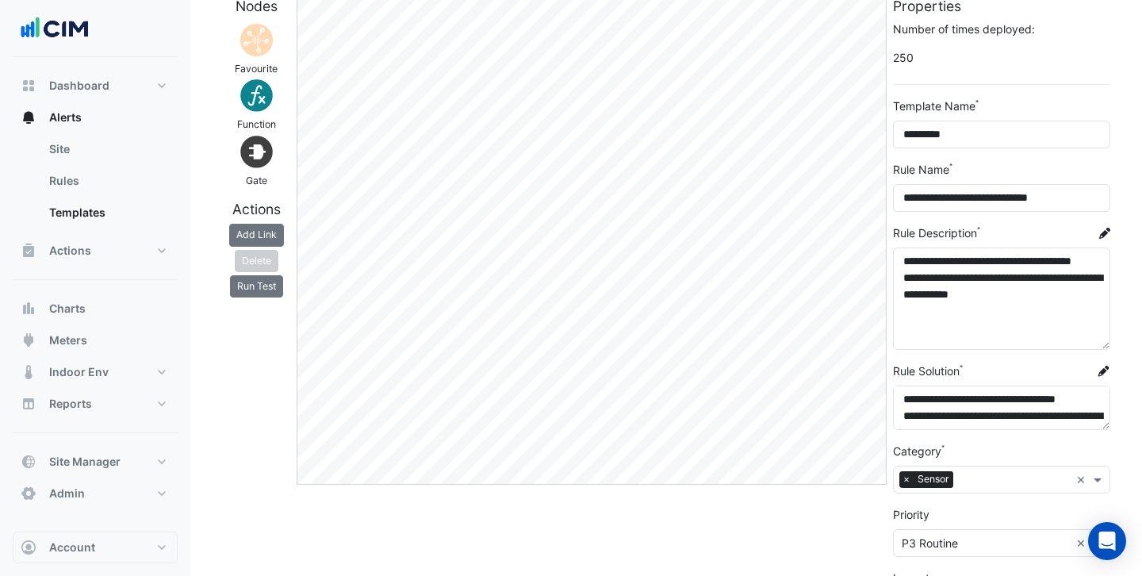
drag, startPoint x: 1102, startPoint y: 285, endPoint x: 1096, endPoint y: 343, distance: 58.2
click at [1096, 343] on textarea "**********" at bounding box center [1001, 298] width 217 height 102
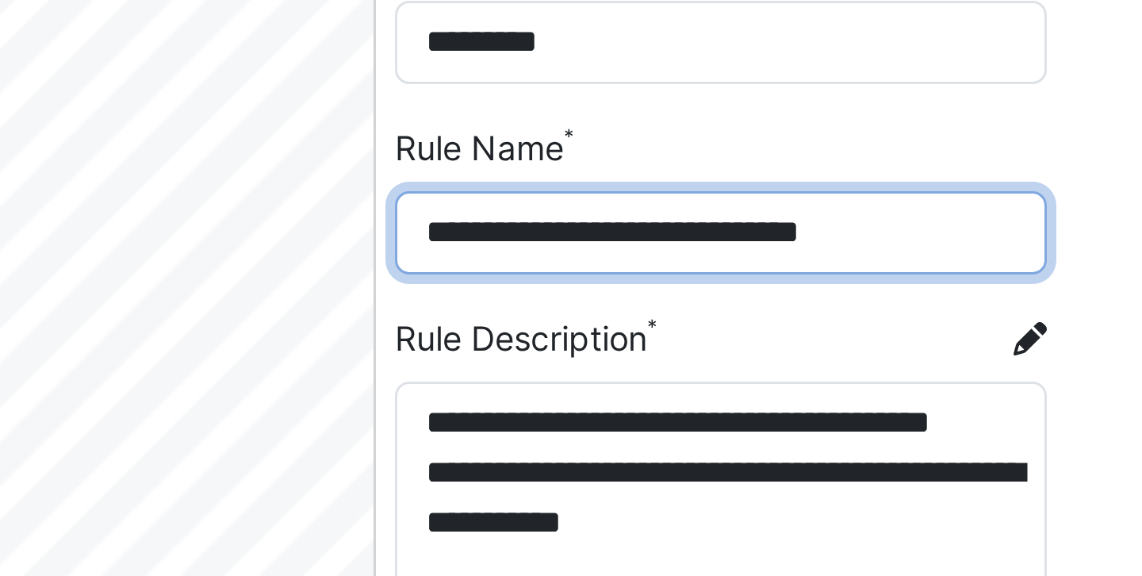
drag, startPoint x: 1086, startPoint y: 201, endPoint x: 911, endPoint y: 199, distance: 175.2
click at [911, 199] on input "**********" at bounding box center [1001, 198] width 217 height 28
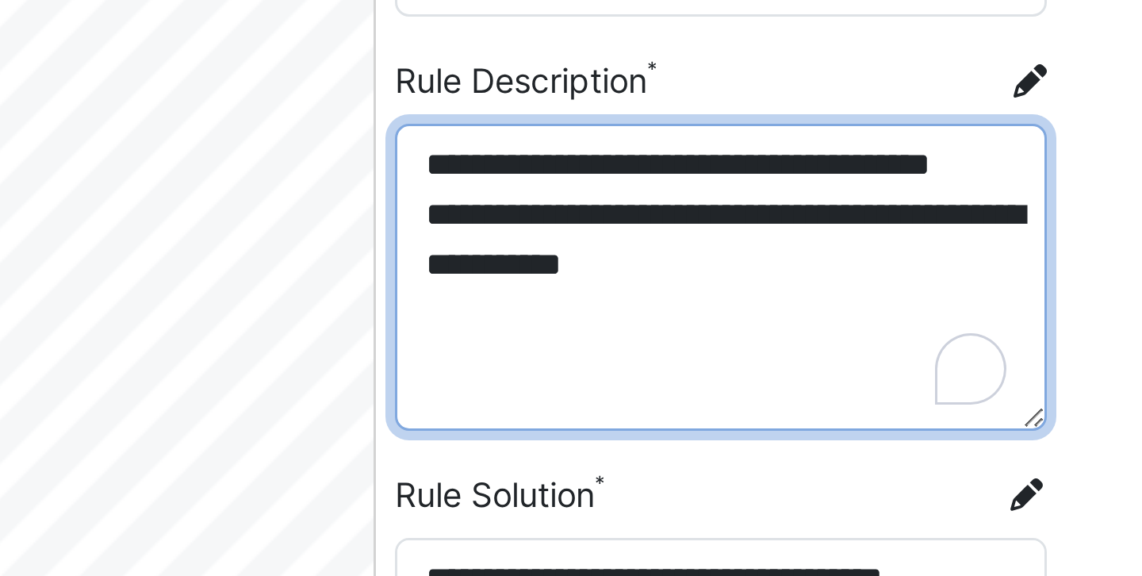
drag, startPoint x: 956, startPoint y: 277, endPoint x: 912, endPoint y: 262, distance: 46.9
click at [912, 262] on textarea "**********" at bounding box center [1001, 298] width 217 height 102
click at [980, 301] on textarea "**********" at bounding box center [1001, 298] width 217 height 102
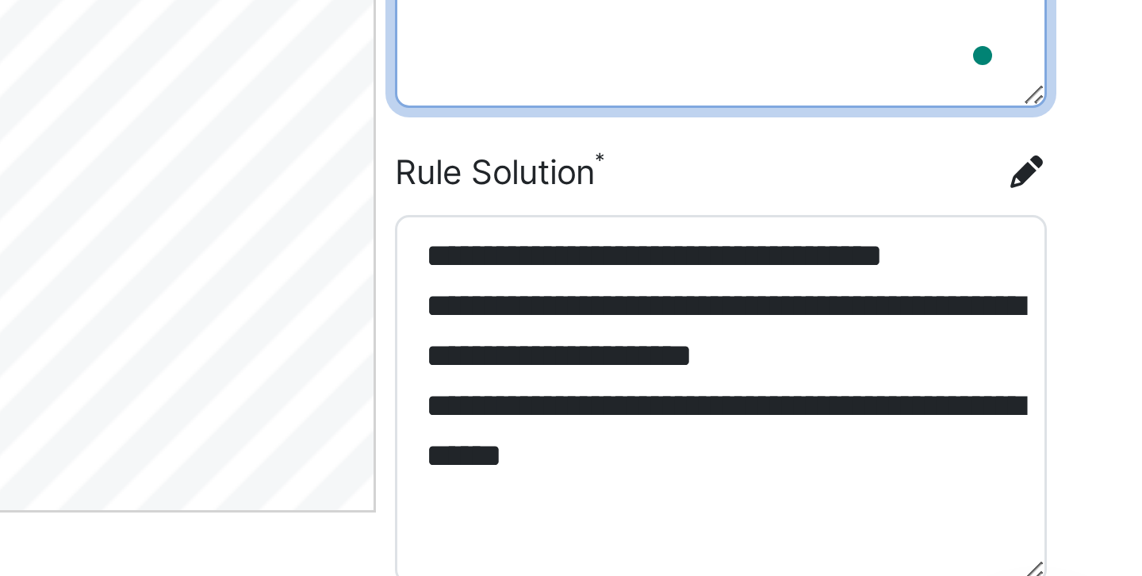
drag, startPoint x: 1104, startPoint y: 426, endPoint x: 1091, endPoint y: 504, distance: 79.6
click at [1091, 504] on textarea "**********" at bounding box center [1001, 446] width 217 height 123
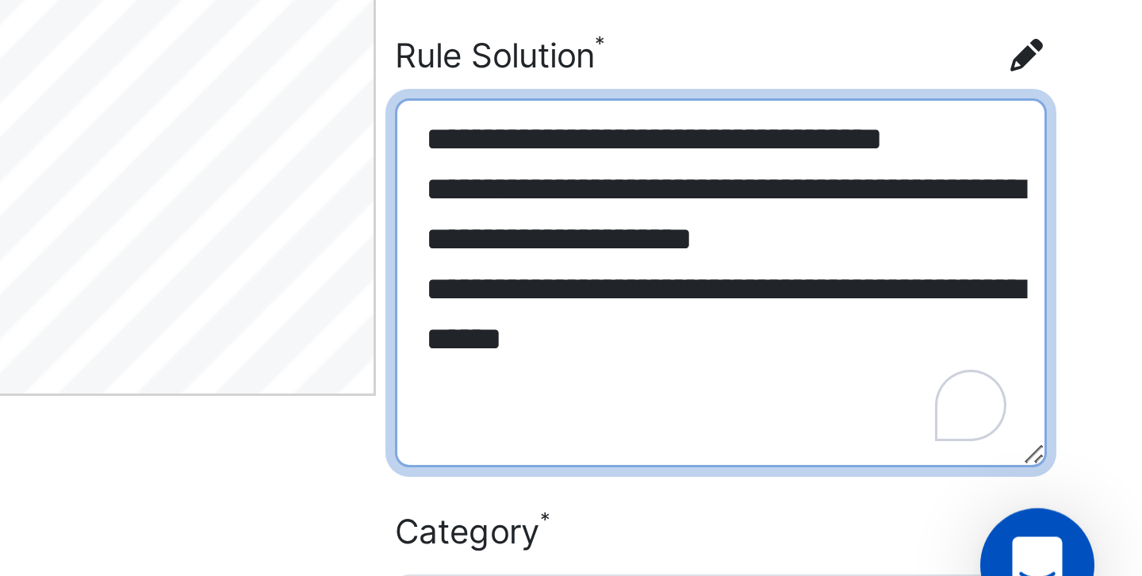
drag, startPoint x: 938, startPoint y: 438, endPoint x: 923, endPoint y: 427, distance: 18.7
click at [923, 427] on textarea "**********" at bounding box center [1001, 446] width 217 height 123
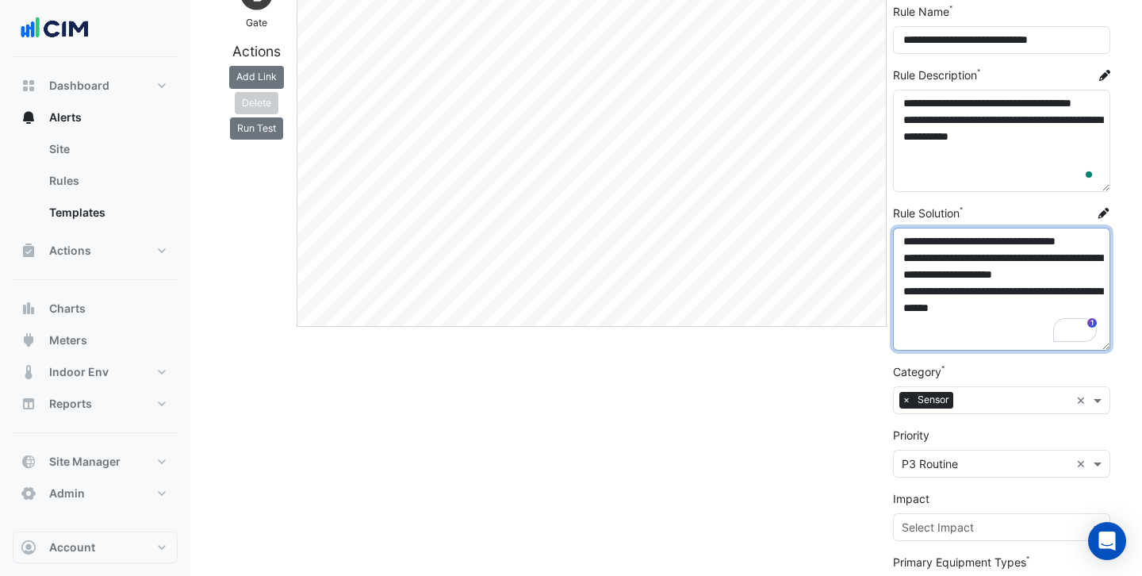
scroll to position [165, 0]
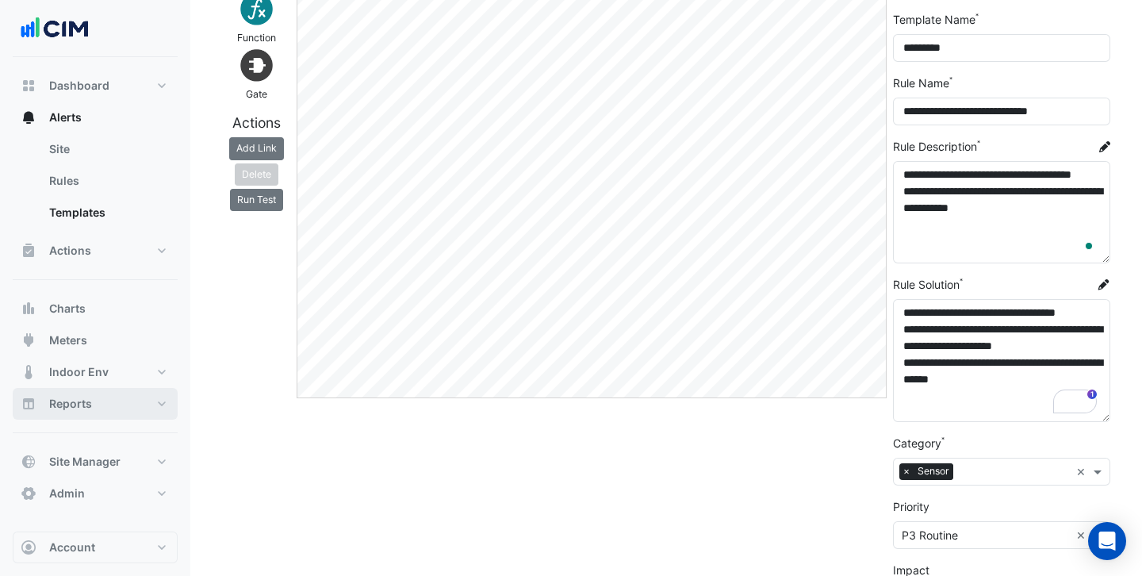
click at [71, 398] on span "Reports" at bounding box center [70, 404] width 43 height 16
select select "***"
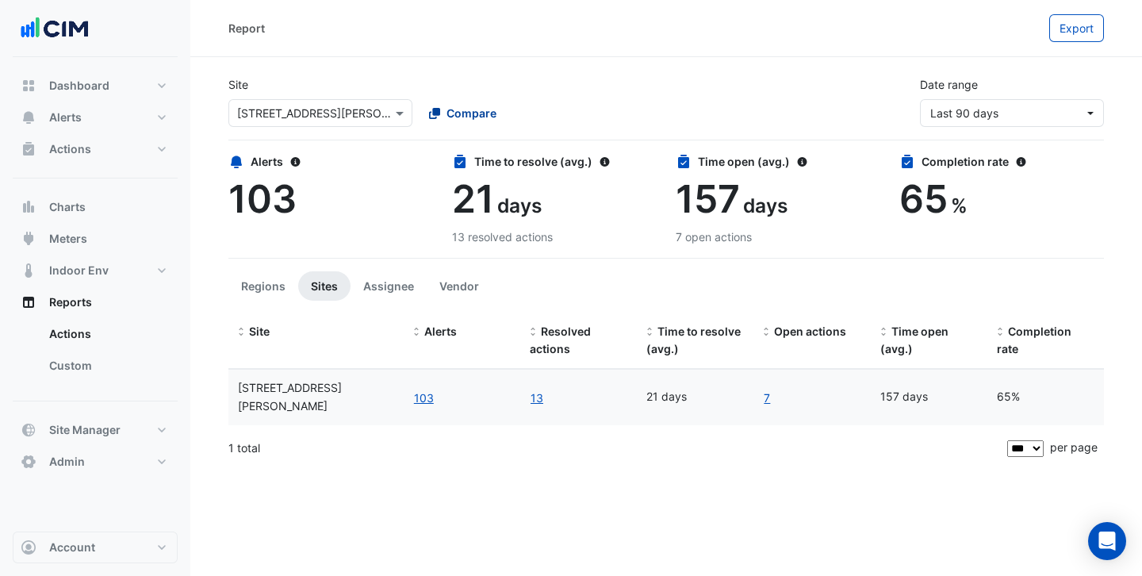
click at [474, 120] on span "Compare" at bounding box center [471, 113] width 50 height 17
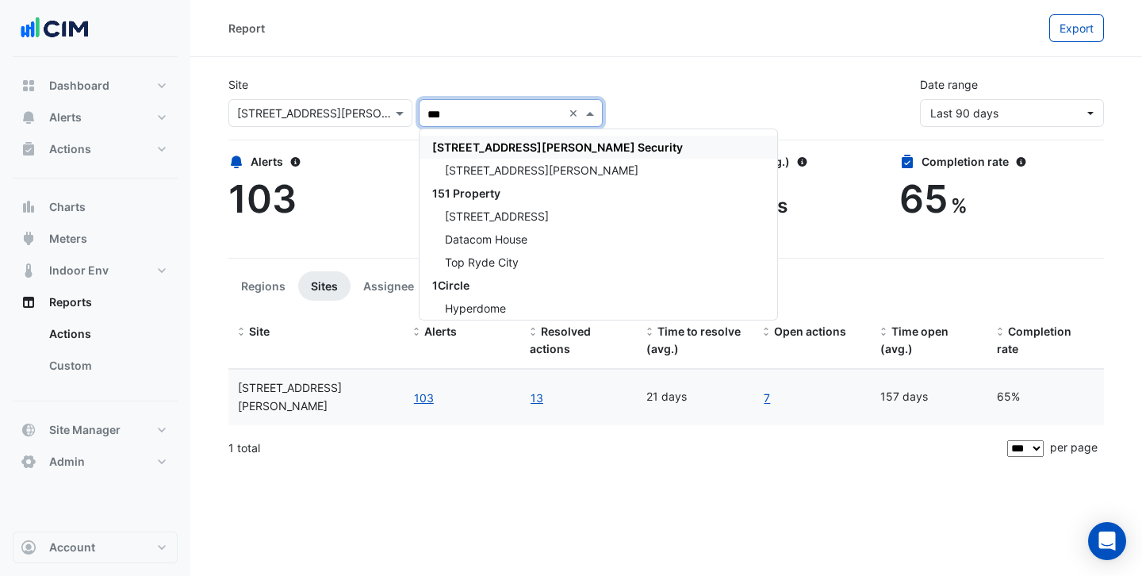
type input "****"
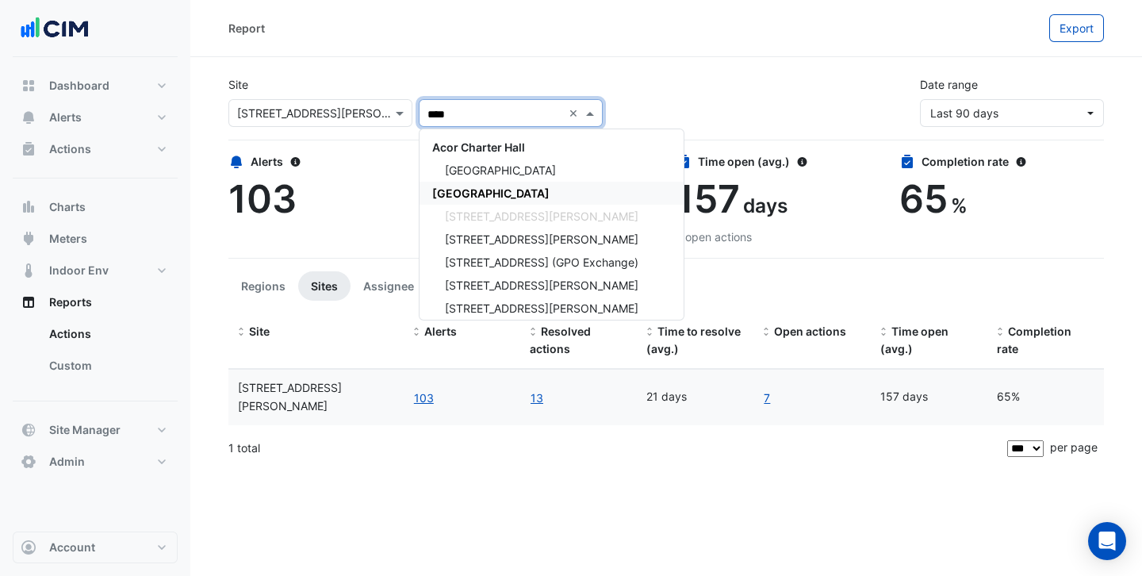
click at [469, 188] on span "[GEOGRAPHIC_DATA]" at bounding box center [490, 192] width 117 height 13
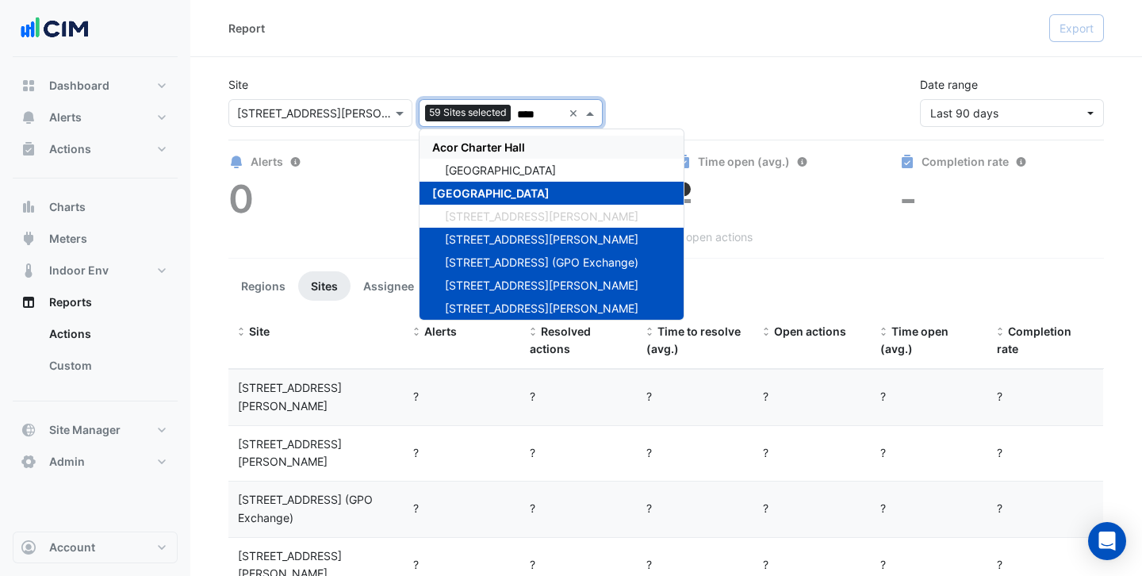
click at [657, 82] on div "Site × 1 Martin Place 59 Sites selected **** × Acor Charter Hall Chifley Tower …" at bounding box center [666, 94] width 894 height 63
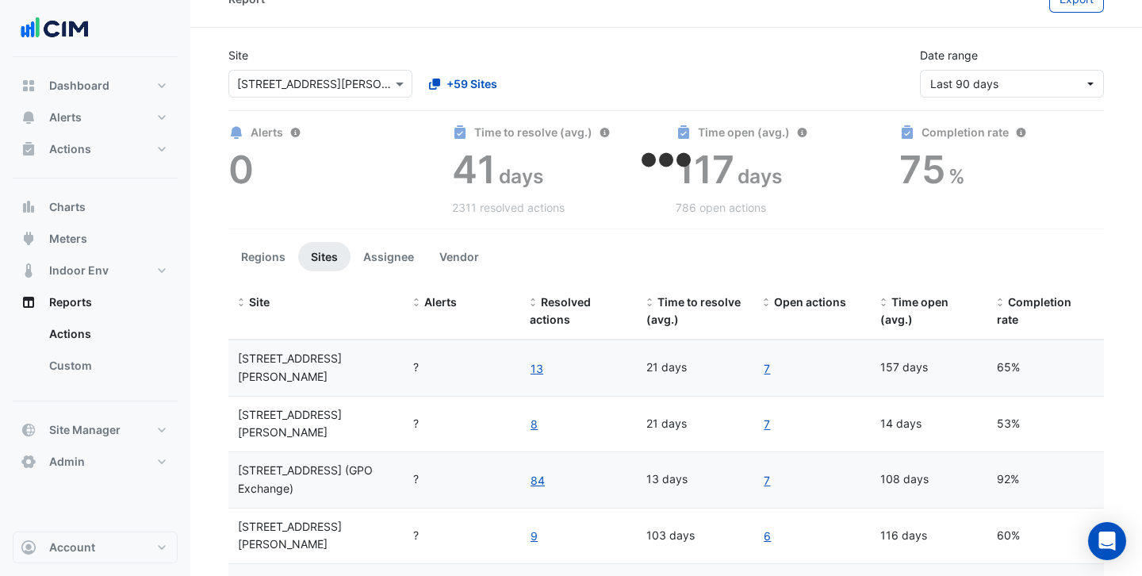
scroll to position [36, 0]
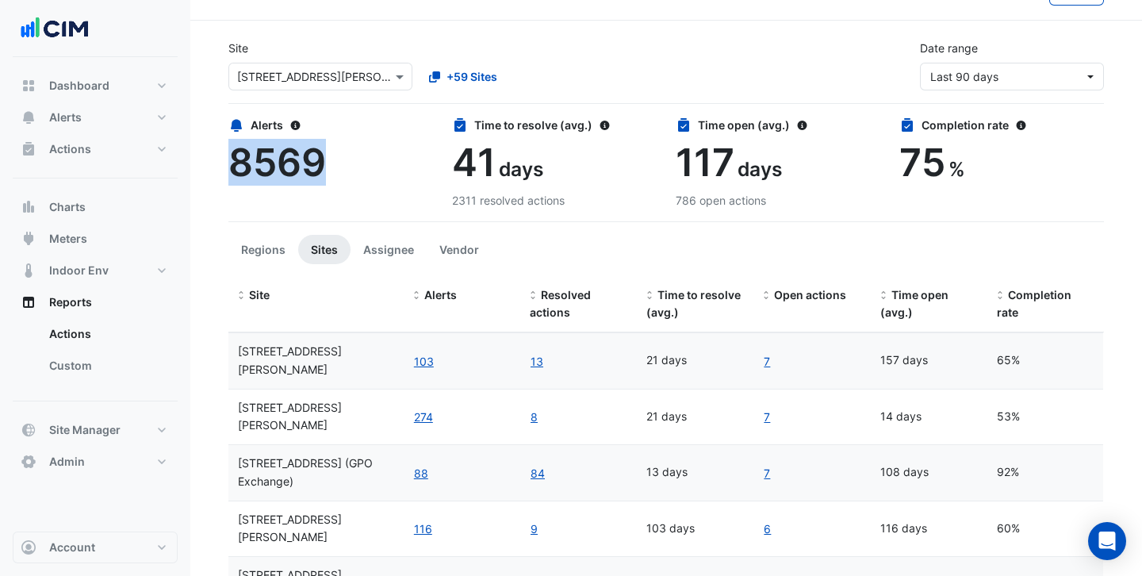
drag, startPoint x: 316, startPoint y: 159, endPoint x: 232, endPoint y: 160, distance: 84.0
click at [232, 160] on span "8569" at bounding box center [277, 162] width 98 height 47
drag, startPoint x: 494, startPoint y: 169, endPoint x: 461, endPoint y: 167, distance: 32.6
click at [461, 167] on span "41" at bounding box center [474, 162] width 44 height 47
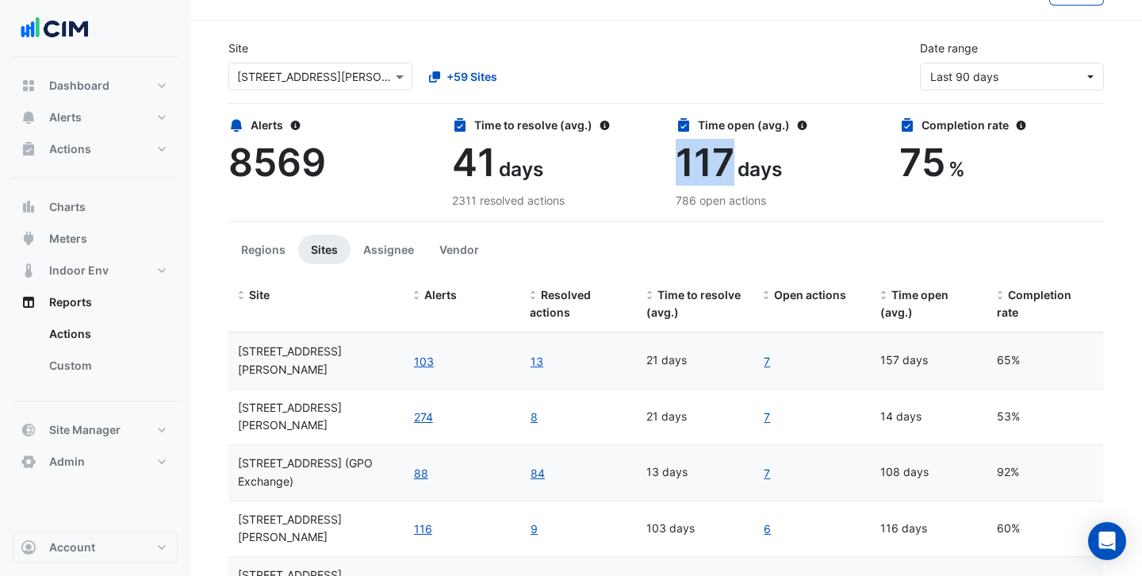
drag, startPoint x: 735, startPoint y: 152, endPoint x: 683, endPoint y: 152, distance: 51.5
click at [683, 152] on div "117 days" at bounding box center [778, 163] width 205 height 46
drag, startPoint x: 940, startPoint y: 163, endPoint x: 909, endPoint y: 164, distance: 31.0
click at [909, 164] on span "75" at bounding box center [922, 162] width 46 height 47
click at [470, 247] on button "Vendor" at bounding box center [459, 249] width 65 height 29
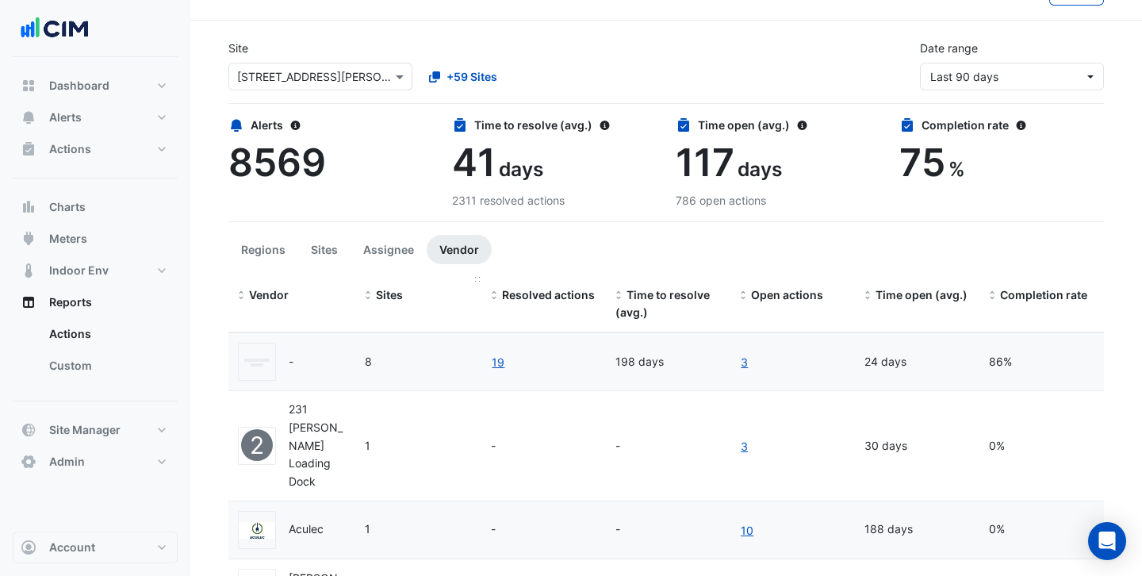
click at [399, 295] on span "Sites" at bounding box center [389, 294] width 27 height 13
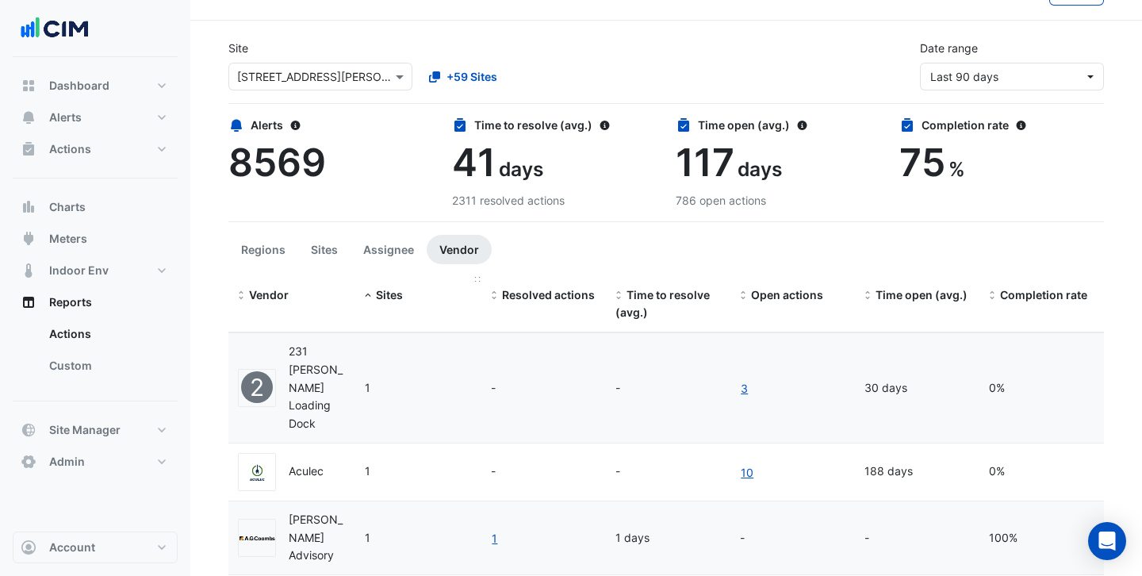
click at [399, 295] on span "Sites" at bounding box center [389, 294] width 27 height 13
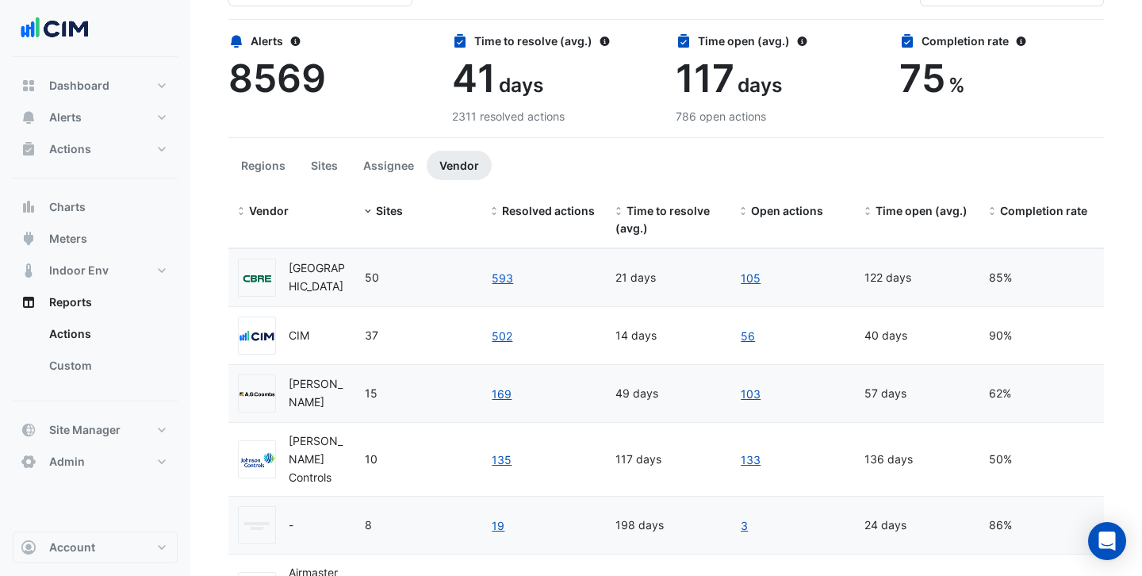
scroll to position [113, 0]
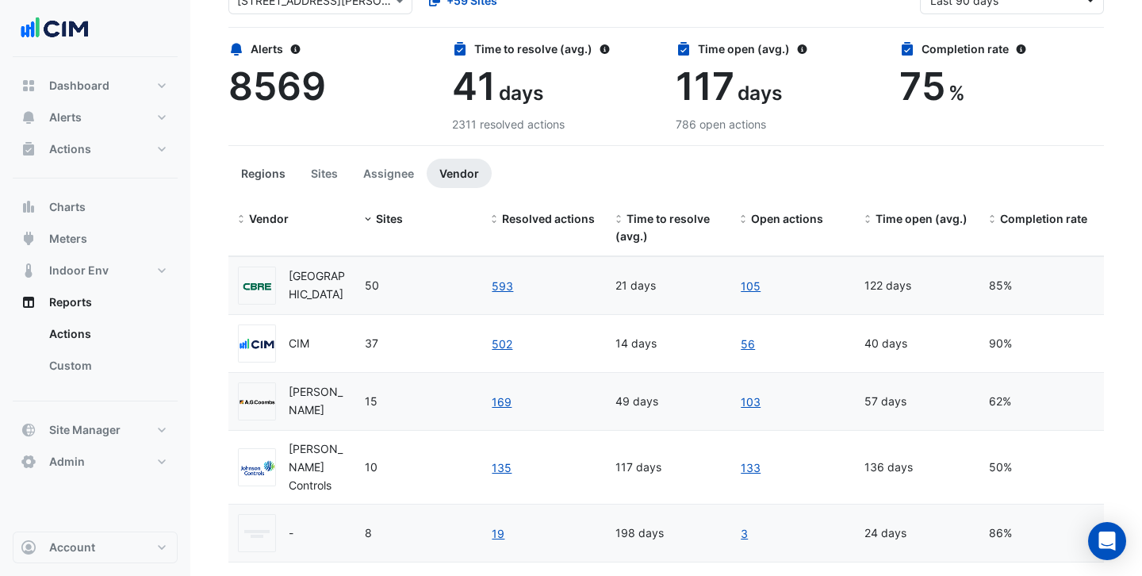
click at [273, 170] on button "Regions" at bounding box center [263, 173] width 70 height 29
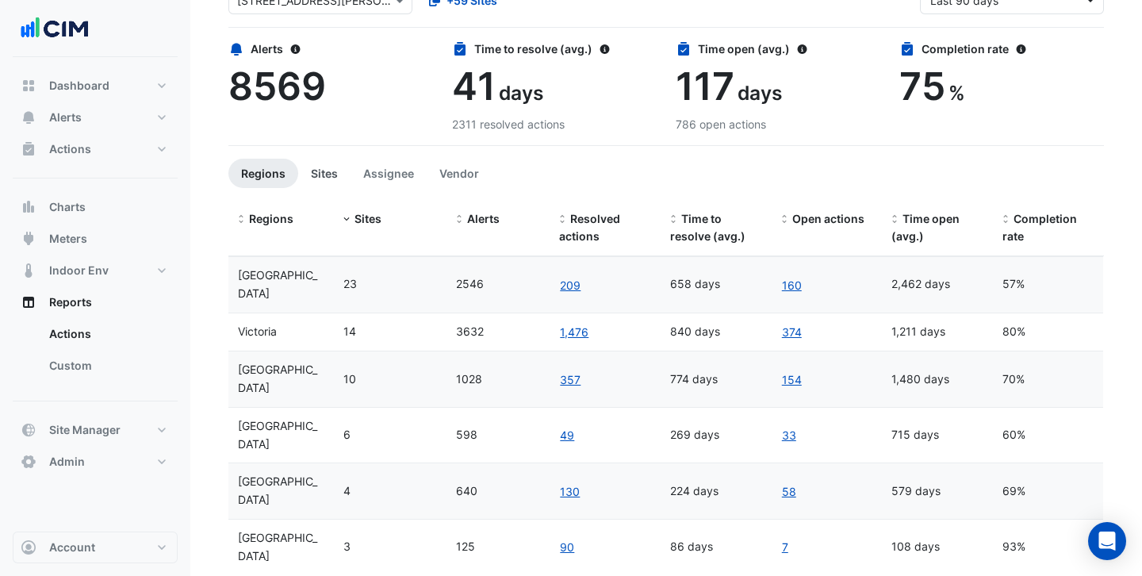
click at [331, 172] on button "Sites" at bounding box center [324, 173] width 52 height 29
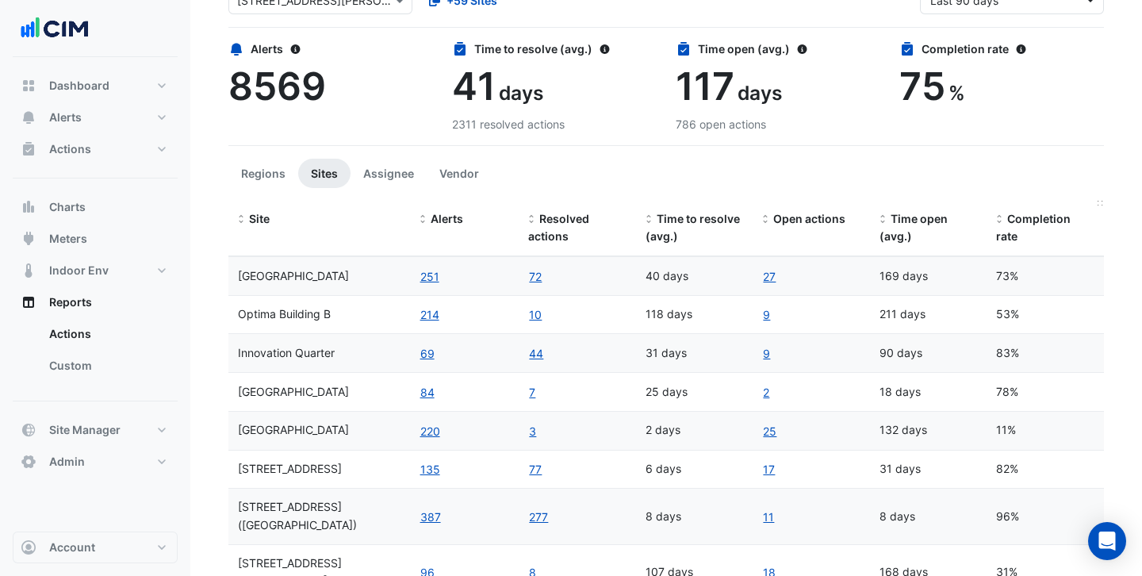
click at [1047, 216] on span "Completion rate" at bounding box center [1033, 228] width 75 height 32
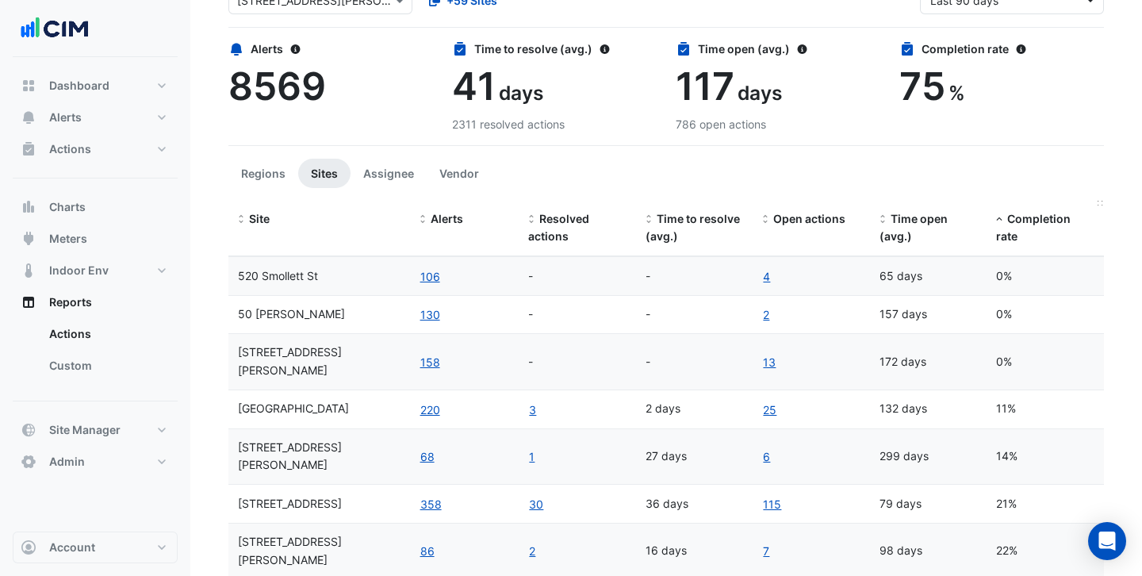
click at [1047, 216] on span "Completion rate" at bounding box center [1033, 228] width 75 height 32
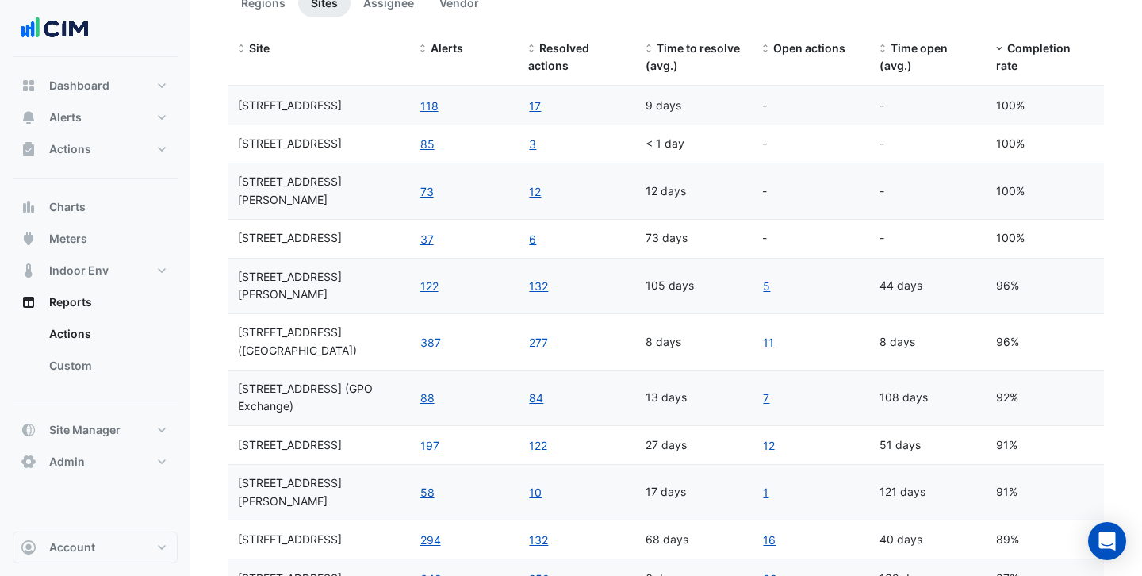
scroll to position [285, 0]
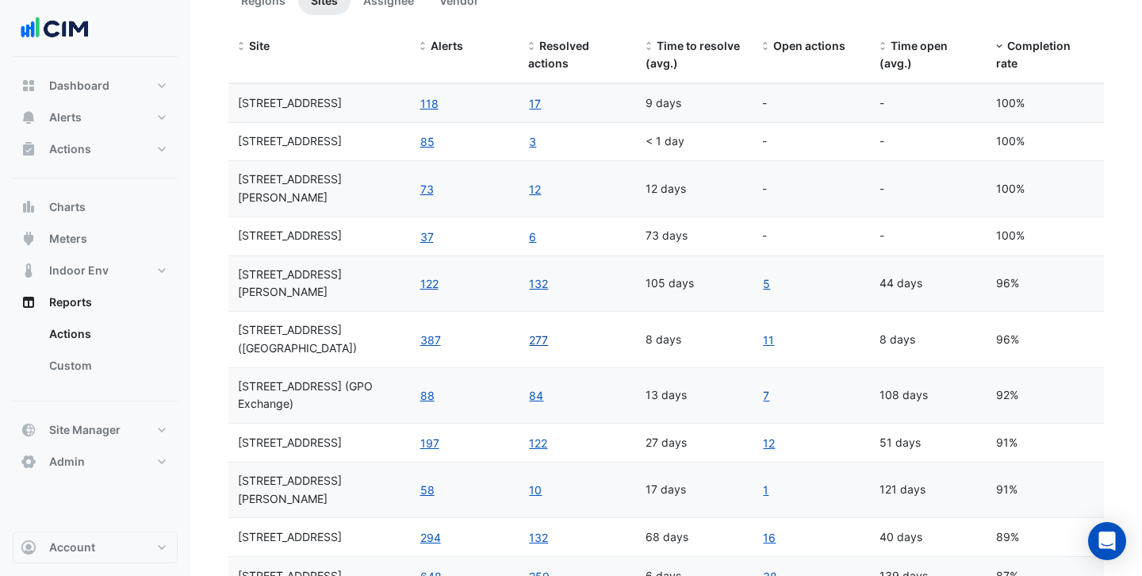
click at [543, 331] on link "277" at bounding box center [538, 340] width 21 height 18
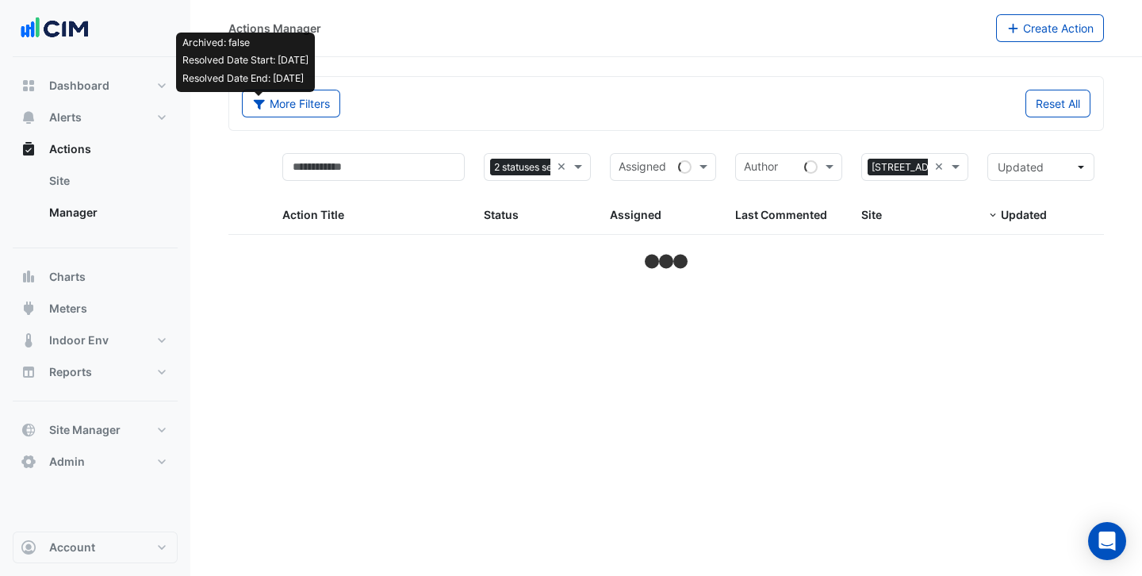
select select "***"
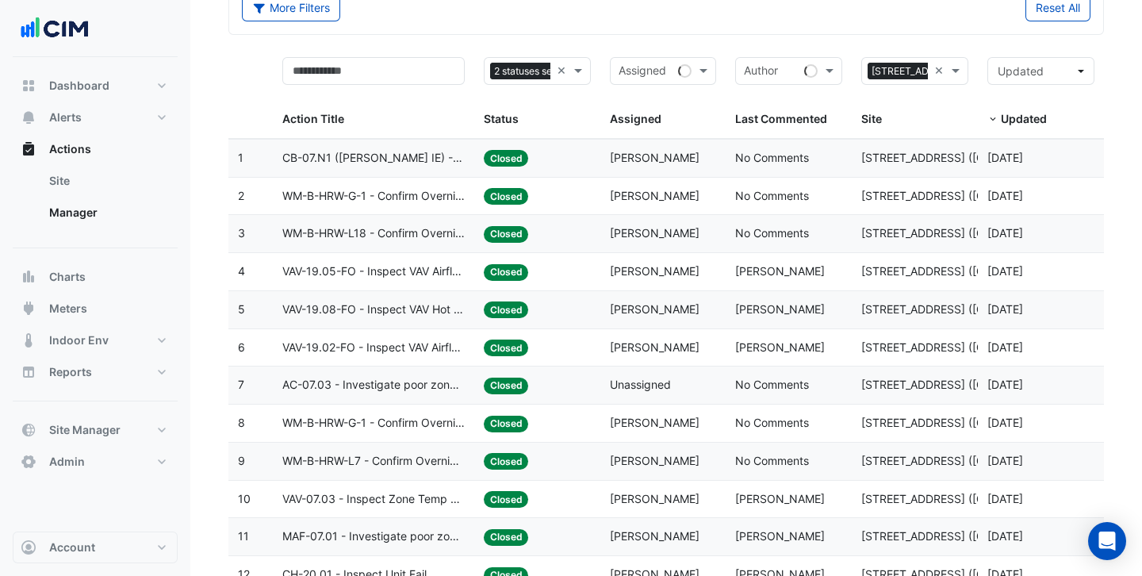
scroll to position [104, 0]
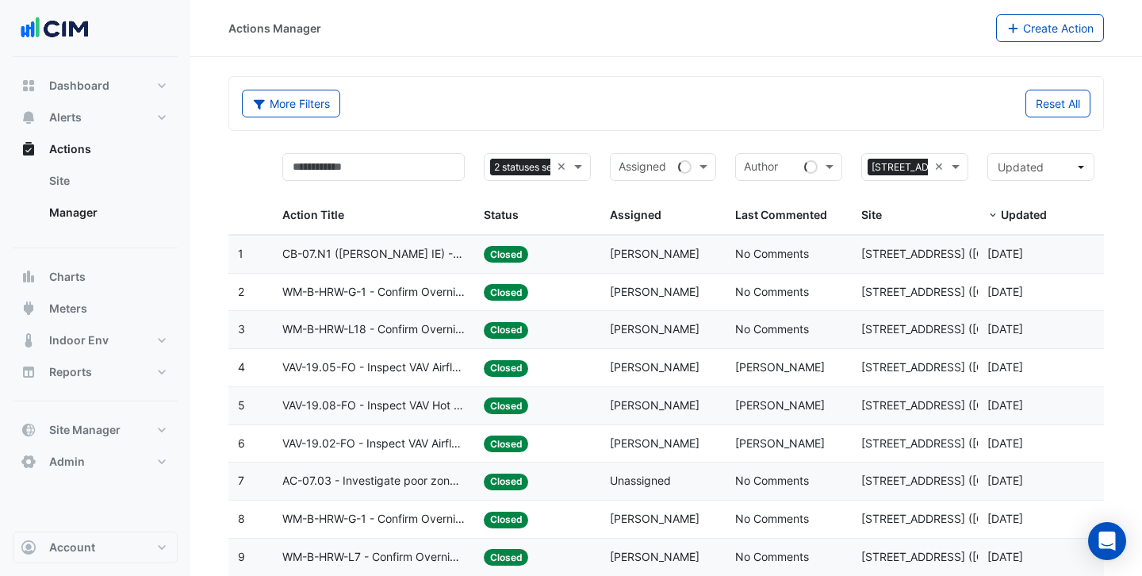
select select "***"
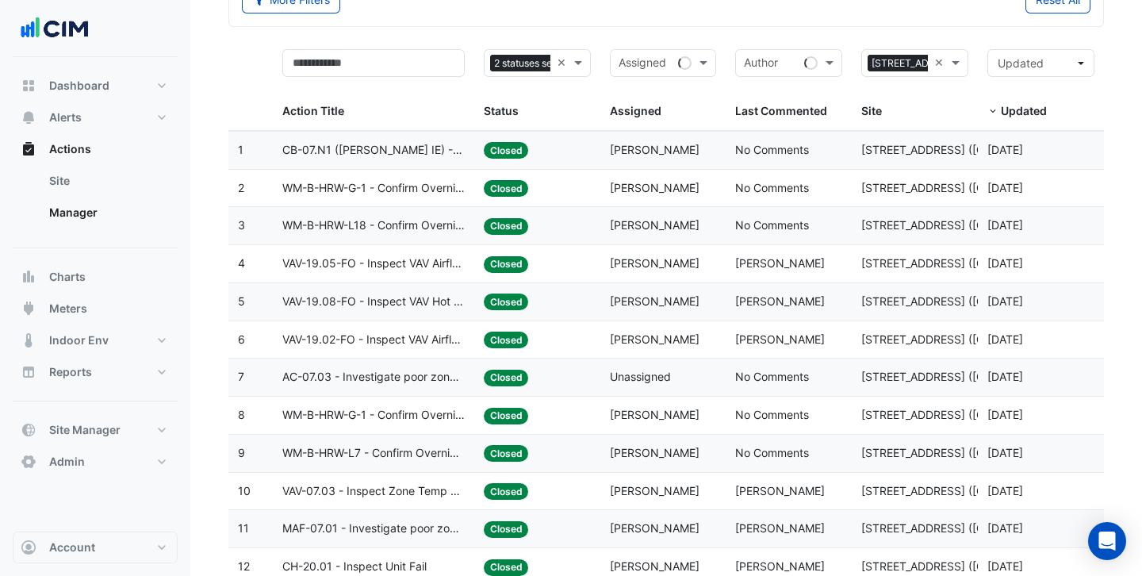
click at [564, 197] on datatable-body-cell "Status: Closed" at bounding box center [537, 188] width 126 height 37
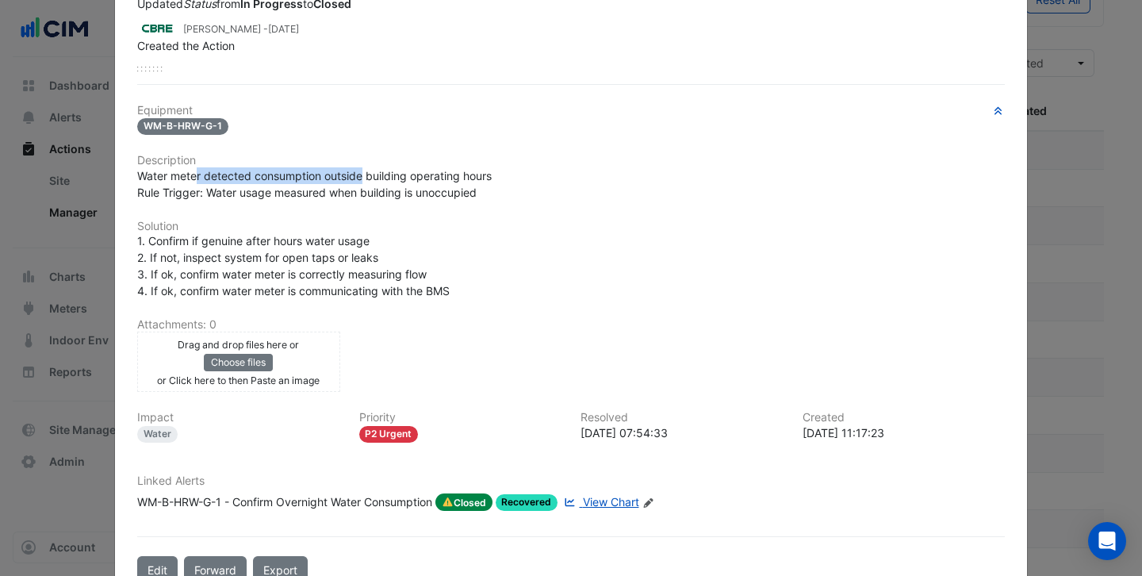
scroll to position [203, 0]
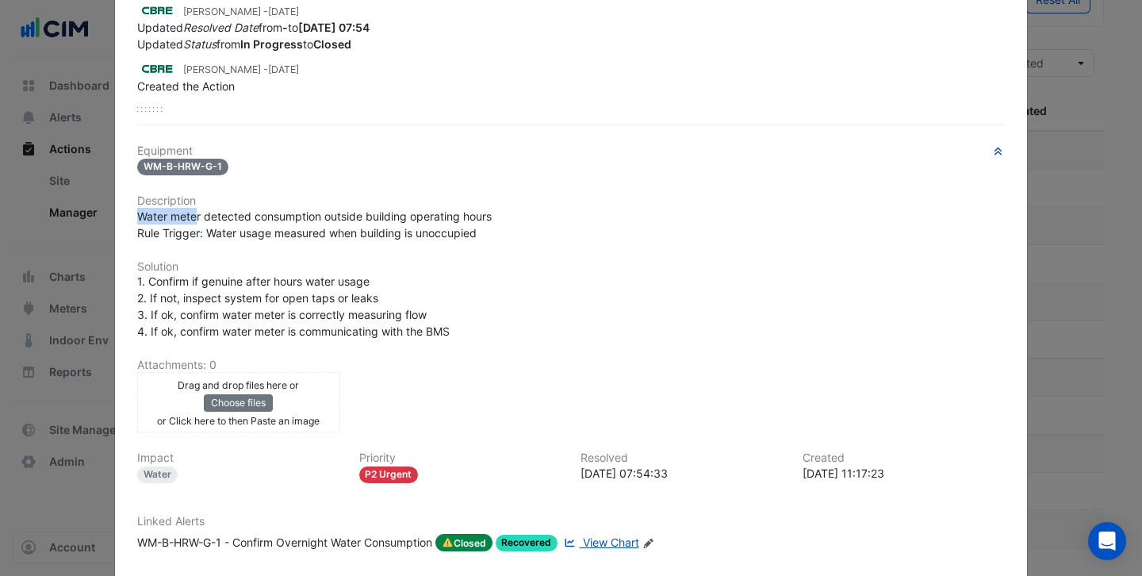
drag, startPoint x: 195, startPoint y: 215, endPoint x: 464, endPoint y: 205, distance: 269.0
click at [464, 205] on div "Equipment WM-B-HRW-G-1 Description Water meter detected consumption outside bui…" at bounding box center [570, 353] width 867 height 419
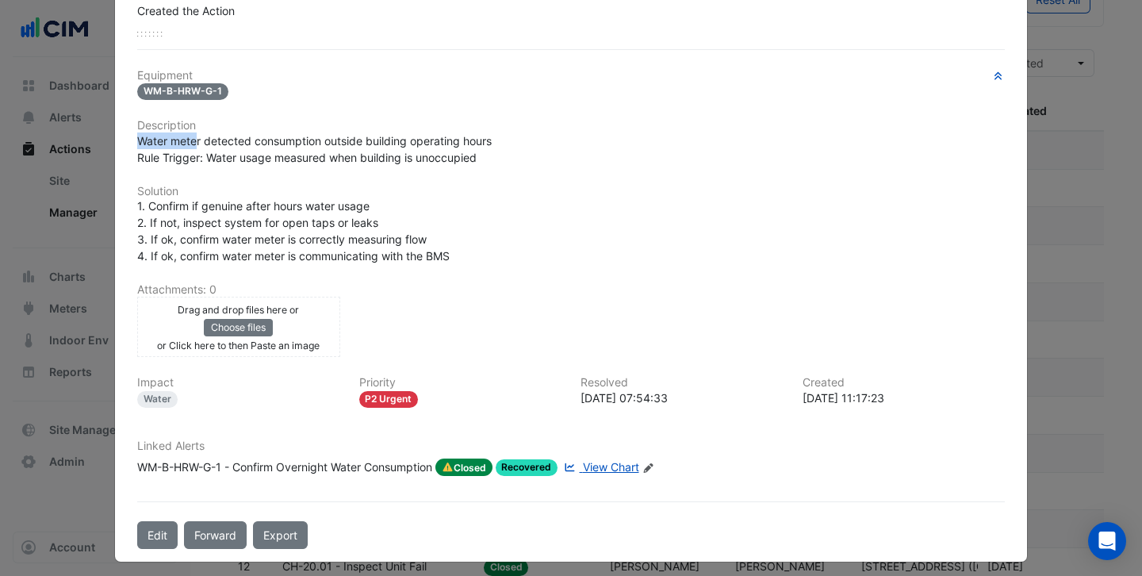
click at [623, 468] on span "View Chart" at bounding box center [611, 466] width 56 height 13
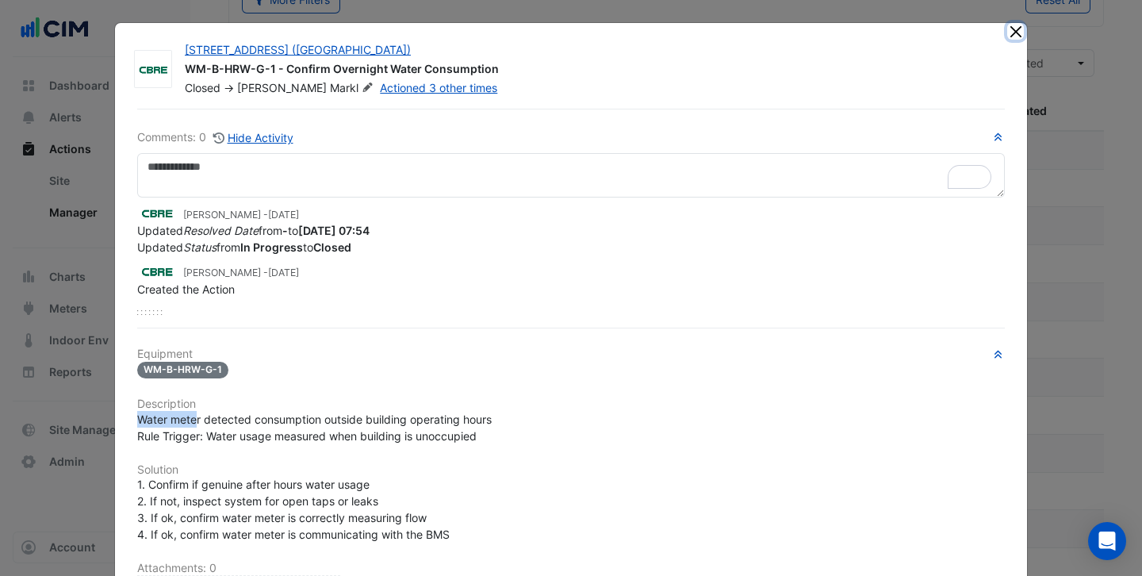
click at [1009, 32] on button "Close" at bounding box center [1015, 31] width 17 height 17
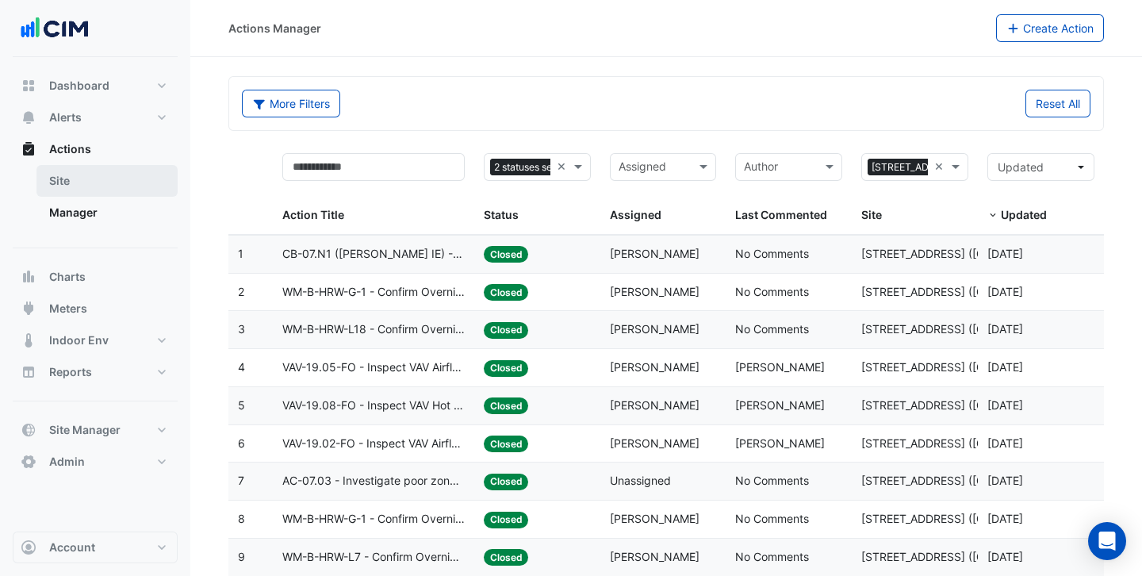
click at [87, 185] on link "Site" at bounding box center [106, 181] width 141 height 32
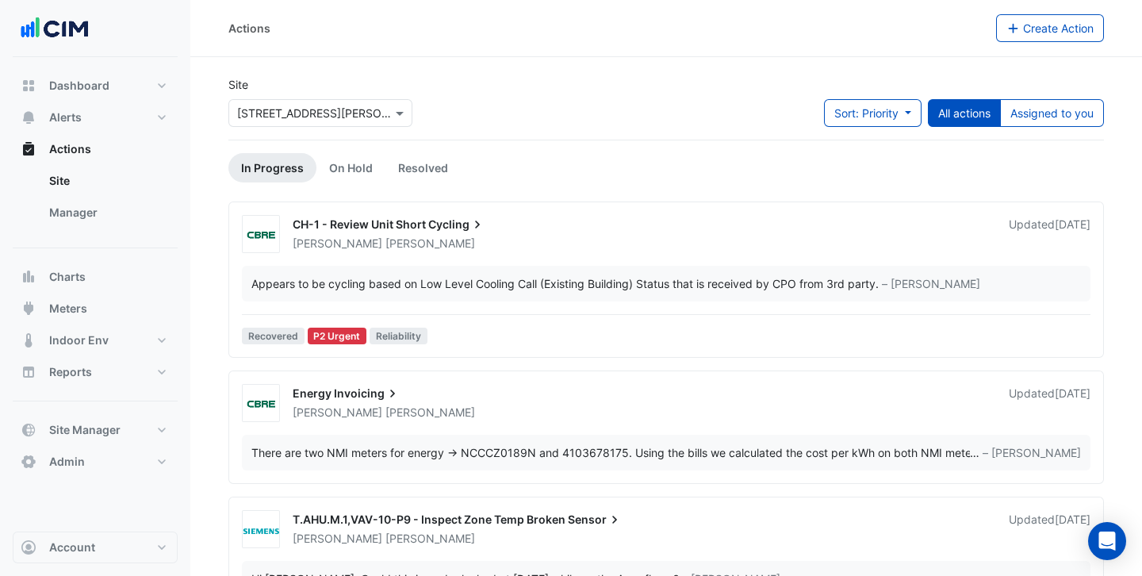
click at [302, 112] on input "text" at bounding box center [304, 113] width 135 height 17
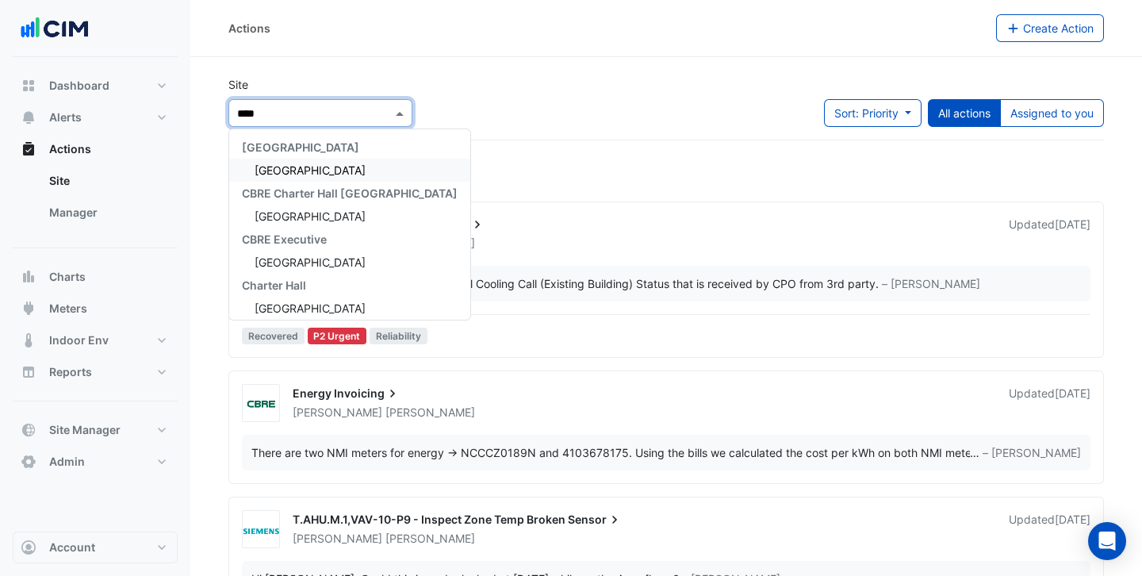
type input "*****"
click at [312, 168] on span "[GEOGRAPHIC_DATA]" at bounding box center [310, 169] width 111 height 13
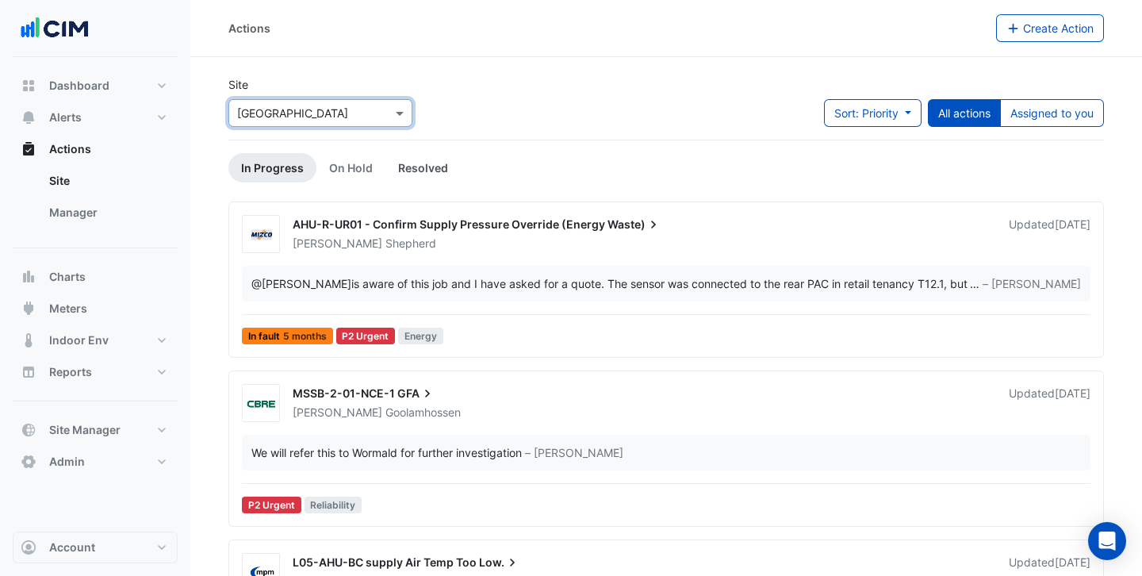
click at [430, 172] on link "Resolved" at bounding box center [422, 167] width 75 height 29
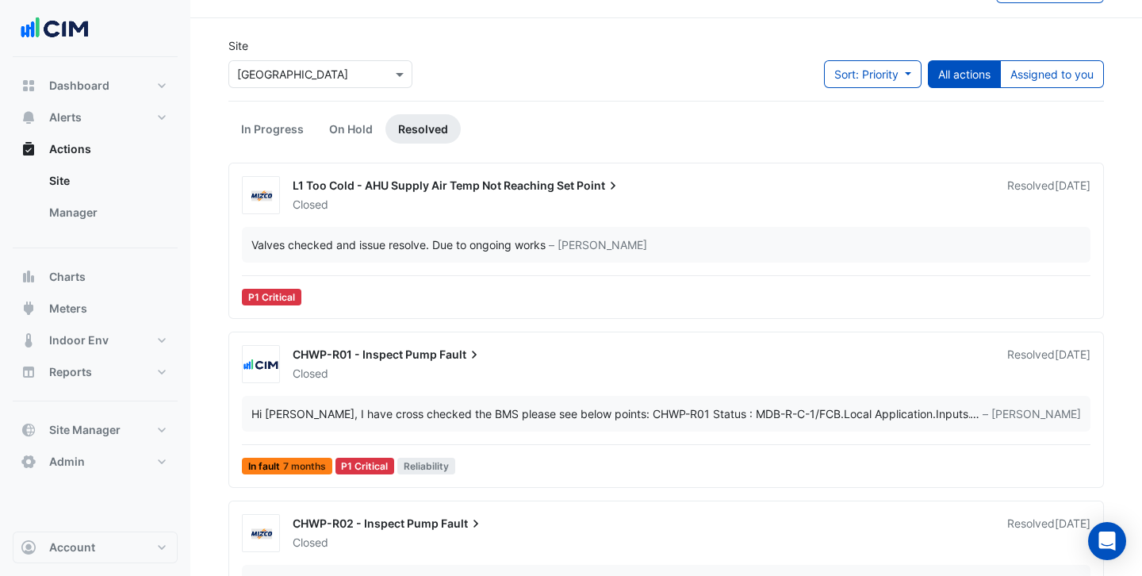
scroll to position [159, 0]
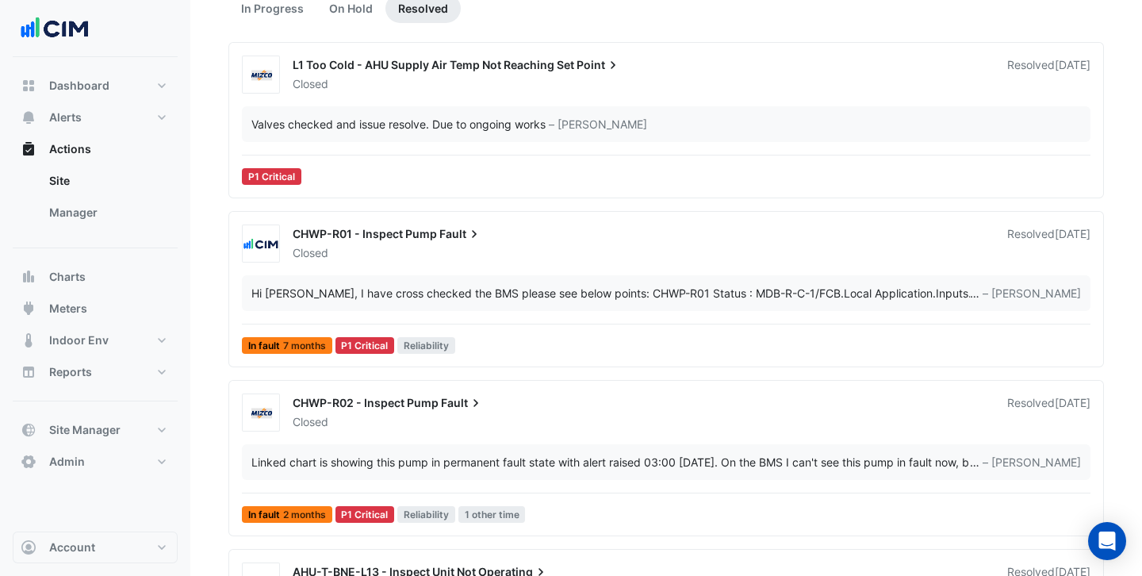
click at [673, 268] on div "CHWP-R01 - Inspect Pump Fault Closed Resolved [DATE] Hi [PERSON_NAME], I have c…" at bounding box center [665, 292] width 861 height 136
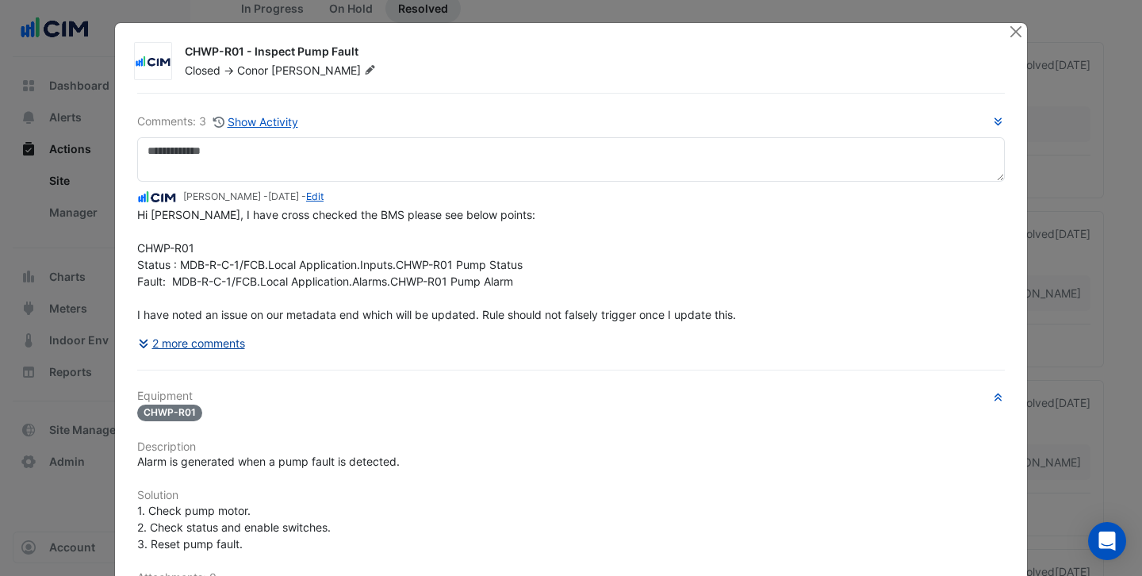
click at [207, 346] on button "2 more comments" at bounding box center [191, 343] width 109 height 28
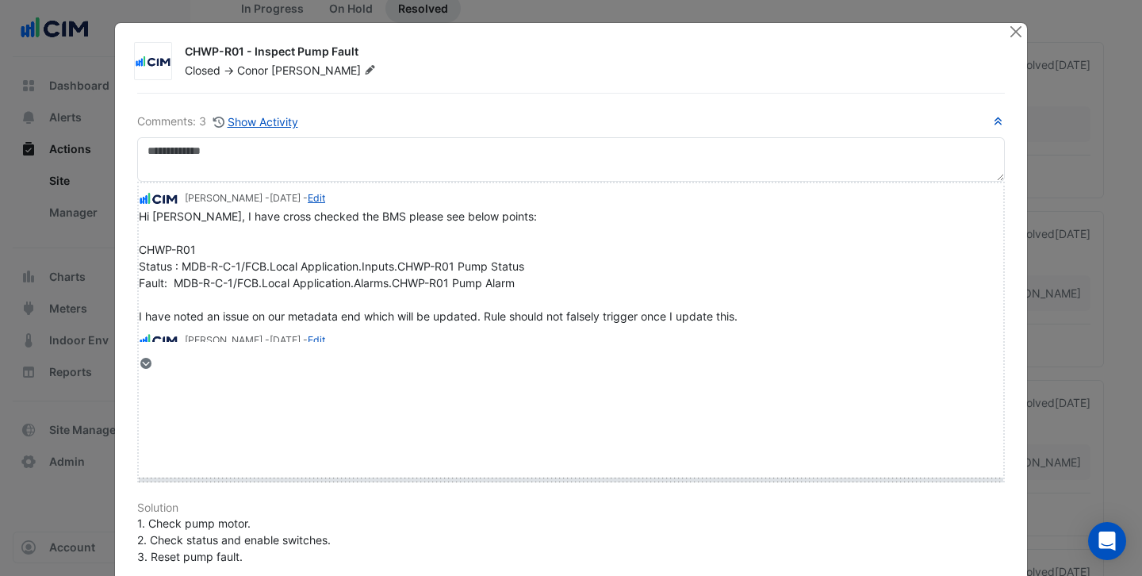
drag, startPoint x: 163, startPoint y: 361, endPoint x: 197, endPoint y: 473, distance: 117.6
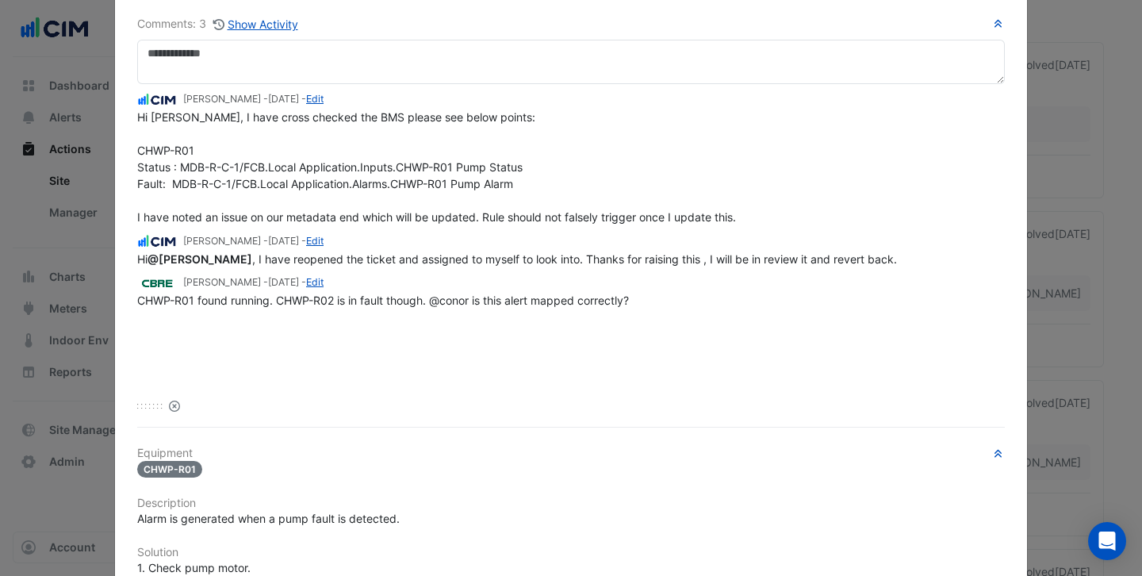
scroll to position [93, 0]
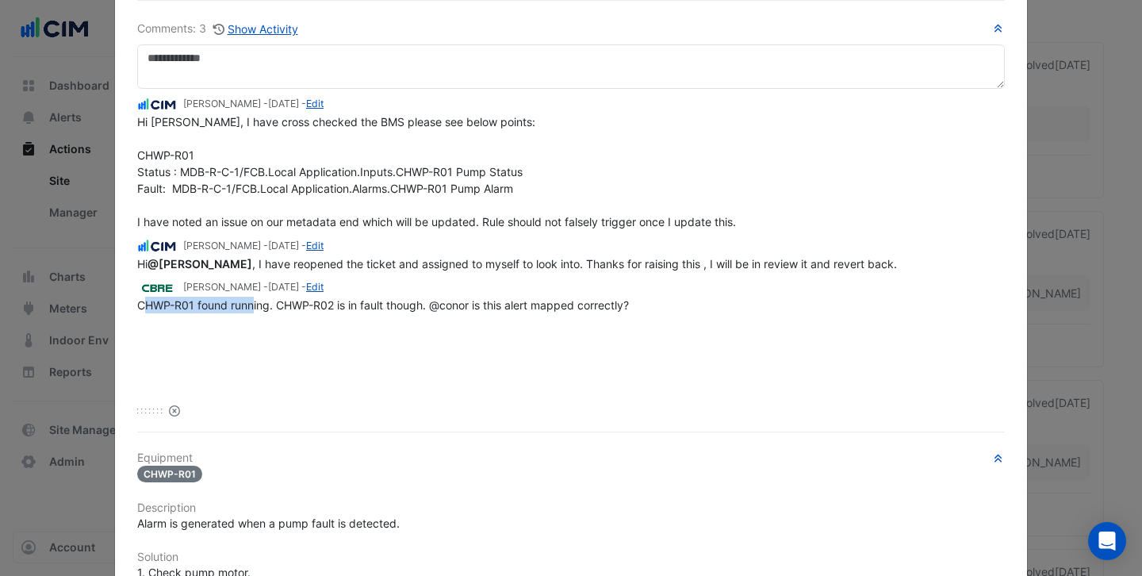
drag, startPoint x: 146, startPoint y: 305, endPoint x: 263, endPoint y: 301, distance: 117.4
click at [263, 301] on span "CHWP-R01 found running. CHWP-R02 is in fault though. @conor is this alert mappe…" at bounding box center [383, 304] width 492 height 13
drag, startPoint x: 353, startPoint y: 302, endPoint x: 409, endPoint y: 302, distance: 56.3
click at [409, 302] on span "CHWP-R01 found running. CHWP-R02 is in fault though. @conor is this alert mappe…" at bounding box center [383, 304] width 492 height 13
drag, startPoint x: 450, startPoint y: 301, endPoint x: 503, endPoint y: 301, distance: 52.3
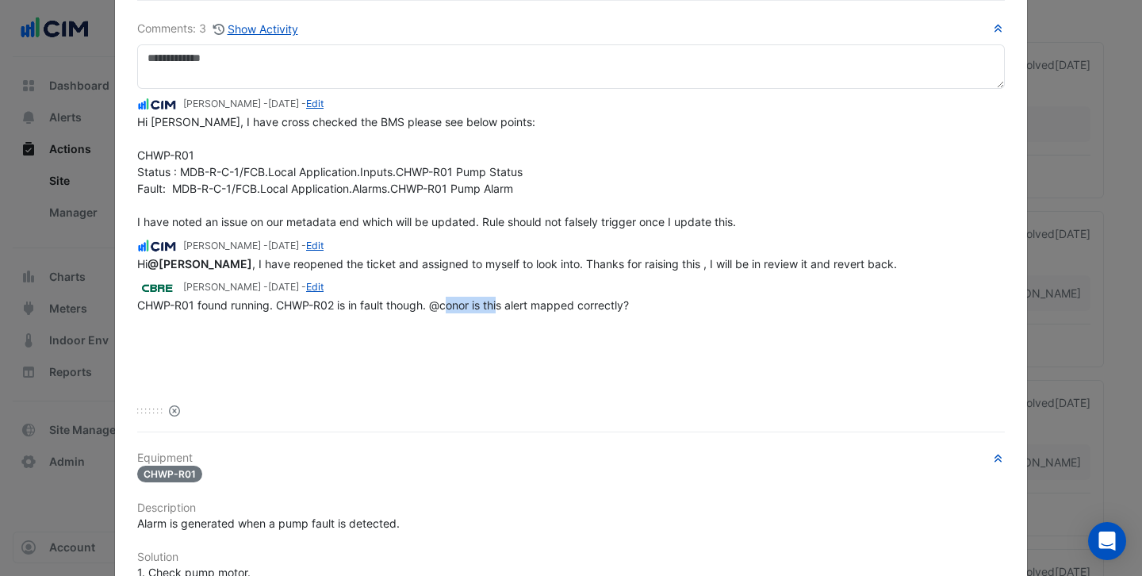
click at [503, 301] on span "CHWP-R01 found running. CHWP-R02 is in fault though. @conor is this alert mappe…" at bounding box center [383, 304] width 492 height 13
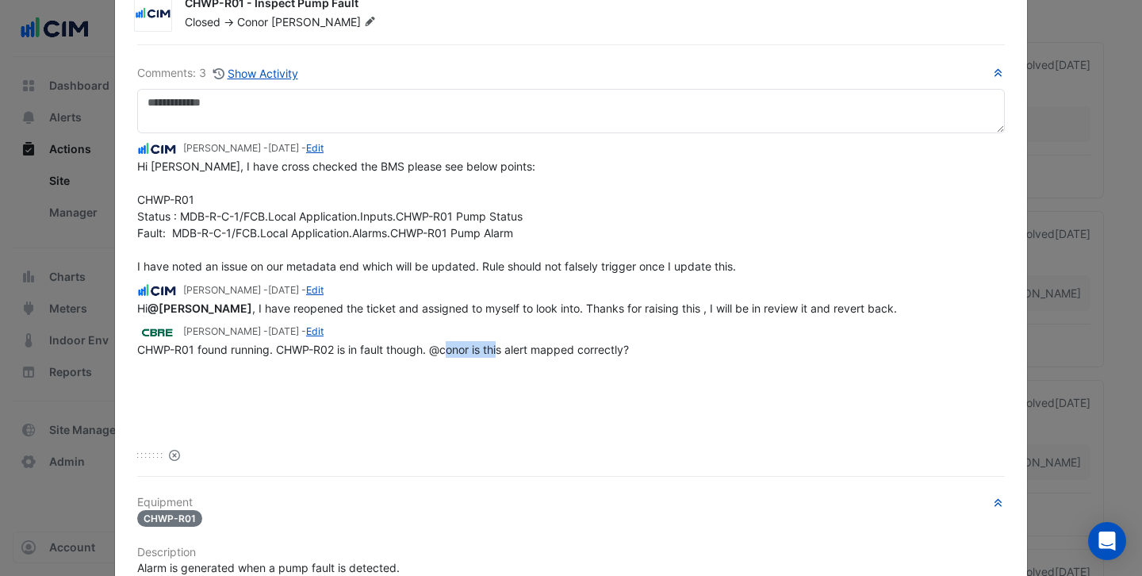
scroll to position [0, 0]
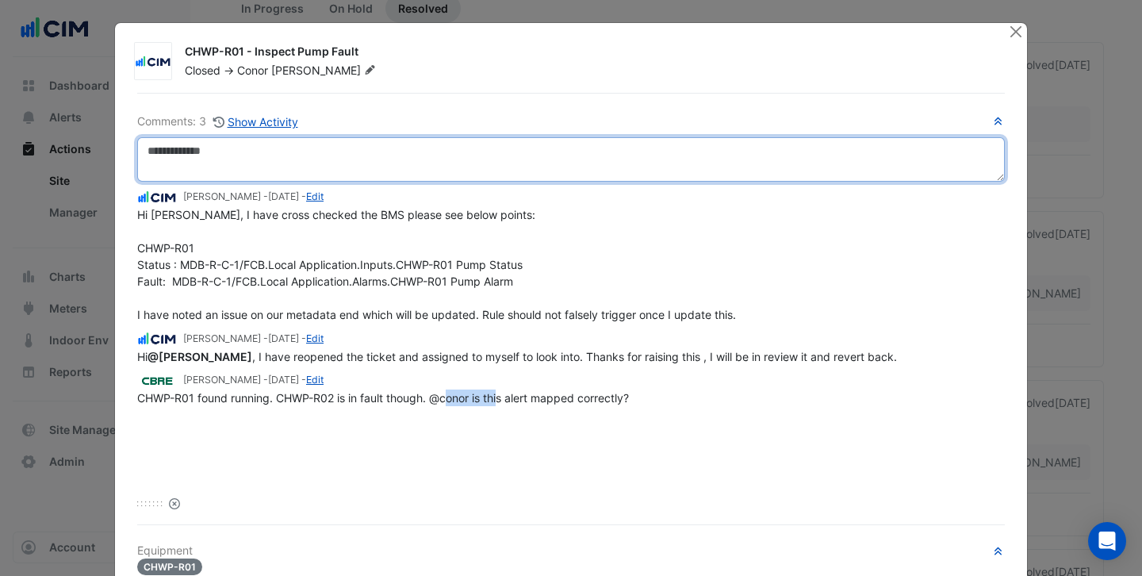
click at [357, 154] on textarea at bounding box center [570, 159] width 867 height 44
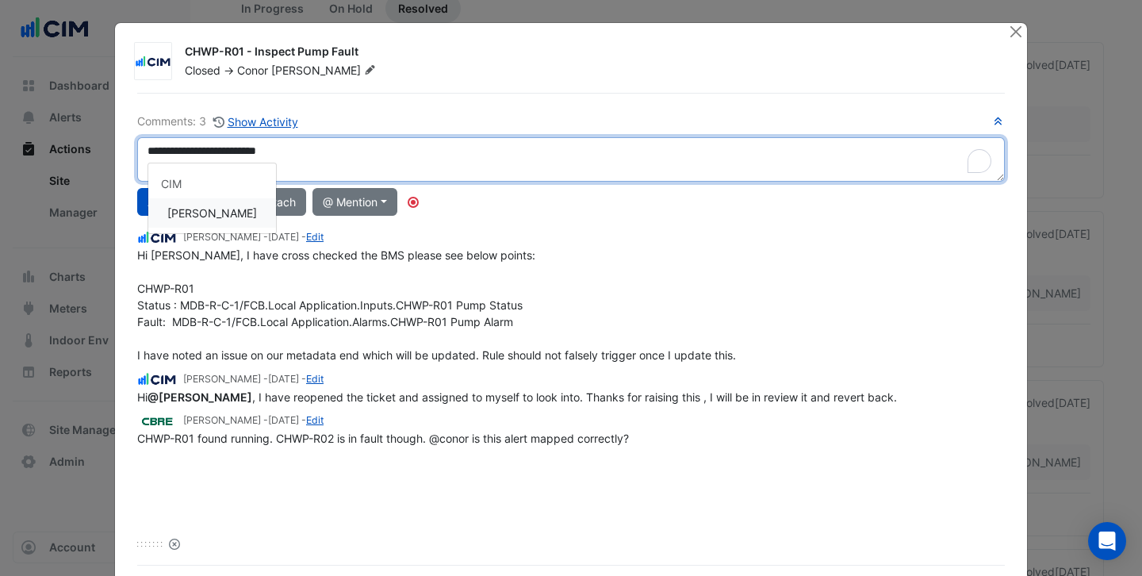
click at [217, 209] on div "**********" at bounding box center [570, 332] width 867 height 439
type textarea "**********"
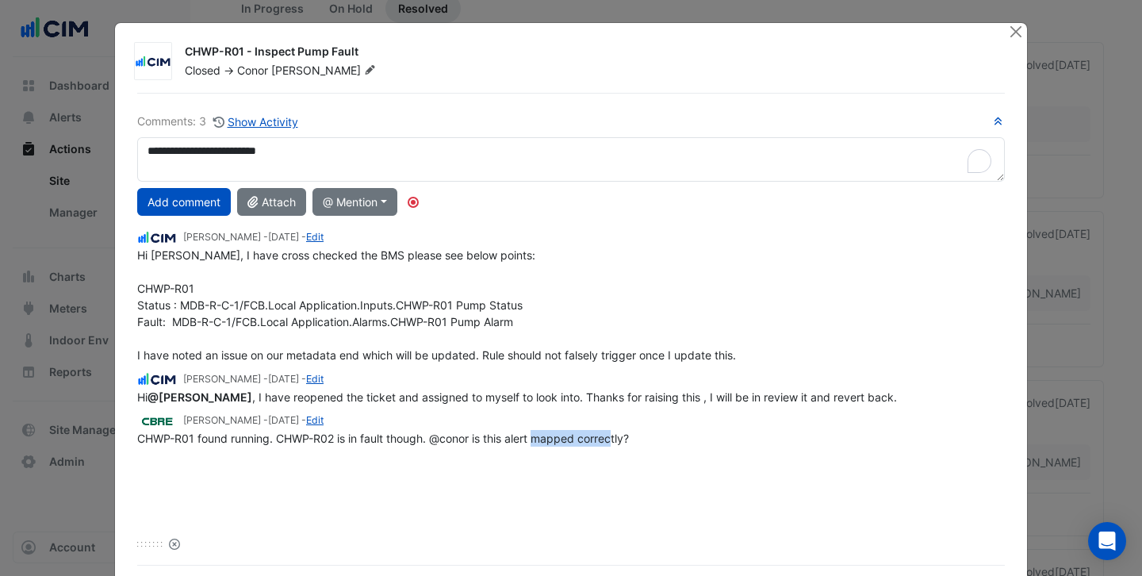
drag, startPoint x: 615, startPoint y: 439, endPoint x: 538, endPoint y: 439, distance: 77.7
click at [538, 439] on span "CHWP-R01 found running. CHWP-R02 is in fault though. @conor is this alert mappe…" at bounding box center [383, 437] width 492 height 13
click at [499, 482] on div "[PERSON_NAME] - [DATE] - Edit Hi [PERSON_NAME], I have cross checked the BMS pl…" at bounding box center [570, 372] width 867 height 301
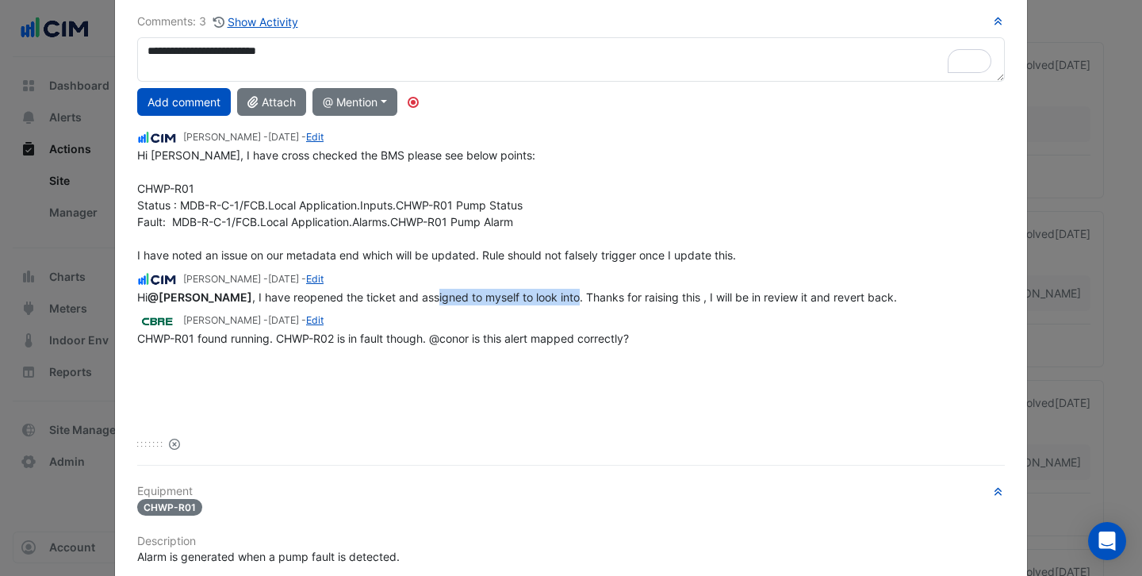
drag, startPoint x: 408, startPoint y: 299, endPoint x: 549, endPoint y: 297, distance: 141.1
click at [549, 297] on span "Hi @[PERSON_NAME] , I have reopened the ticket and assigned to myself to look i…" at bounding box center [517, 296] width 760 height 13
drag, startPoint x: 631, startPoint y: 298, endPoint x: 706, endPoint y: 297, distance: 74.5
click at [706, 297] on span "Hi @[PERSON_NAME] , I have reopened the ticket and assigned to myself to look i…" at bounding box center [517, 296] width 760 height 13
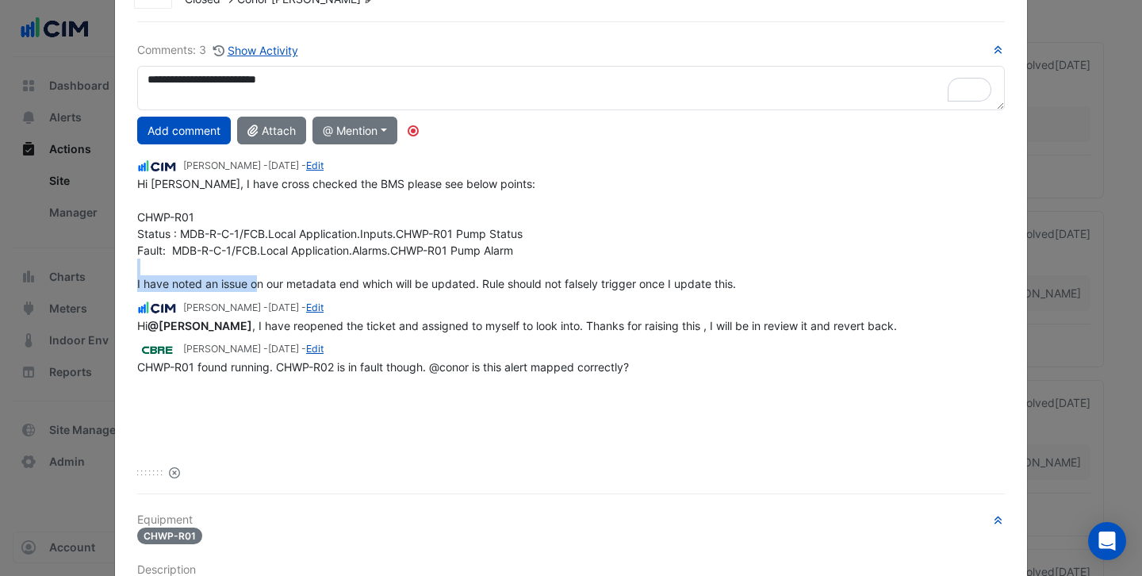
drag, startPoint x: 180, startPoint y: 282, endPoint x: 306, endPoint y: 284, distance: 126.1
click at [306, 284] on span "Hi [PERSON_NAME], I have cross checked the BMS please see below points: CHWP-R0…" at bounding box center [436, 233] width 599 height 113
drag, startPoint x: 490, startPoint y: 280, endPoint x: 614, endPoint y: 281, distance: 123.7
click at [614, 281] on span "Hi [PERSON_NAME], I have cross checked the BMS please see below points: CHWP-R0…" at bounding box center [436, 233] width 599 height 113
click at [706, 274] on div "Hi [PERSON_NAME], I have cross checked the BMS please see below points: CHWP-R0…" at bounding box center [570, 233] width 867 height 117
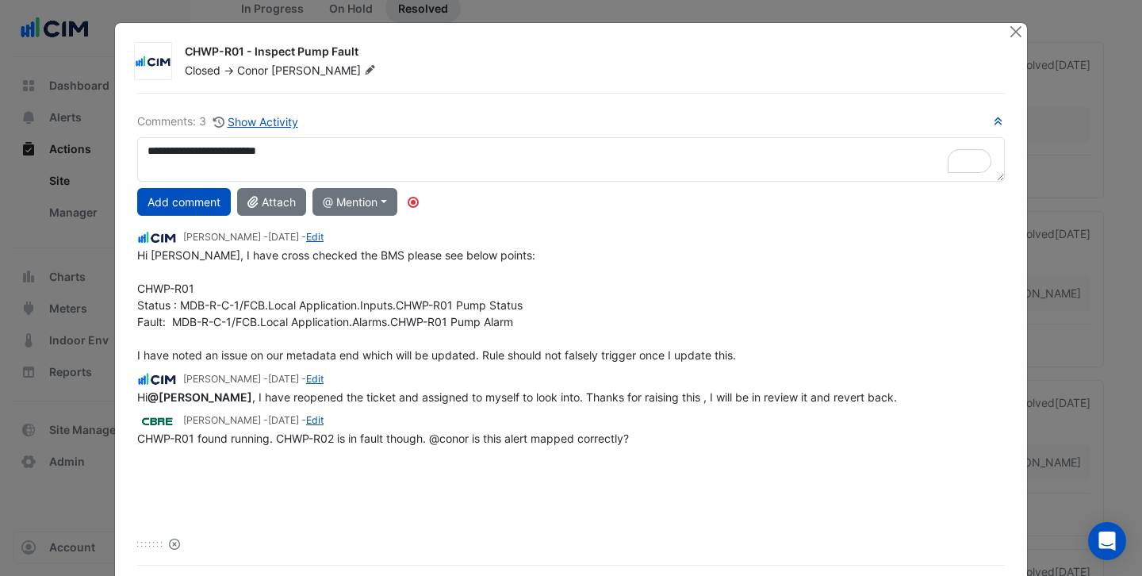
scroll to position [2, 0]
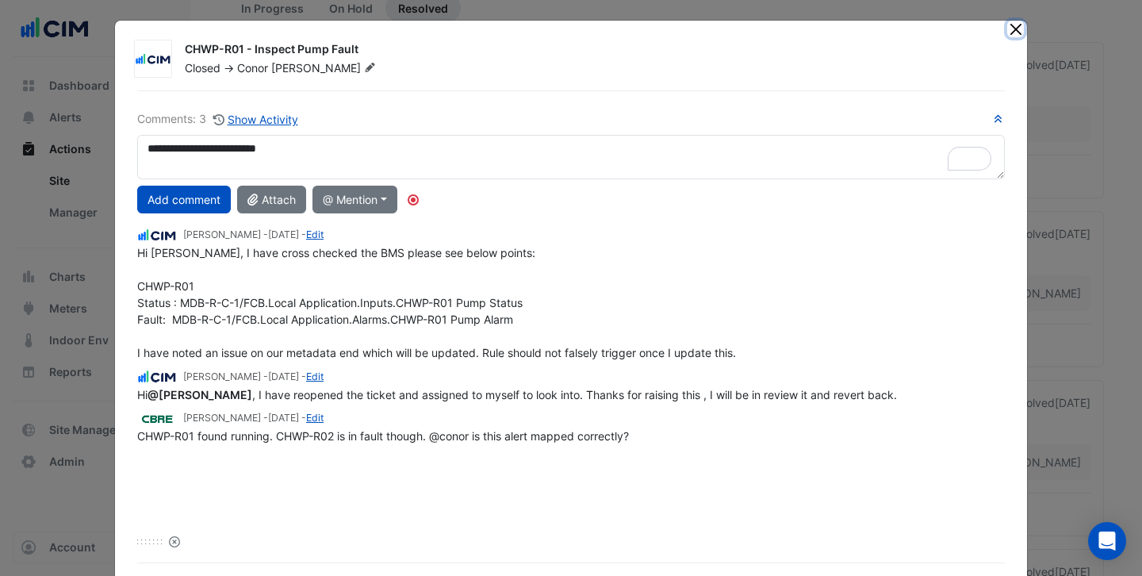
click at [1013, 23] on button "Close" at bounding box center [1015, 29] width 17 height 17
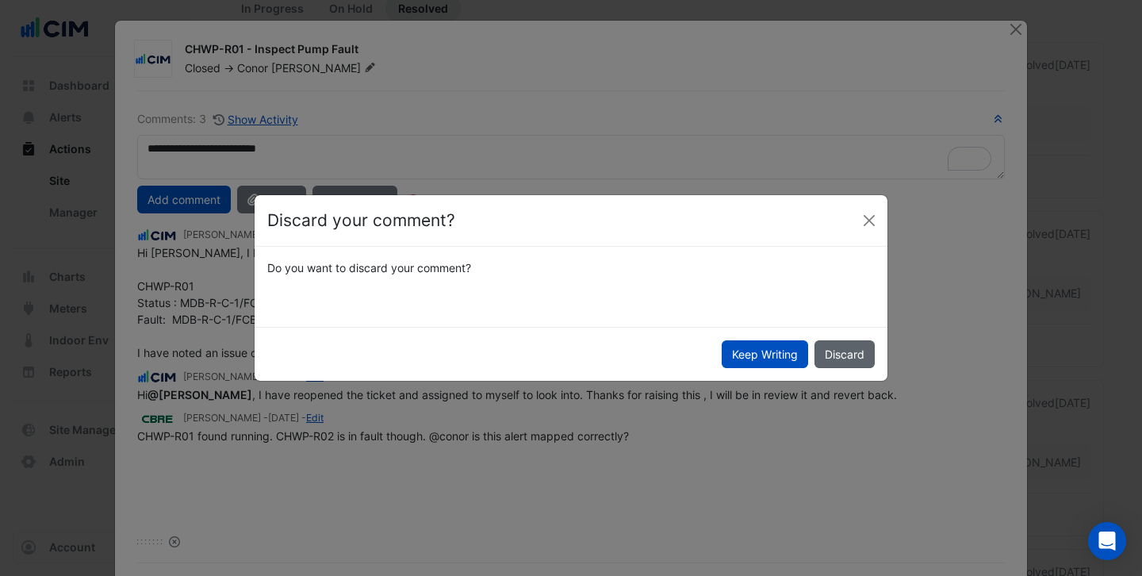
click at [840, 352] on button "Discard" at bounding box center [844, 354] width 60 height 28
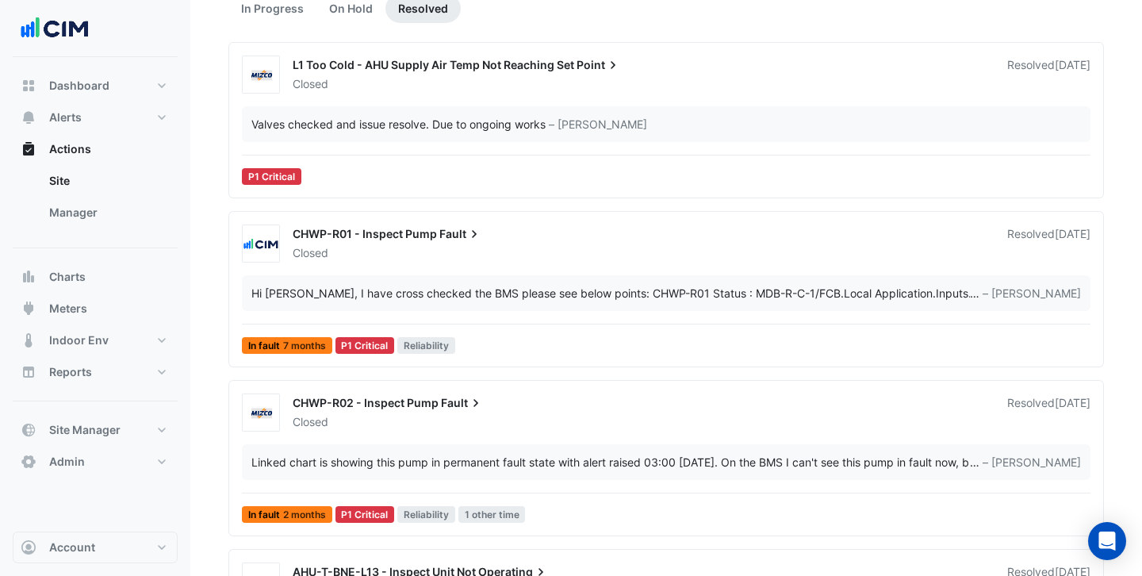
scroll to position [396, 0]
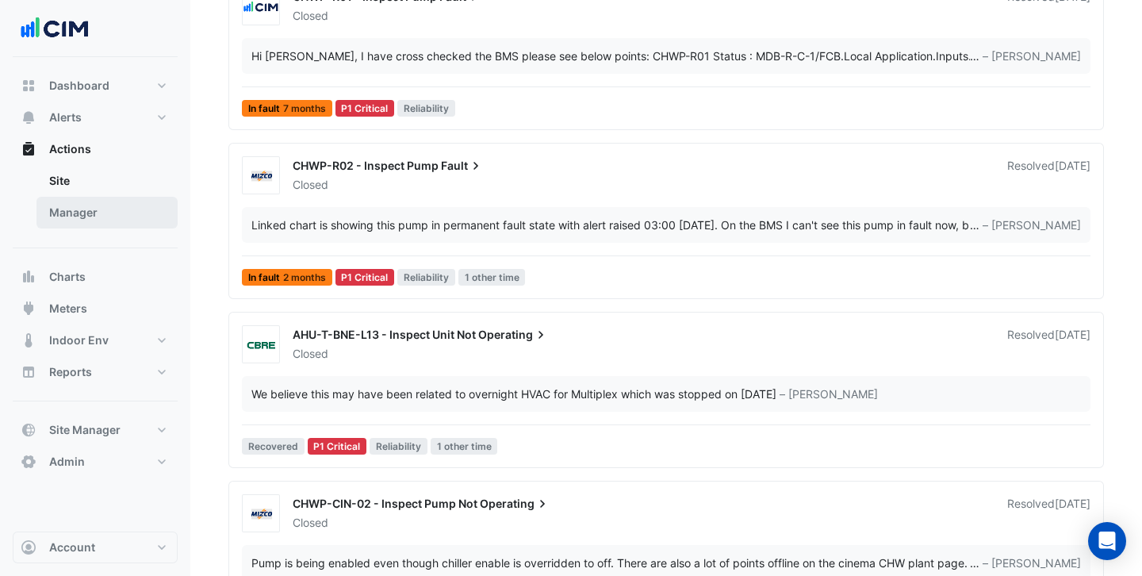
click at [85, 202] on link "Manager" at bounding box center [106, 213] width 141 height 32
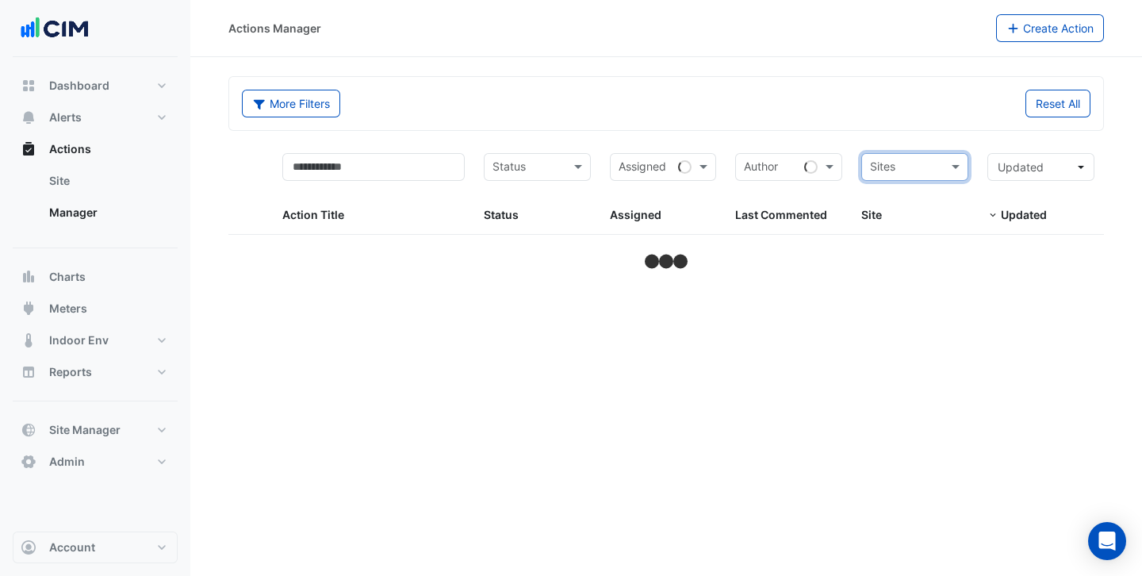
click at [894, 169] on input "text" at bounding box center [905, 168] width 71 height 18
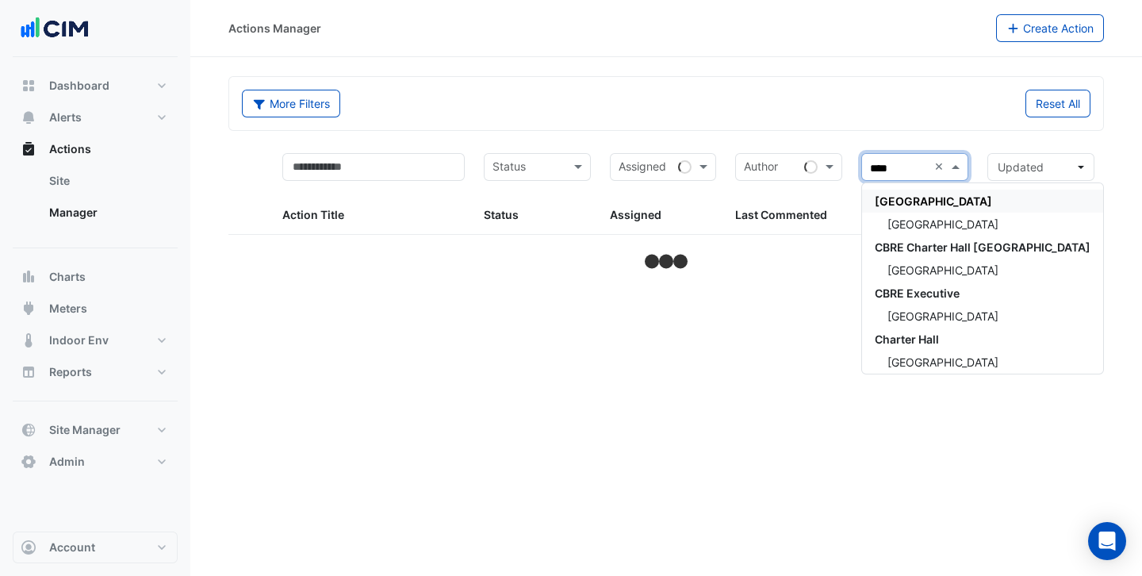
type input "*****"
click at [914, 224] on span "[GEOGRAPHIC_DATA]" at bounding box center [942, 223] width 111 height 13
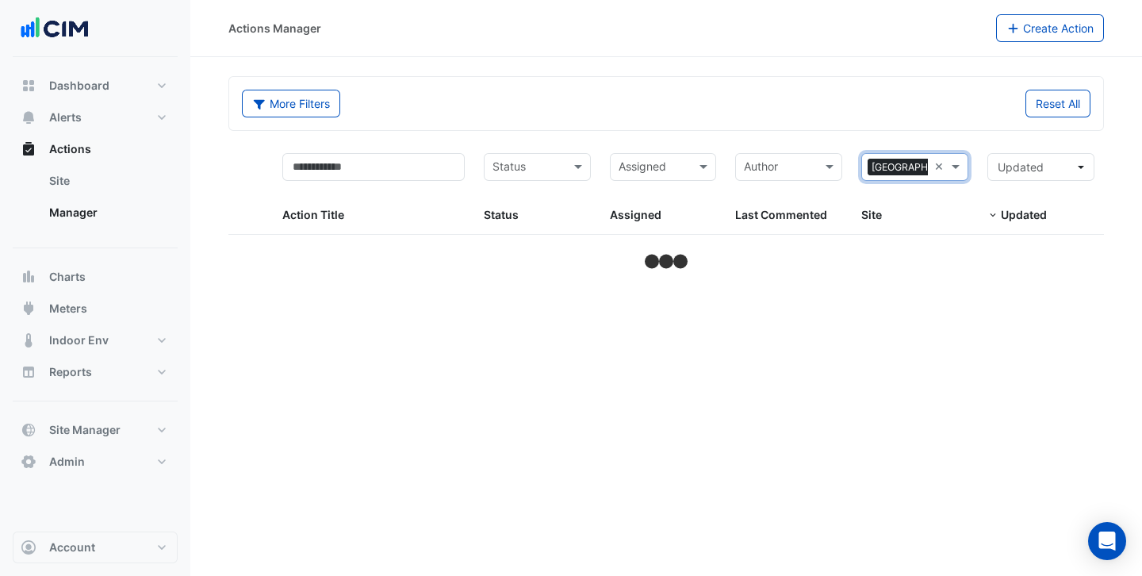
select select "***"
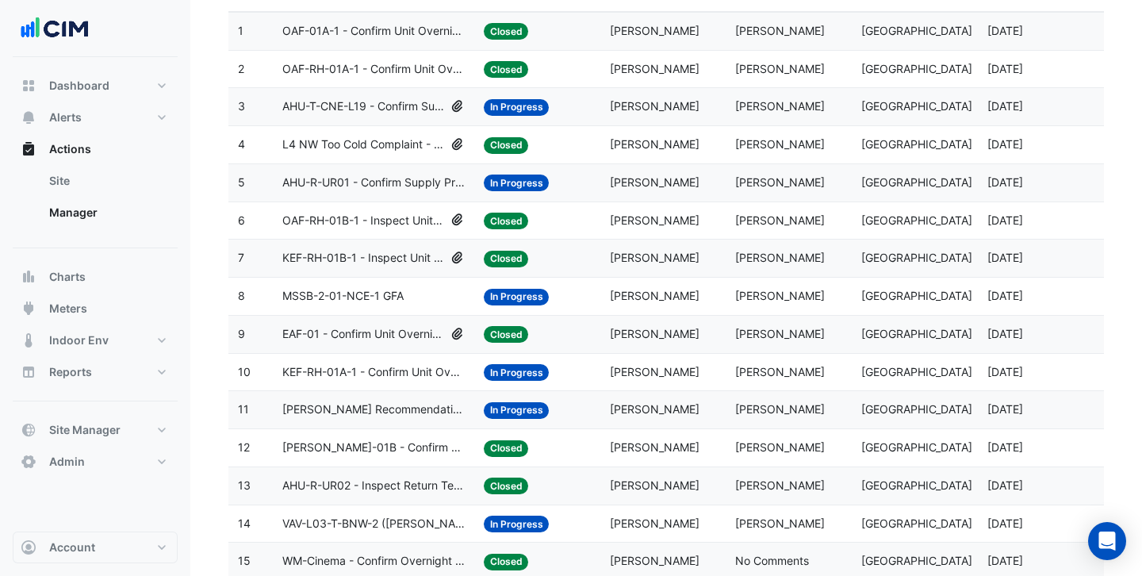
scroll to position [193, 0]
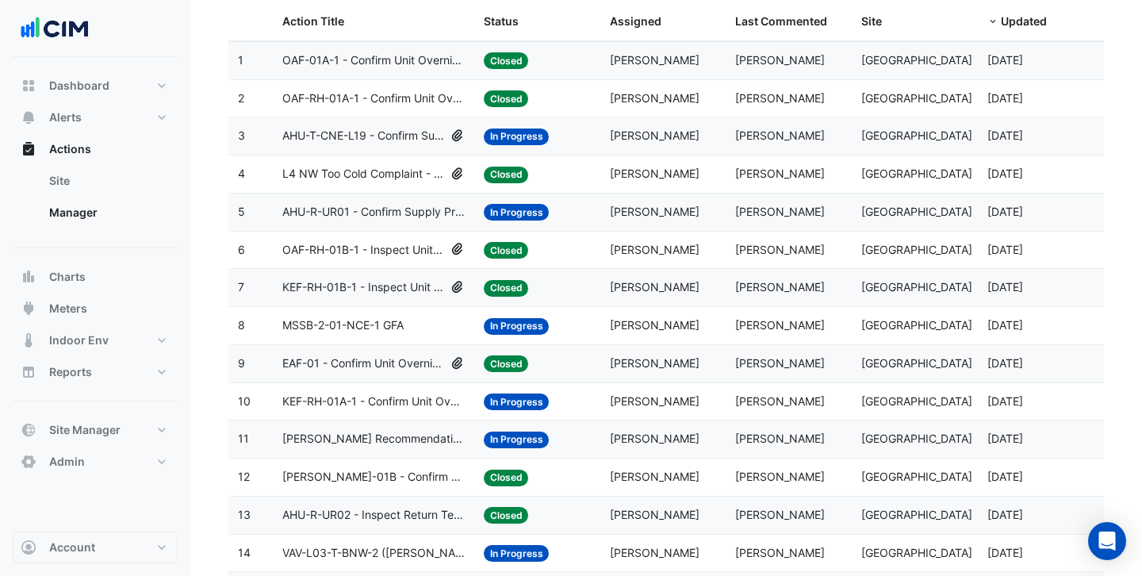
click at [377, 174] on span "L4 NW Too Cold Complaint - AHU-BNE SA Temp Too Low" at bounding box center [363, 174] width 163 height 18
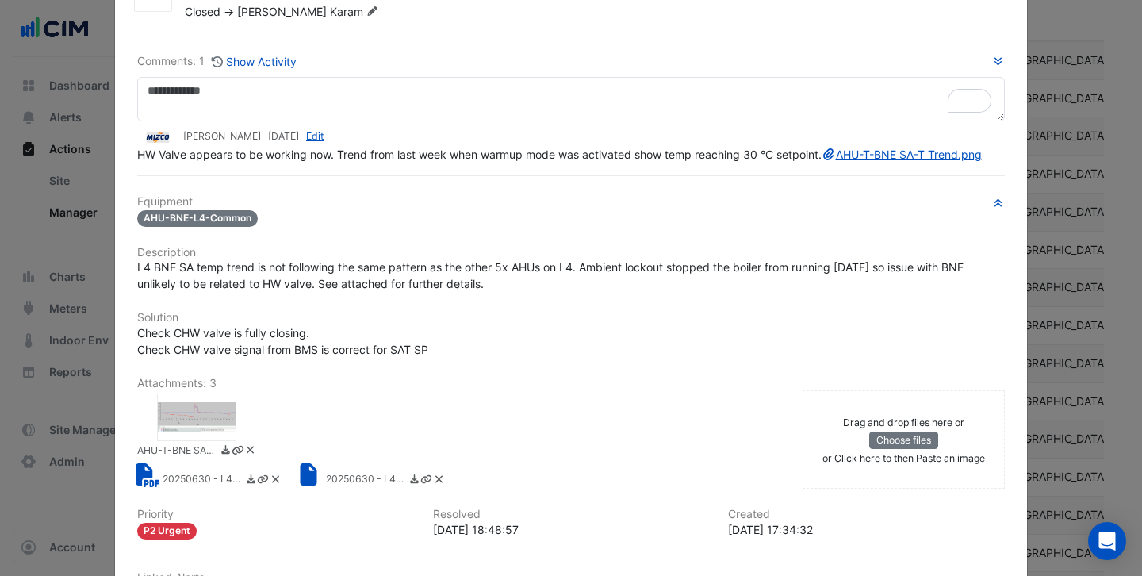
scroll to position [63, 0]
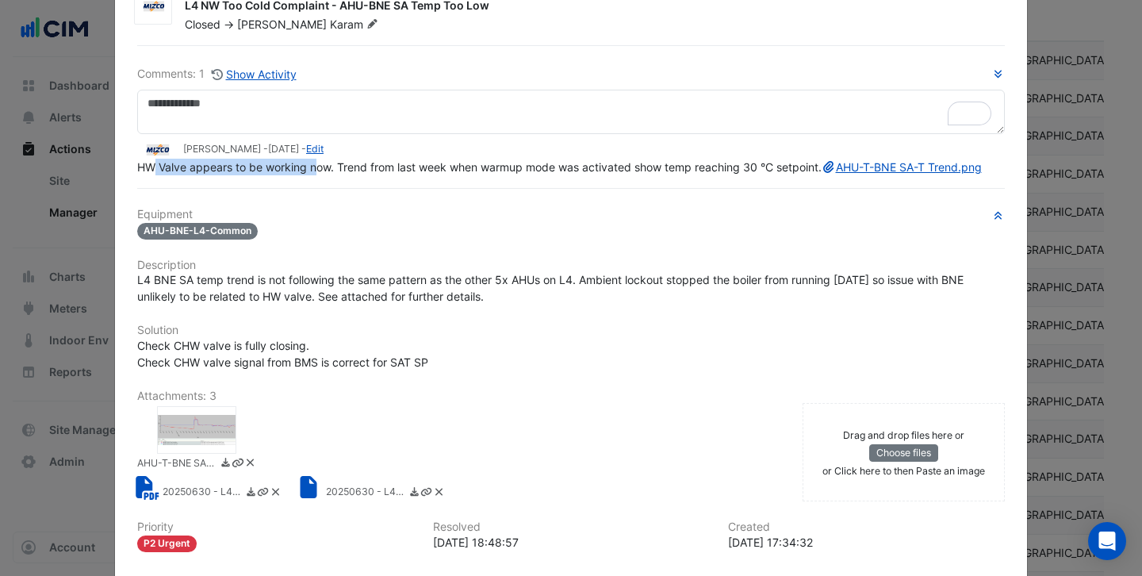
drag, startPoint x: 155, startPoint y: 170, endPoint x: 316, endPoint y: 171, distance: 161.8
click at [317, 171] on span "HW Valve appears to be working now. Trend from last week when warmup mode was a…" at bounding box center [559, 166] width 844 height 13
drag, startPoint x: 349, startPoint y: 164, endPoint x: 561, endPoint y: 163, distance: 211.7
click at [561, 163] on span "HW Valve appears to be working now. Trend from last week when warmup mode was a…" at bounding box center [559, 166] width 844 height 13
click at [614, 167] on span "HW Valve appears to be working now. Trend from last week when warmup mode was a…" at bounding box center [559, 166] width 844 height 13
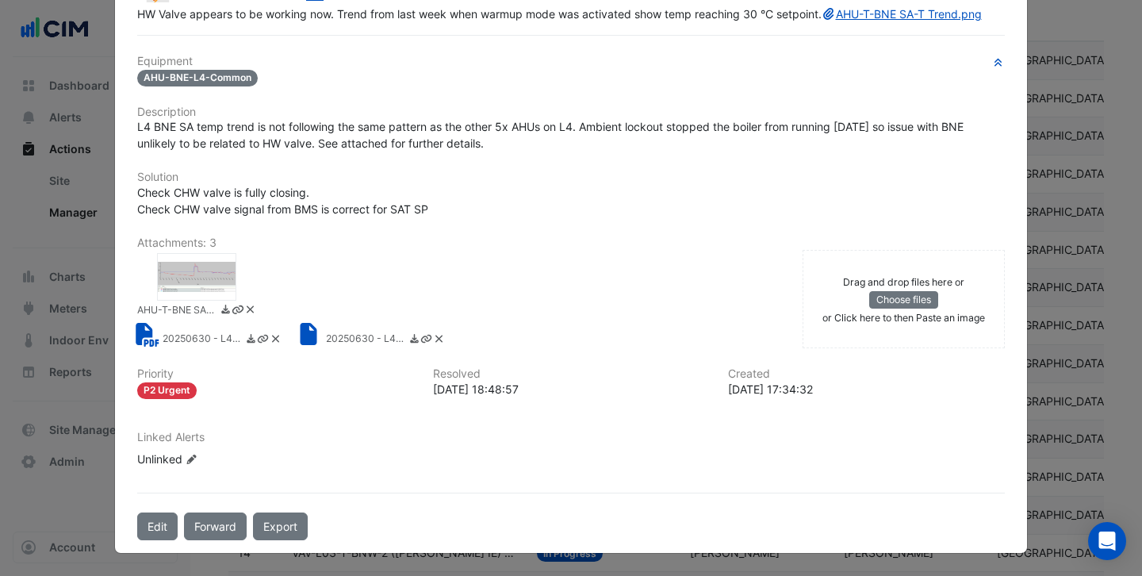
scroll to position [214, 0]
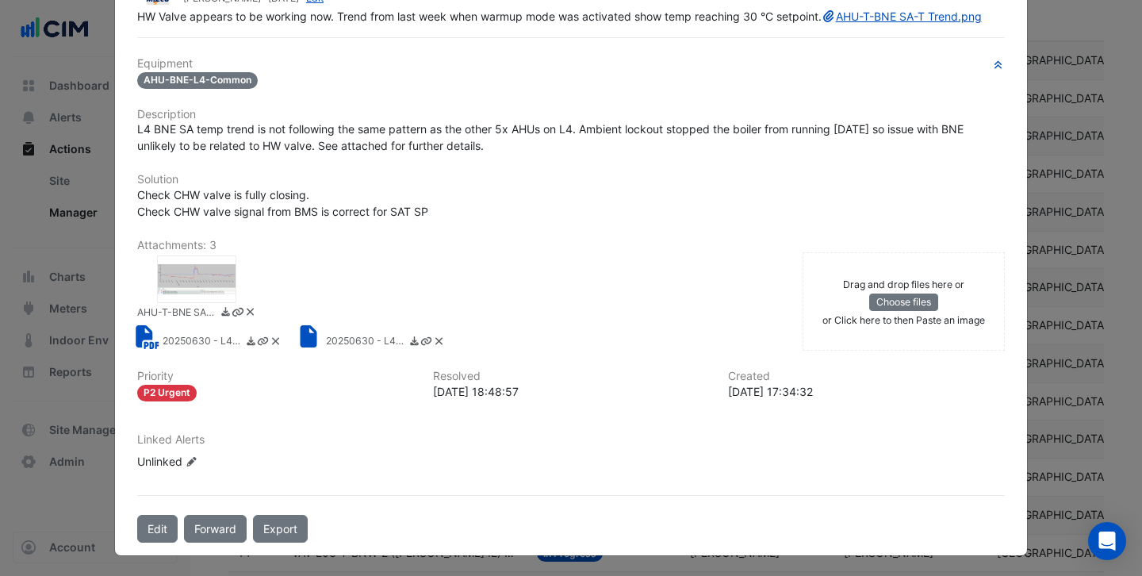
click at [213, 289] on div at bounding box center [196, 279] width 79 height 48
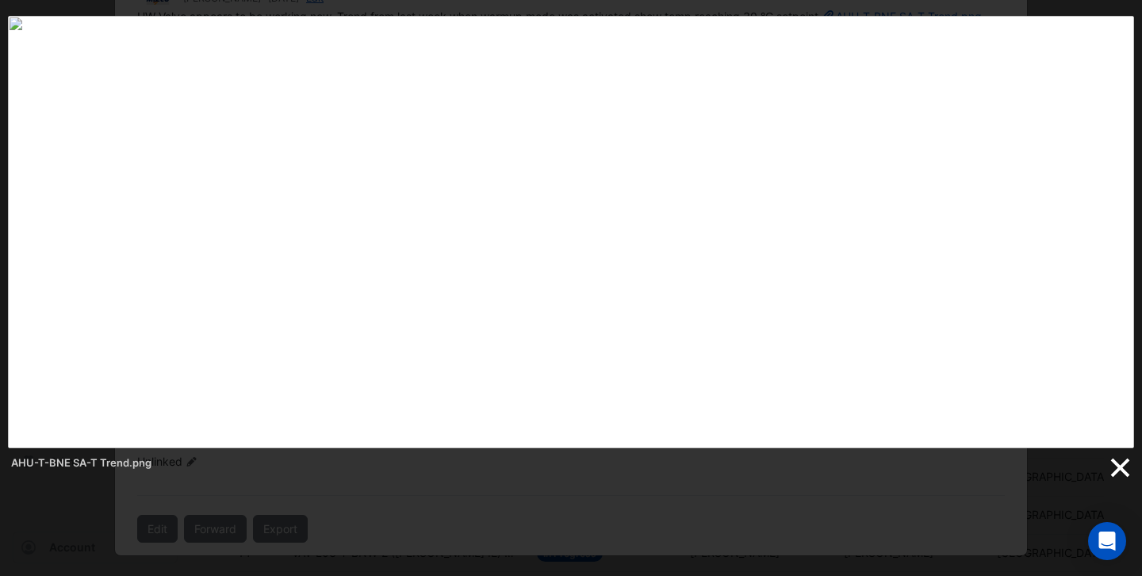
click at [1118, 461] on link at bounding box center [1119, 468] width 24 height 24
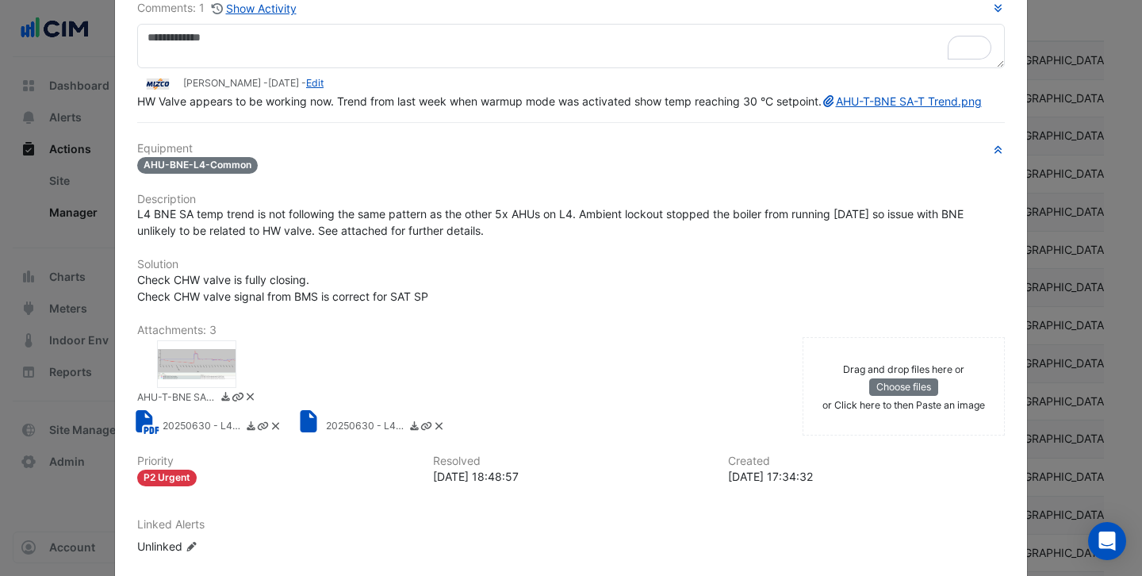
scroll to position [0, 0]
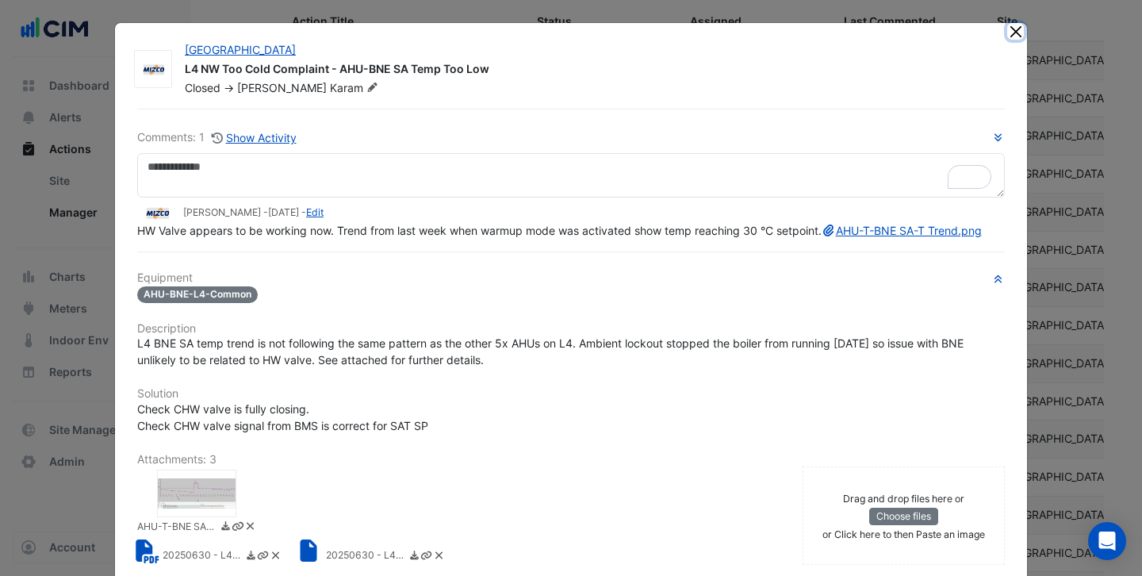
click at [1014, 33] on button "Close" at bounding box center [1015, 31] width 17 height 17
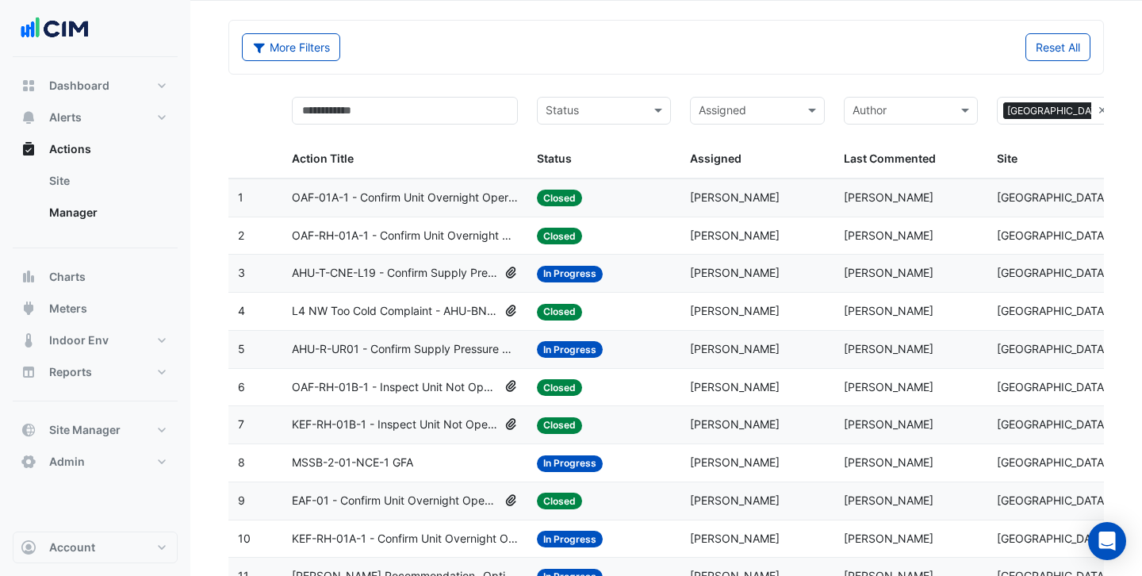
scroll to position [56, 0]
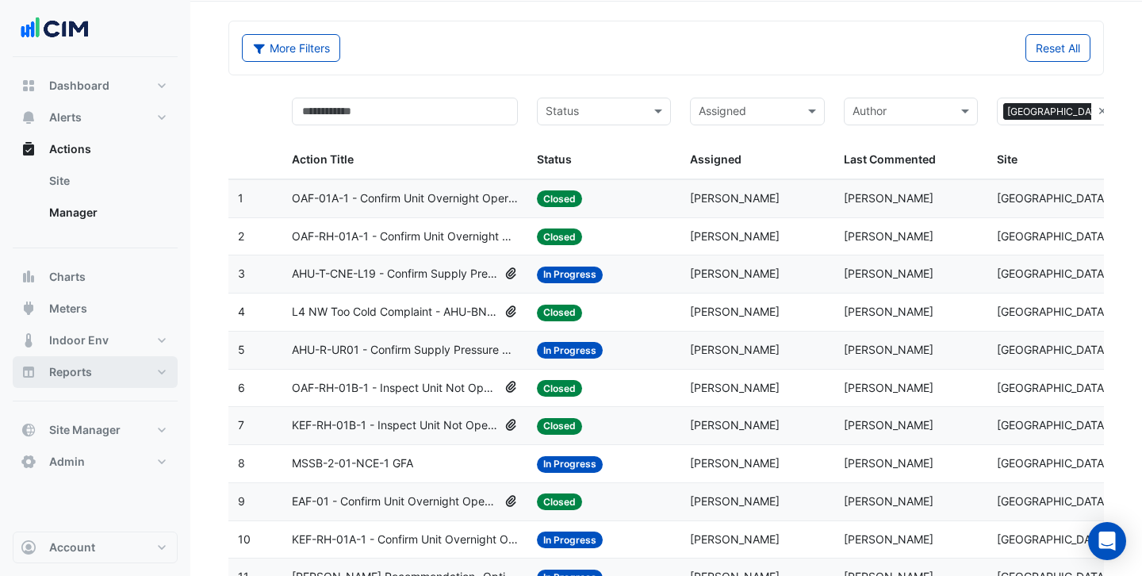
click at [94, 369] on button "Reports" at bounding box center [95, 372] width 165 height 32
select select "***"
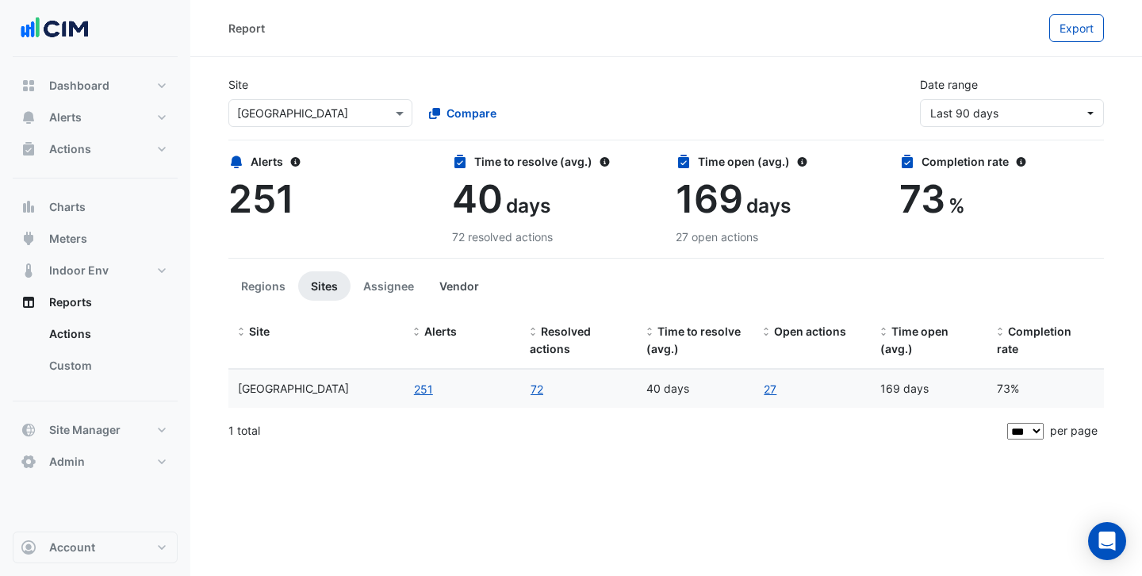
click at [446, 285] on button "Vendor" at bounding box center [459, 285] width 65 height 29
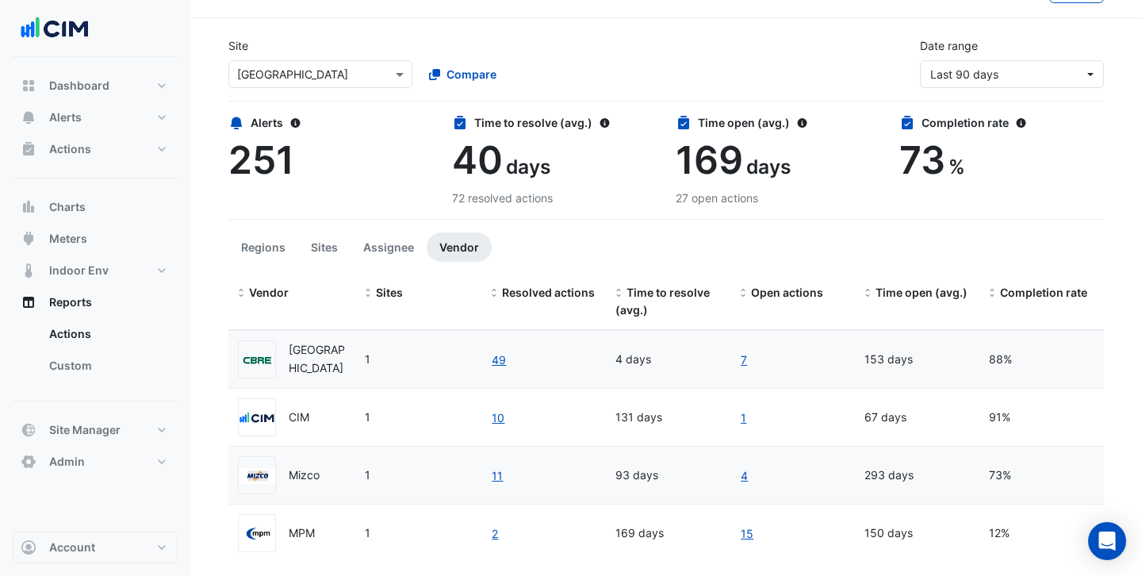
scroll to position [84, 0]
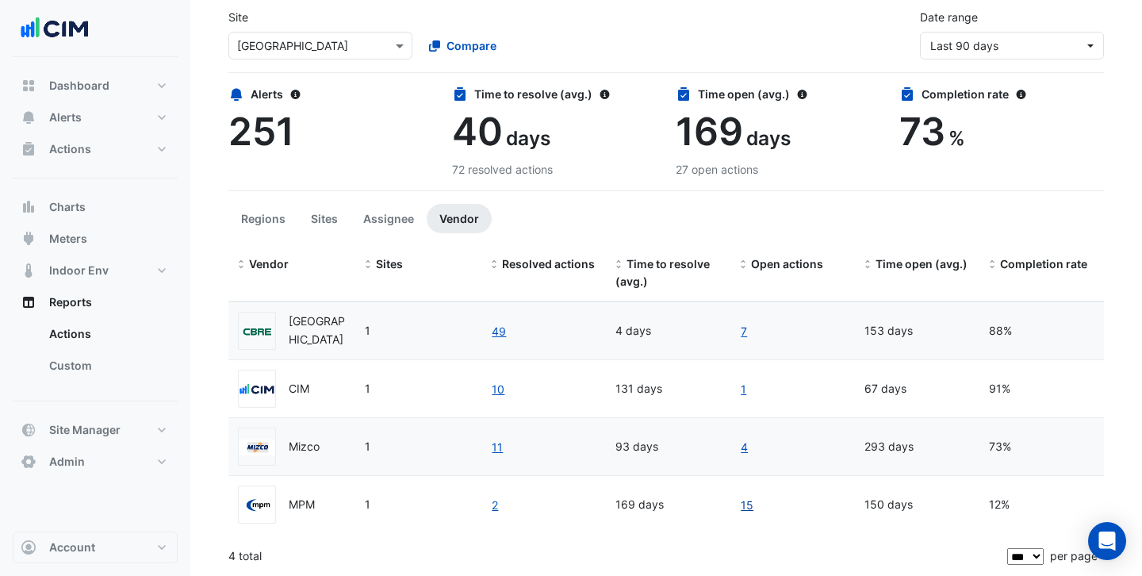
click at [747, 506] on link "15" at bounding box center [747, 505] width 14 height 18
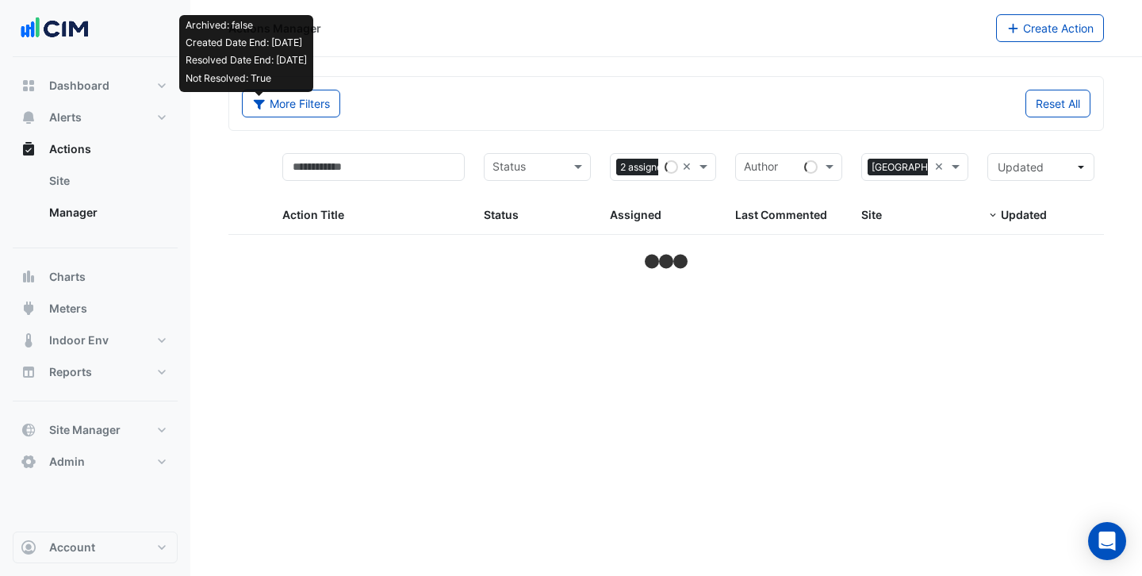
select select "***"
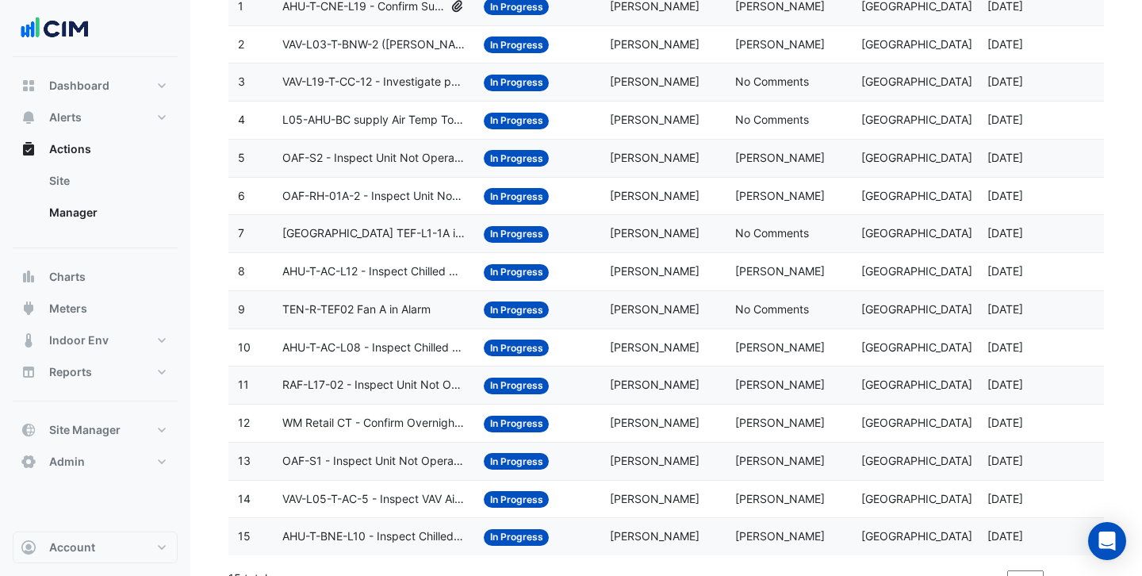
scroll to position [245, 0]
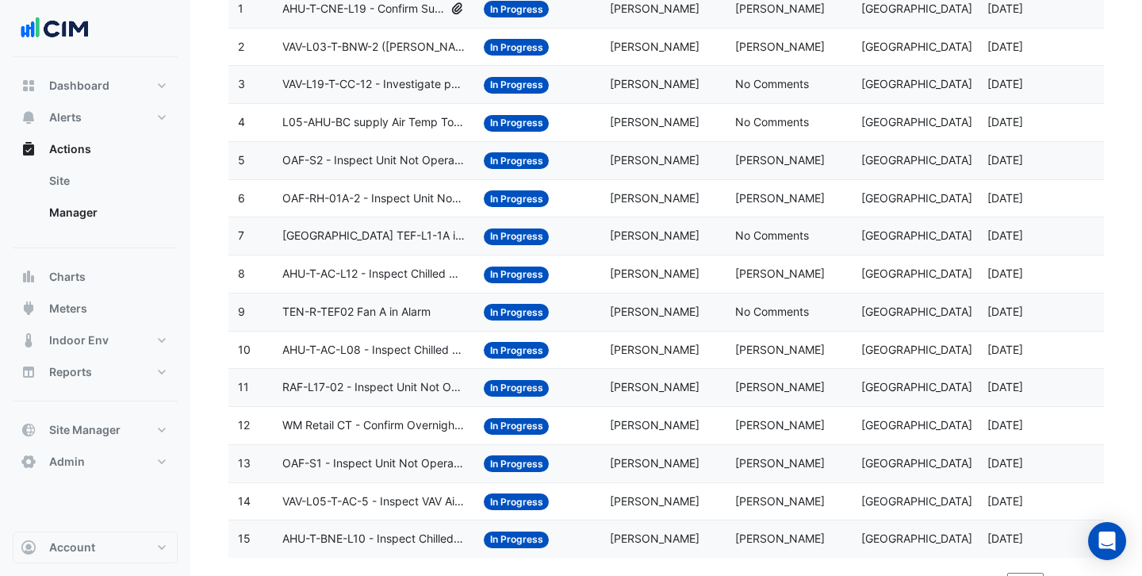
click at [399, 355] on span "AHU-T-AC-L08 - Inspect Chilled Water Valve Leak" at bounding box center [373, 350] width 182 height 18
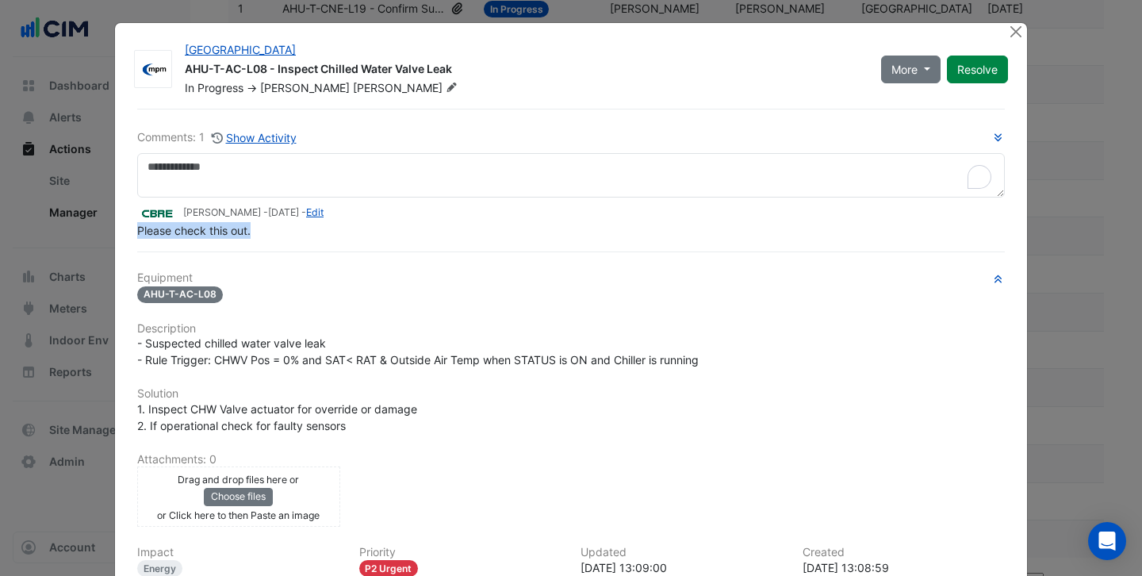
drag, startPoint x: 255, startPoint y: 262, endPoint x: 136, endPoint y: 232, distance: 123.5
click at [136, 232] on div "Comments: 1 Show Activity [PERSON_NAME] - [DATE] - Edit Please check this out. …" at bounding box center [571, 414] width 886 height 610
click at [457, 327] on h6 "Description" at bounding box center [570, 328] width 867 height 13
click at [1015, 32] on button "Close" at bounding box center [1015, 31] width 17 height 17
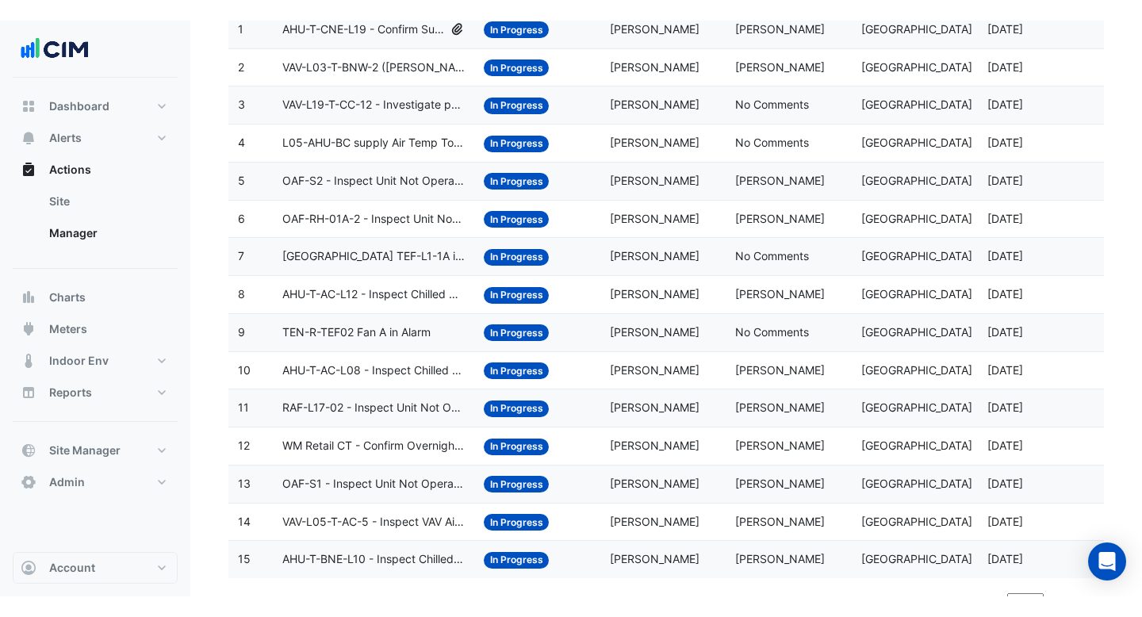
scroll to position [228, 0]
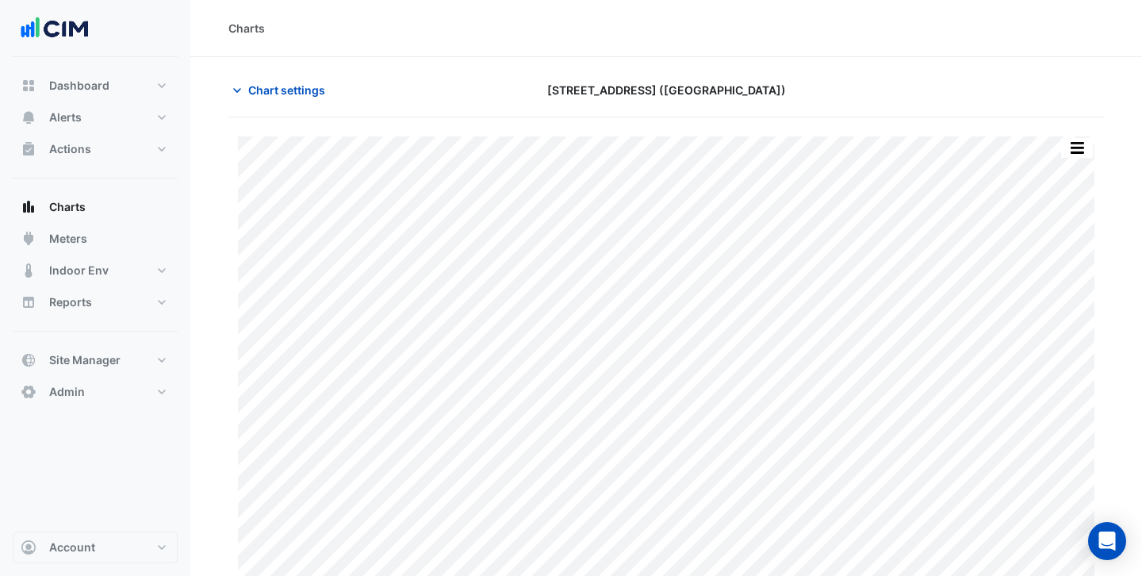
scroll to position [35, 0]
